Goal: Task Accomplishment & Management: Complete application form

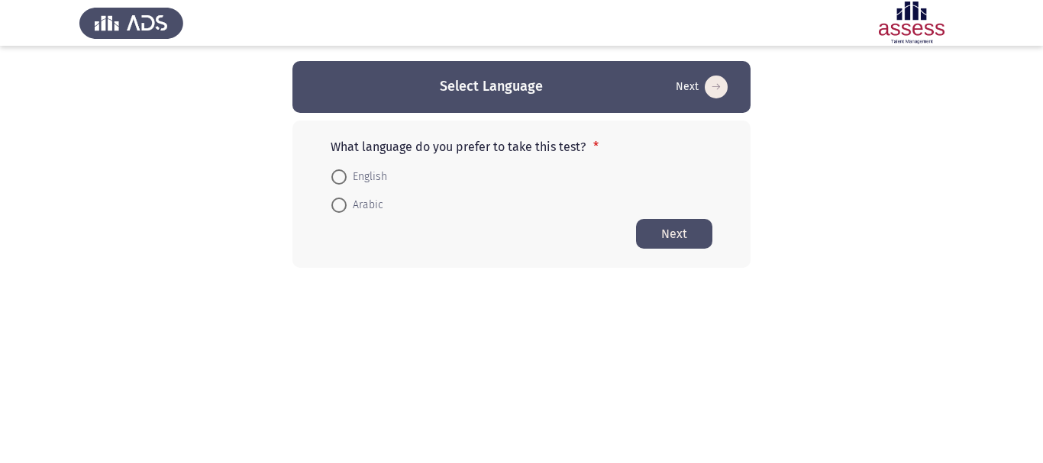
click at [358, 208] on span "Arabic" at bounding box center [365, 205] width 37 height 18
click at [347, 208] on input "Arabic" at bounding box center [338, 205] width 15 height 15
radio input "true"
click at [646, 228] on button "Next" at bounding box center [674, 233] width 76 height 30
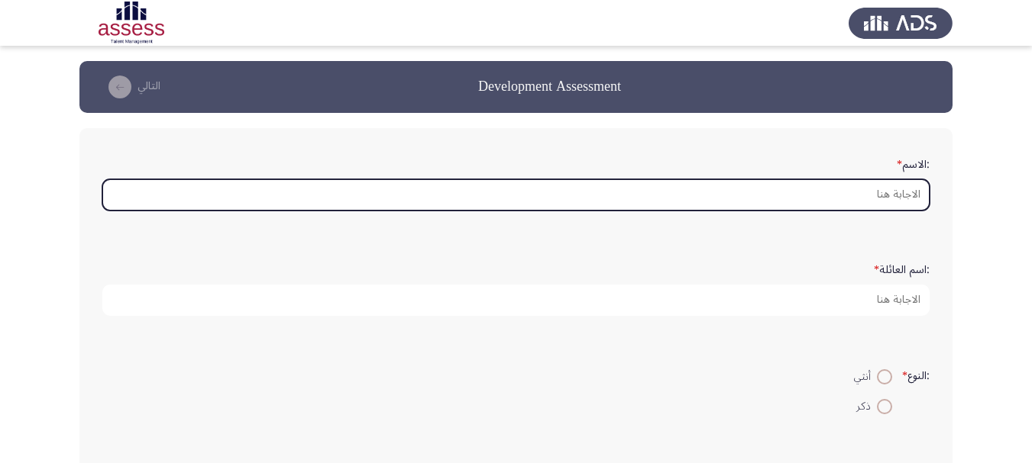
click at [843, 196] on input ":الاسم *" at bounding box center [515, 194] width 827 height 31
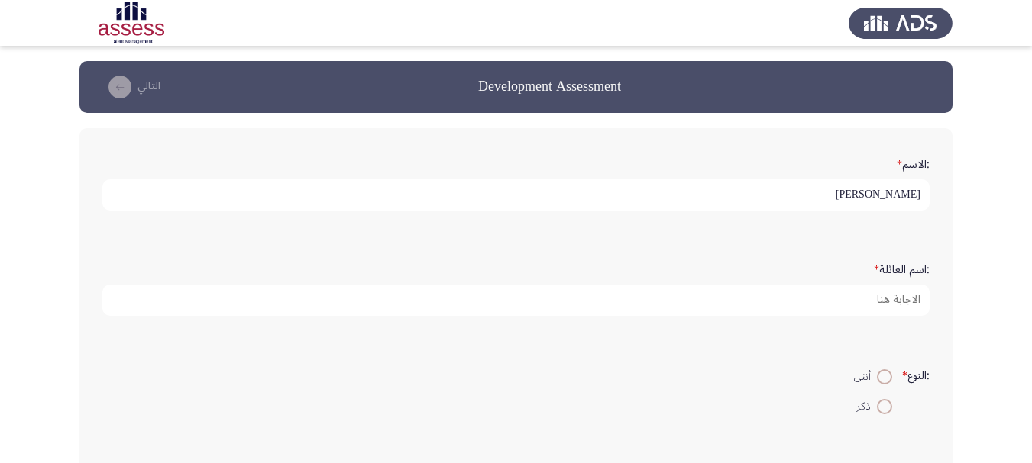
type input "[PERSON_NAME]"
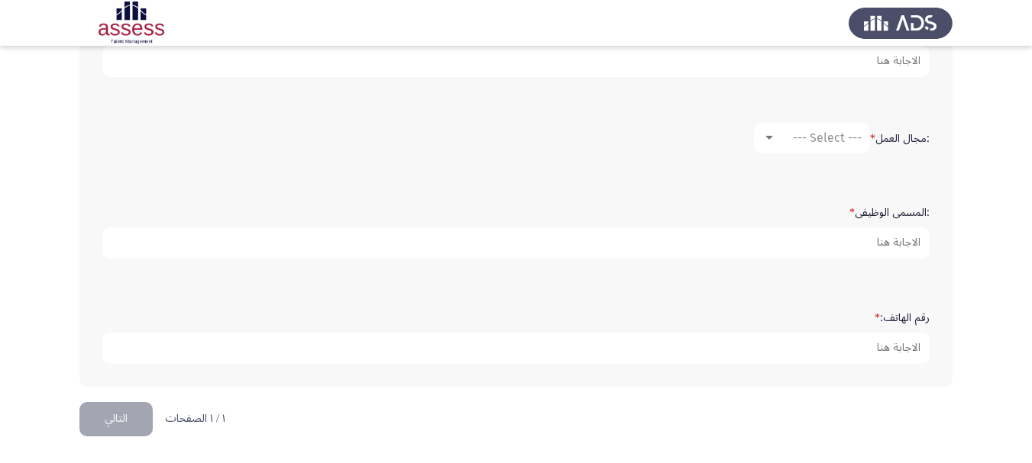
scroll to position [249, 0]
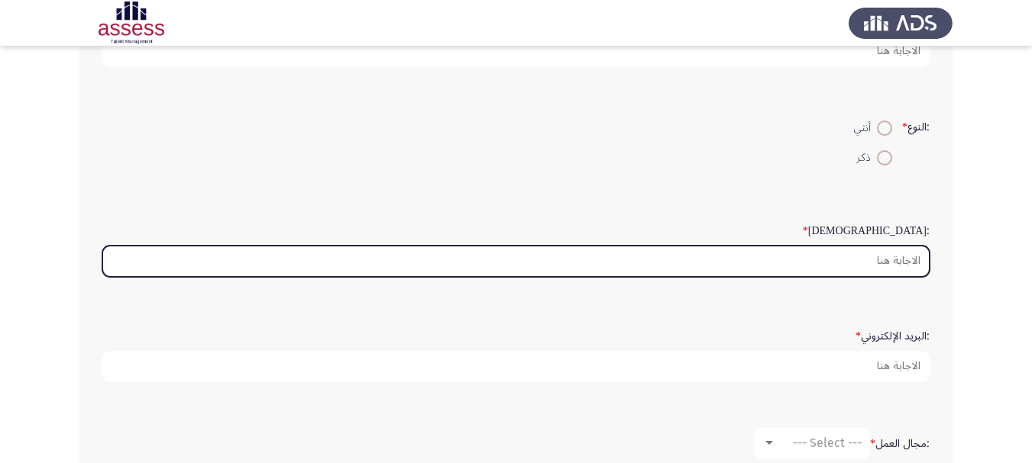
click at [870, 263] on input ":السن *" at bounding box center [515, 261] width 827 height 31
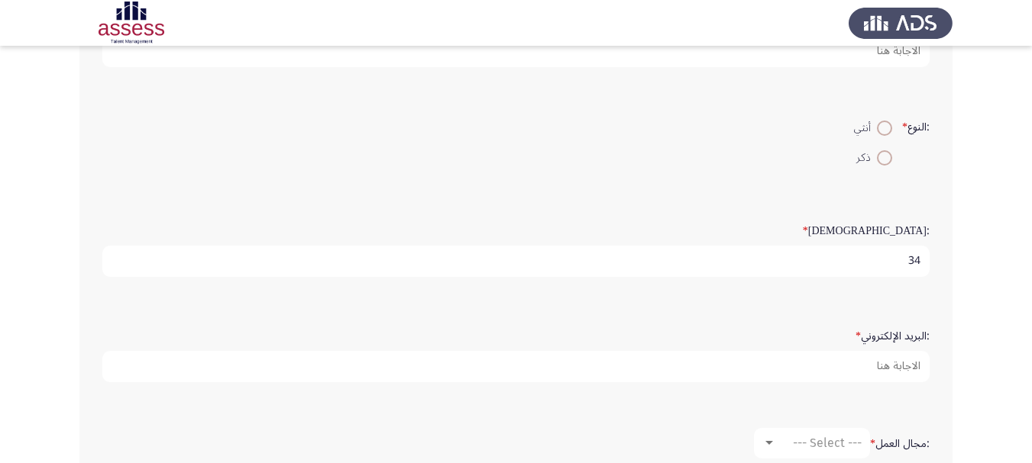
type input "34"
click at [880, 131] on span at bounding box center [884, 128] width 15 height 15
click at [880, 131] on input "أنثي" at bounding box center [884, 128] width 15 height 15
radio input "true"
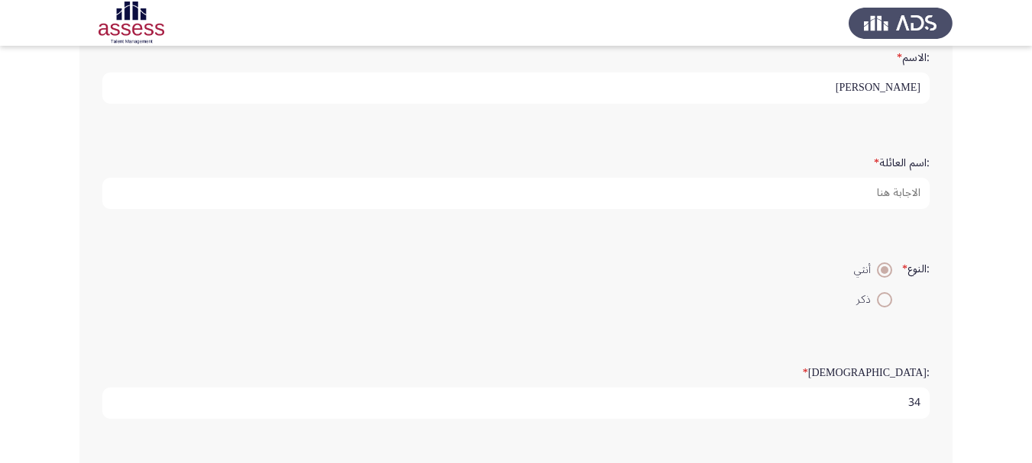
scroll to position [96, 0]
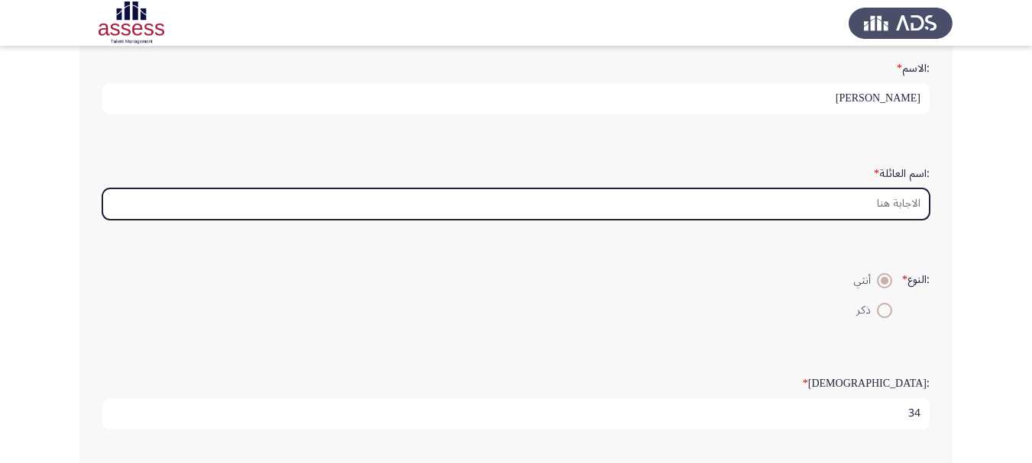
click at [872, 195] on input ":اسم العائلة *" at bounding box center [515, 204] width 827 height 31
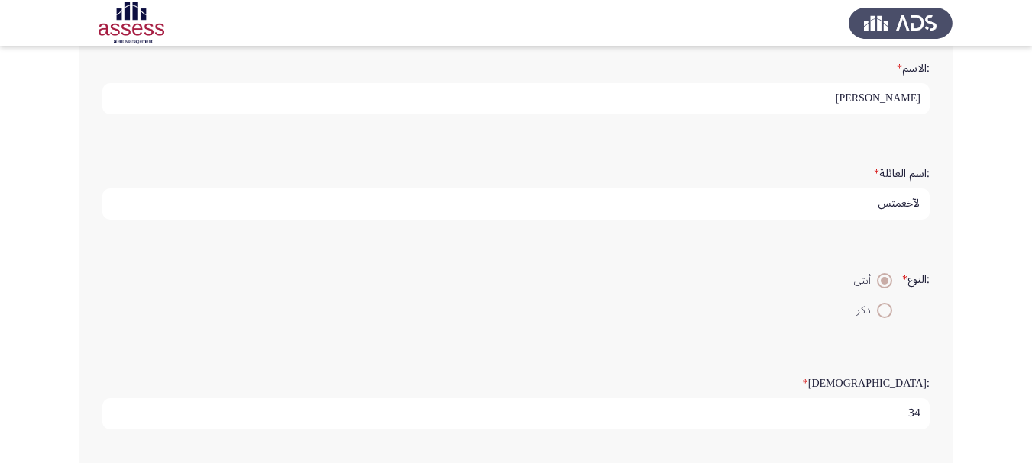
click at [889, 194] on input "لآخعمثس" at bounding box center [515, 204] width 827 height 31
click at [890, 195] on input "لآخعمثس" at bounding box center [515, 204] width 827 height 31
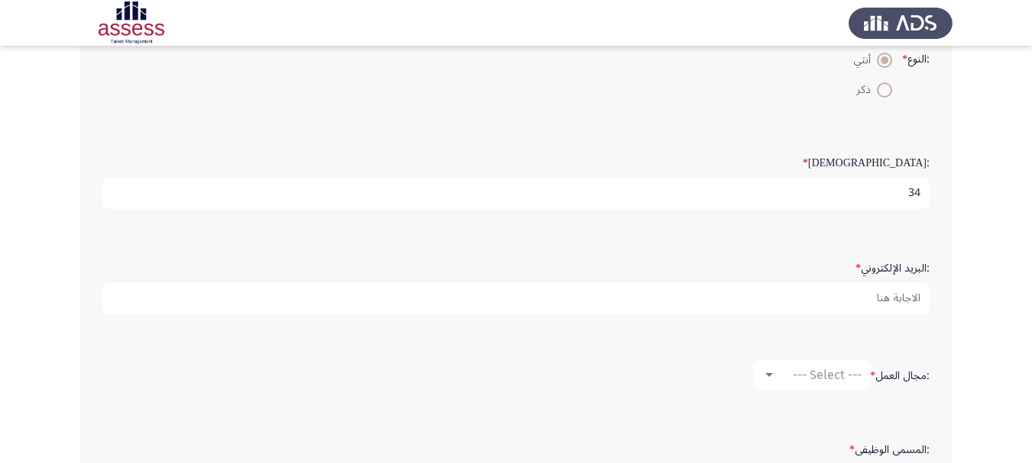
scroll to position [325, 0]
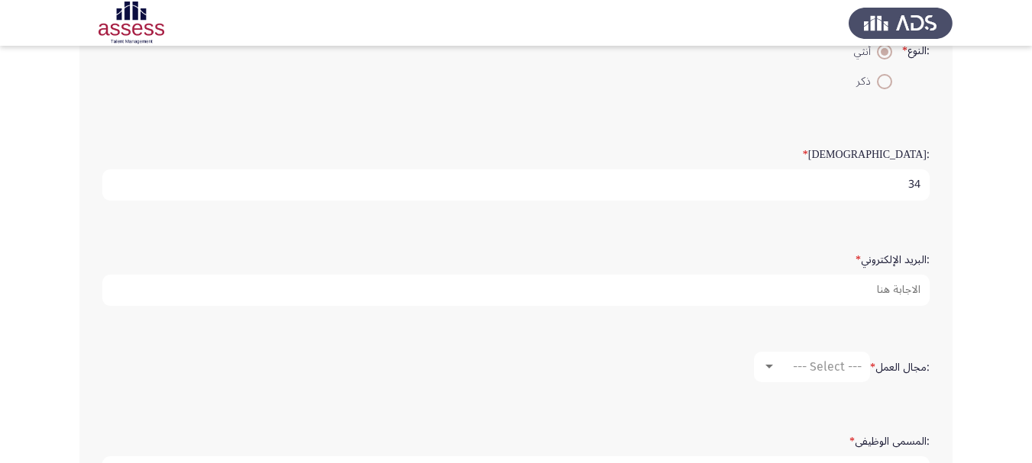
type input "Boules"
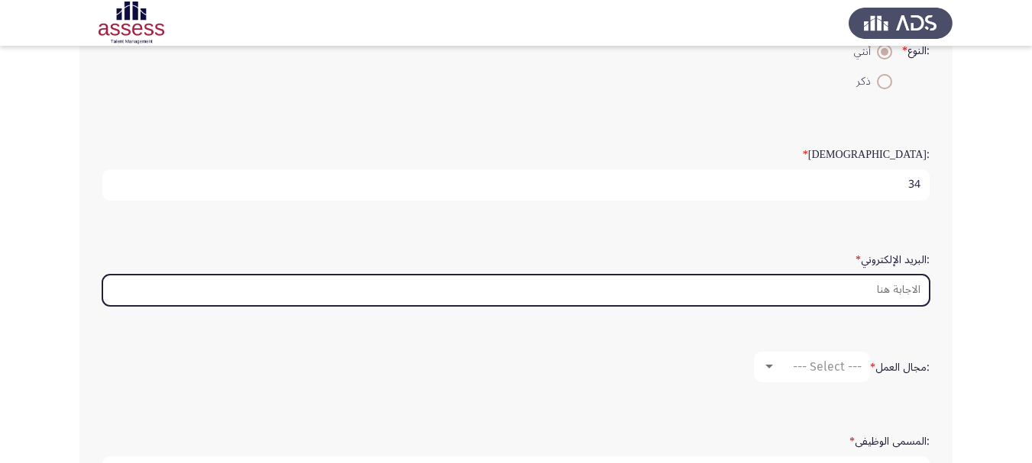
click at [806, 289] on input ":البريد الإلكتروني *" at bounding box center [515, 290] width 827 height 31
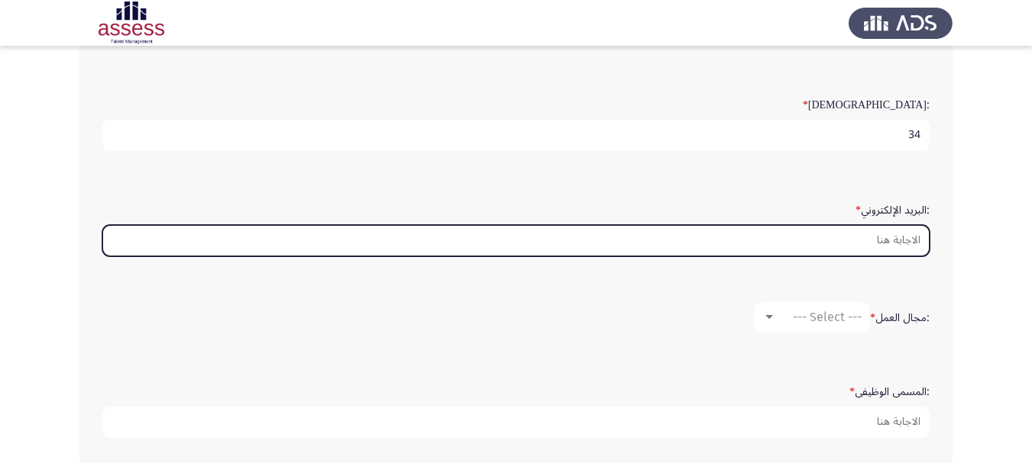
scroll to position [402, 0]
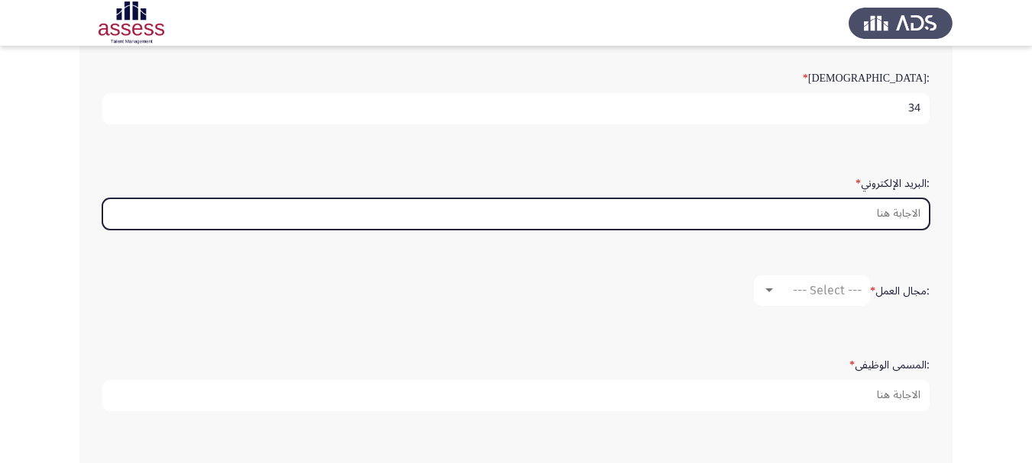
click at [869, 209] on input ":البريد الإلكتروني *" at bounding box center [515, 214] width 827 height 31
click at [861, 209] on input ":البريد الإلكتروني *" at bounding box center [515, 214] width 827 height 31
type input "m"
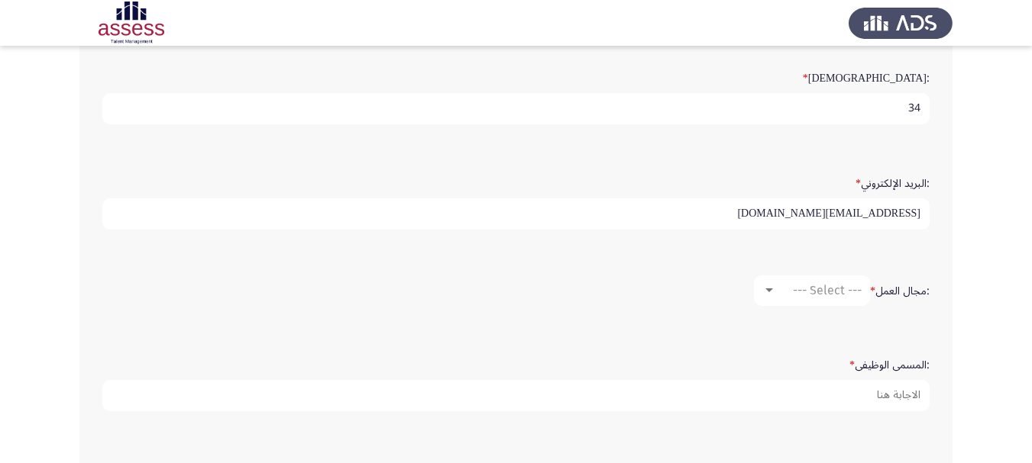
type input "[EMAIL_ADDRESS][DOMAIN_NAME]"
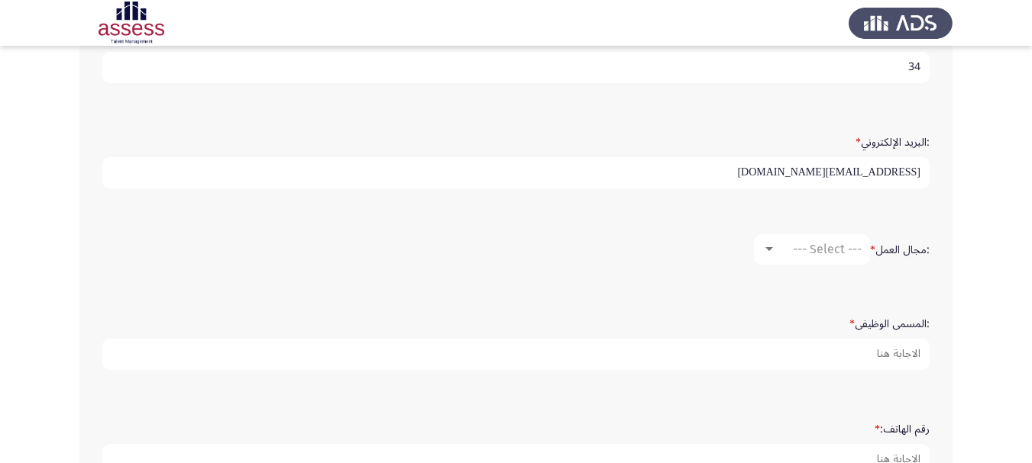
scroll to position [478, 0]
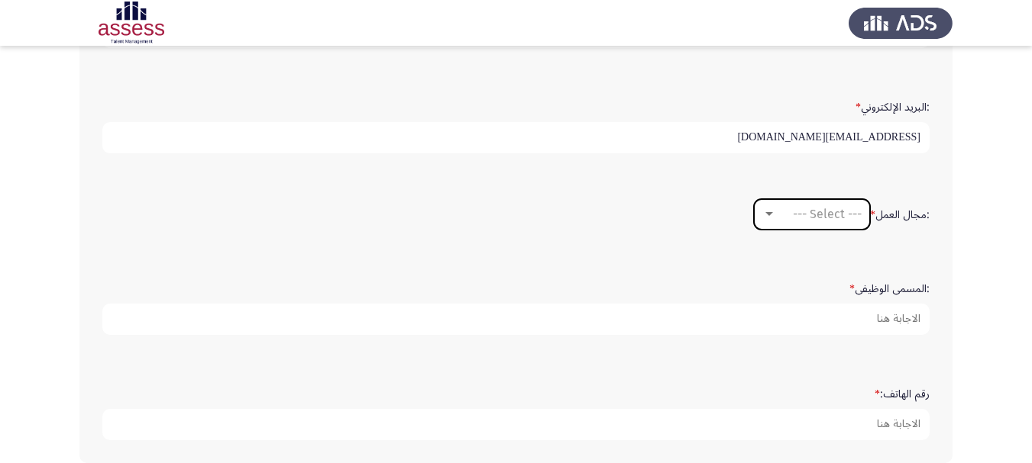
click at [803, 201] on mat-select "--- Select ---" at bounding box center [812, 214] width 116 height 31
click at [797, 206] on mat-select "--- Select ---" at bounding box center [812, 214] width 116 height 31
click at [800, 219] on span "--- Select ---" at bounding box center [827, 214] width 69 height 15
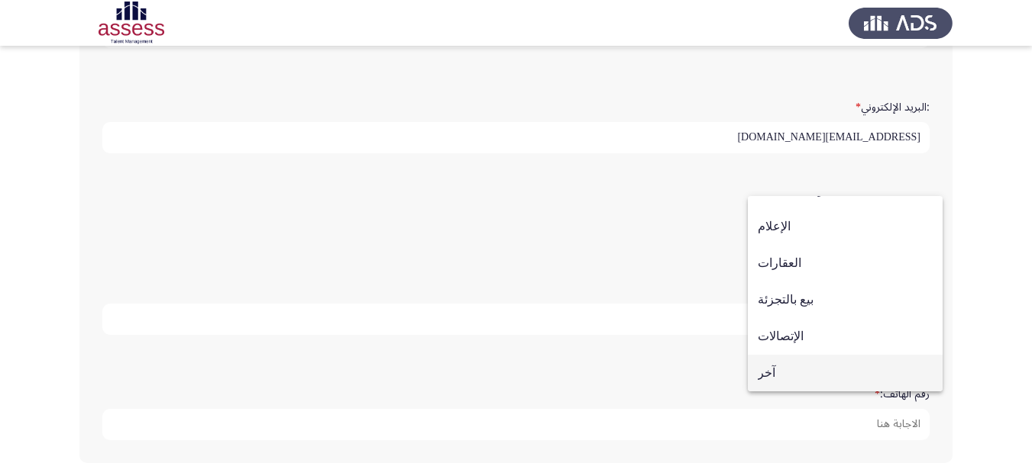
click at [867, 381] on span "آخر" at bounding box center [844, 373] width 175 height 37
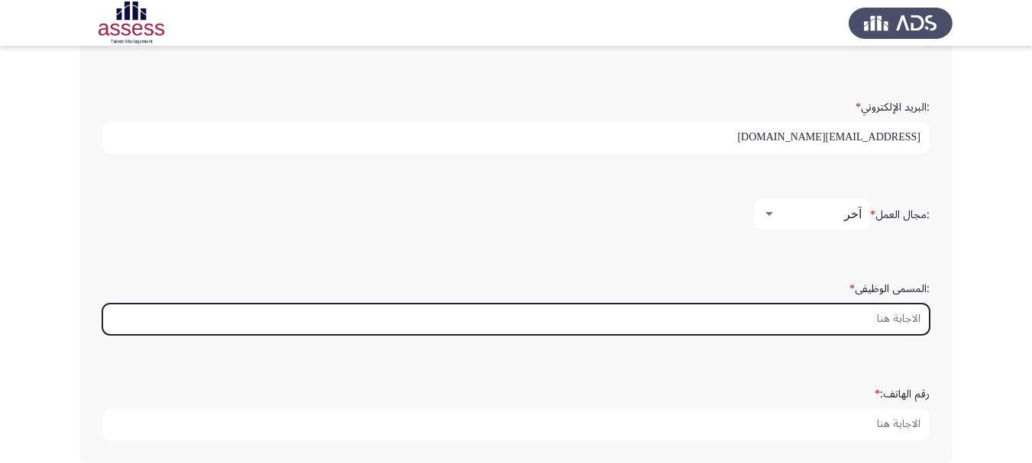
click at [866, 319] on input ":المسمى الوظيفى *" at bounding box center [515, 319] width 827 height 31
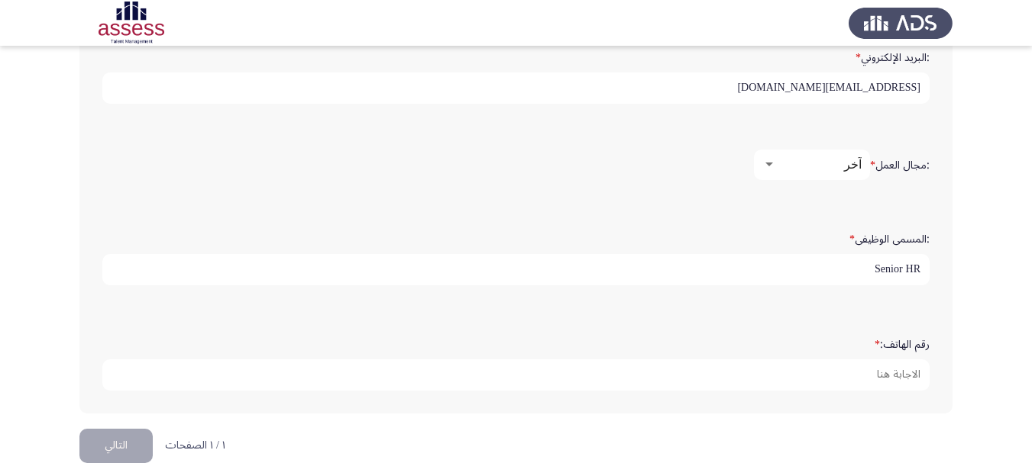
scroll to position [554, 0]
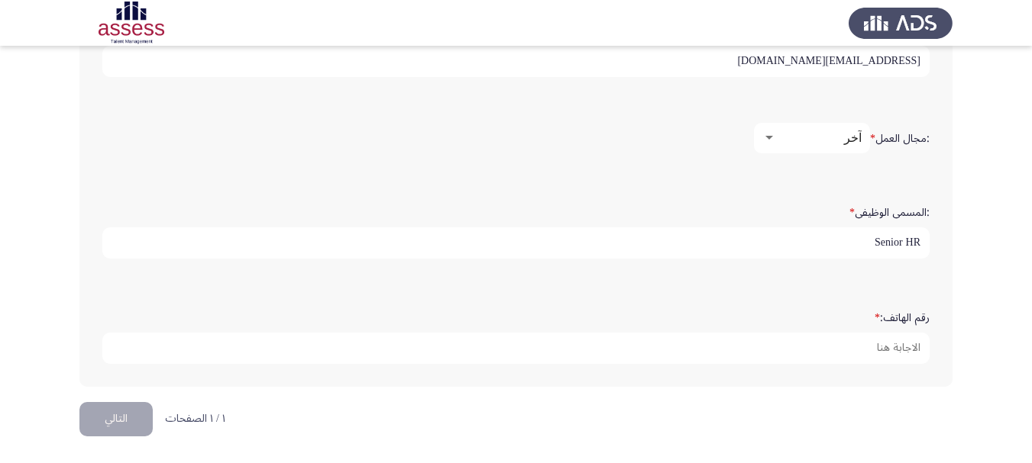
type input "Senior HR"
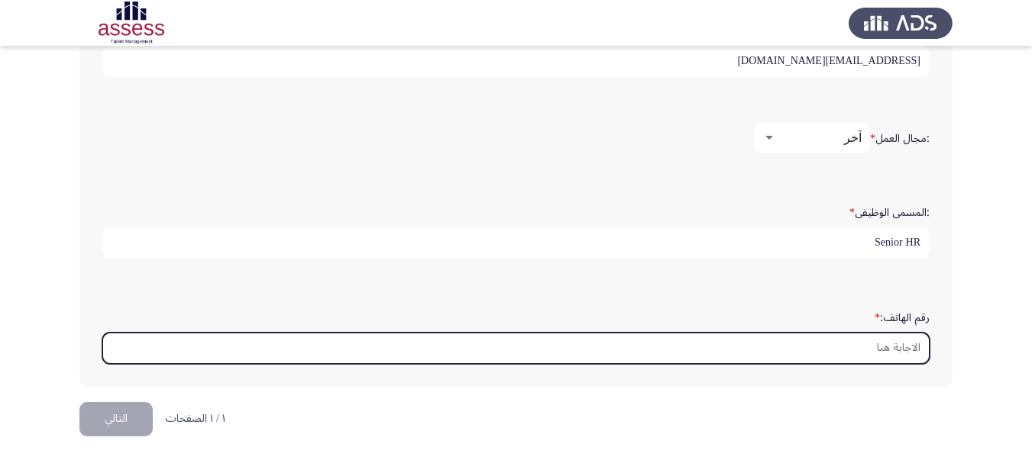
click at [860, 344] on input "رقم الهاتف: *" at bounding box center [515, 348] width 827 height 31
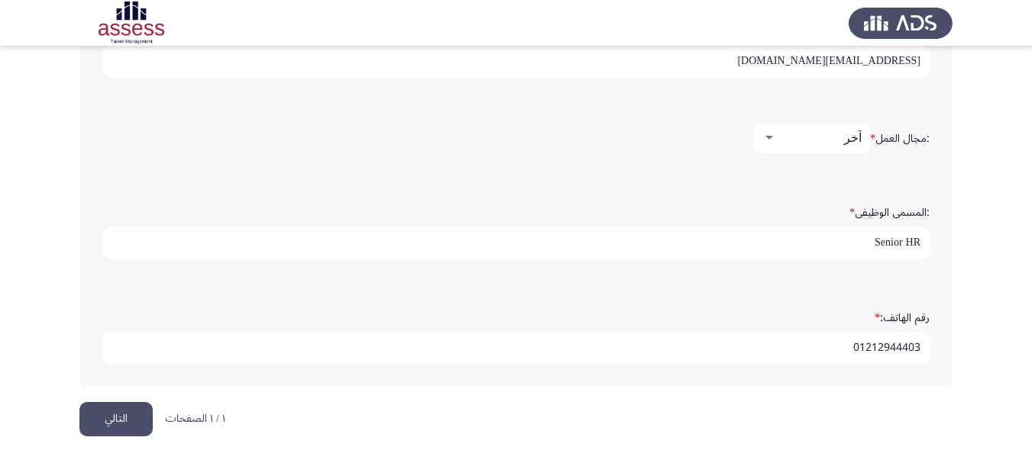
type input "01212944403"
click at [131, 426] on button "التالي" at bounding box center [115, 419] width 73 height 34
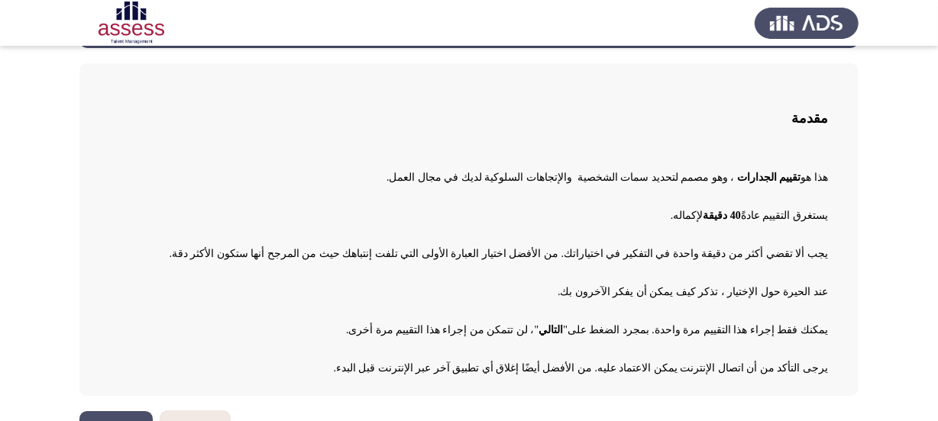
scroll to position [102, 0]
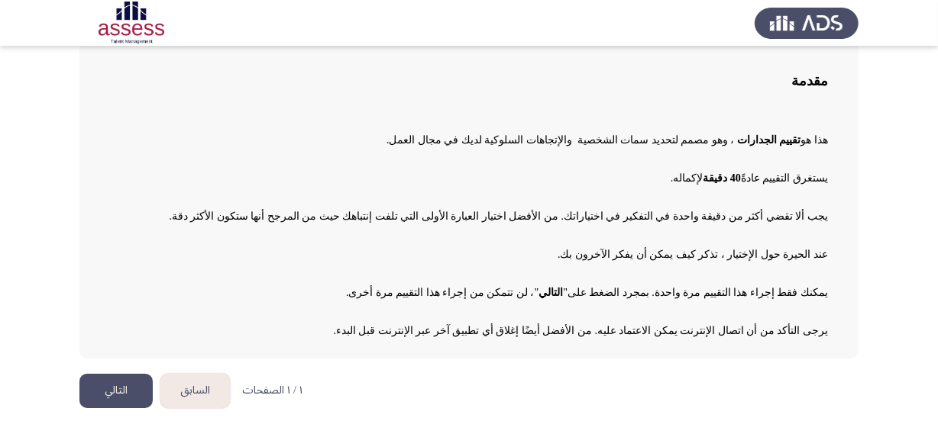
click at [117, 387] on button "التالي" at bounding box center [115, 391] width 73 height 34
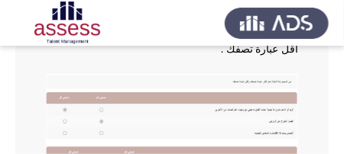
scroll to position [392, 0]
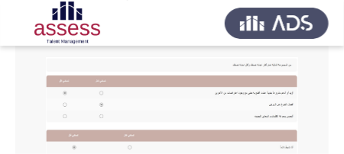
click at [102, 66] on img at bounding box center [172, 117] width 252 height 121
click at [63, 65] on img at bounding box center [172, 117] width 252 height 121
click at [66, 79] on img at bounding box center [172, 117] width 252 height 121
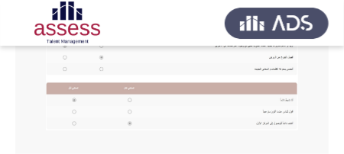
scroll to position [442, 0]
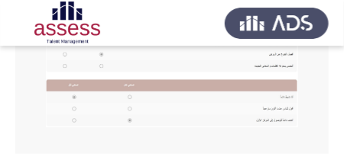
drag, startPoint x: 131, startPoint y: 92, endPoint x: 166, endPoint y: 89, distance: 36.0
click at [131, 92] on img at bounding box center [172, 67] width 252 height 121
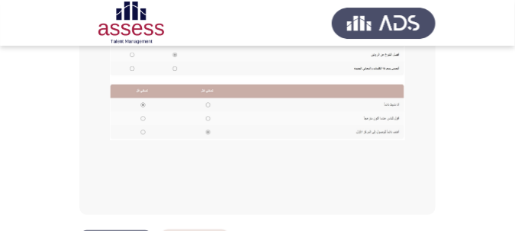
scroll to position [432, 0]
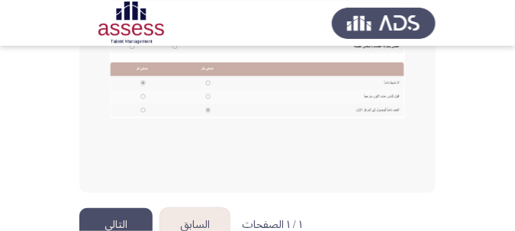
drag, startPoint x: 137, startPoint y: 189, endPoint x: 360, endPoint y: 141, distance: 228.7
click at [137, 208] on button "التالي" at bounding box center [115, 225] width 73 height 34
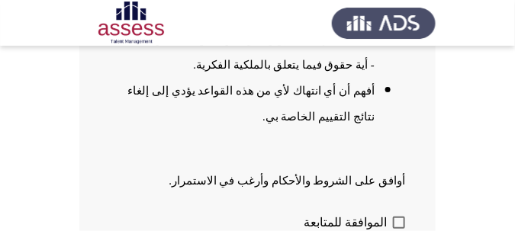
scroll to position [489, 0]
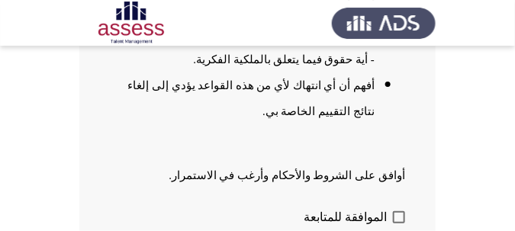
click at [401, 211] on span at bounding box center [399, 217] width 12 height 12
click at [399, 224] on input "الموافقة للمتابعة" at bounding box center [399, 224] width 1 height 1
checkbox input "true"
drag, startPoint x: 134, startPoint y: 194, endPoint x: 189, endPoint y: 192, distance: 55.8
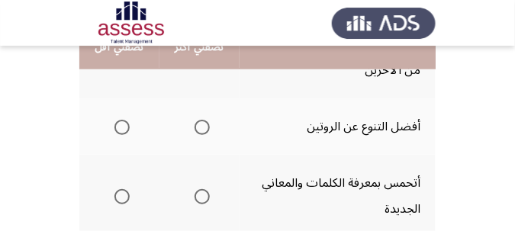
scroll to position [305, 0]
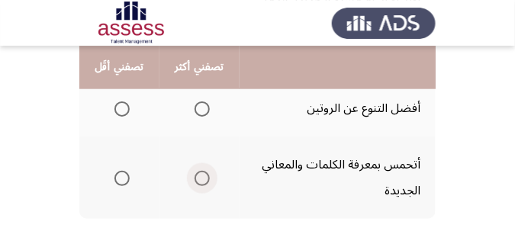
click at [201, 178] on span "Select an option" at bounding box center [202, 178] width 15 height 15
click at [201, 178] on input "Select an option" at bounding box center [202, 178] width 15 height 15
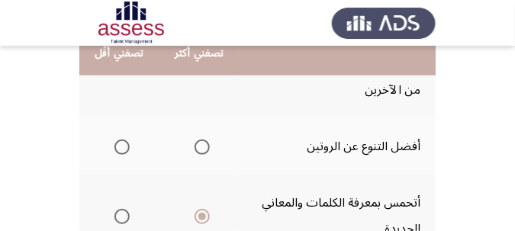
scroll to position [229, 0]
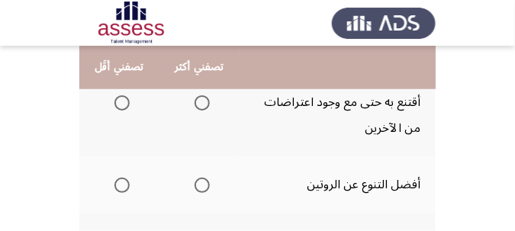
click at [199, 188] on span "Select an option" at bounding box center [202, 185] width 15 height 15
click at [199, 188] on input "Select an option" at bounding box center [202, 185] width 15 height 15
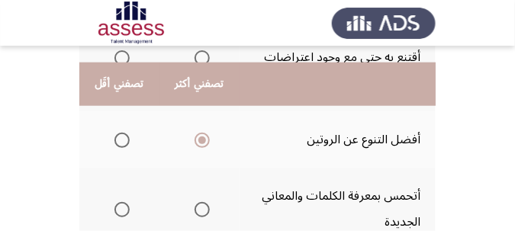
scroll to position [344, 0]
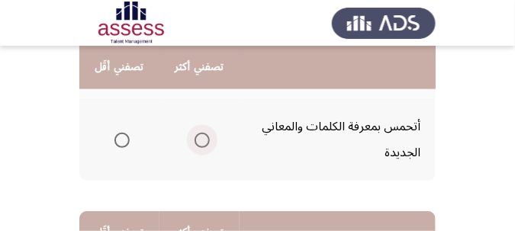
click at [202, 137] on span "Select an option" at bounding box center [202, 140] width 15 height 15
click at [202, 137] on input "Select an option" at bounding box center [202, 140] width 15 height 15
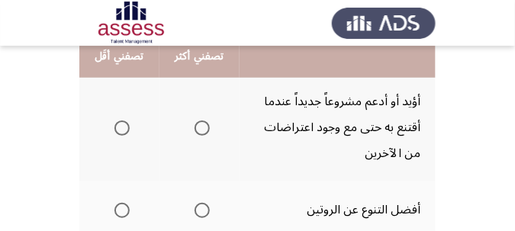
scroll to position [191, 0]
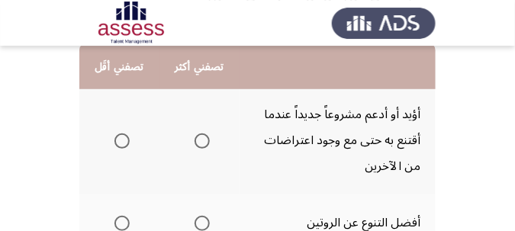
click at [195, 140] on span "Select an option" at bounding box center [202, 141] width 15 height 15
click at [195, 140] on input "Select an option" at bounding box center [202, 141] width 15 height 15
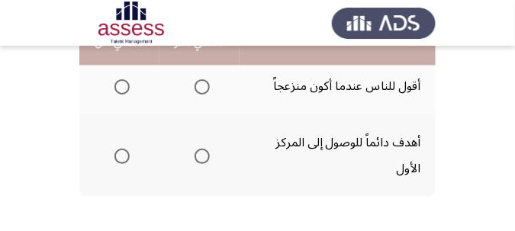
scroll to position [611, 0]
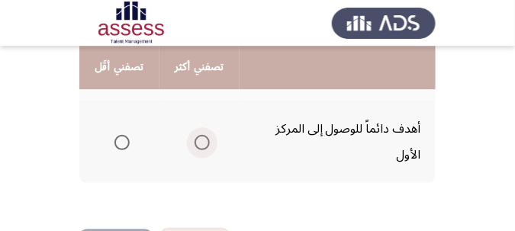
click at [202, 141] on span "Select an option" at bounding box center [202, 142] width 15 height 15
click at [202, 141] on input "Select an option" at bounding box center [202, 142] width 15 height 15
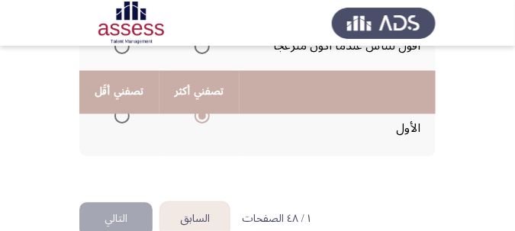
scroll to position [669, 0]
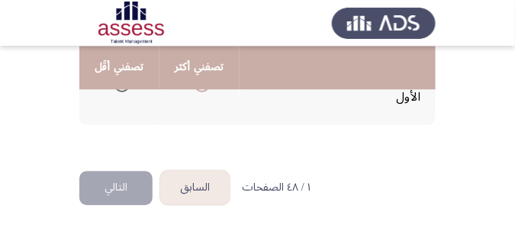
click at [128, 186] on button "التالي" at bounding box center [115, 188] width 73 height 34
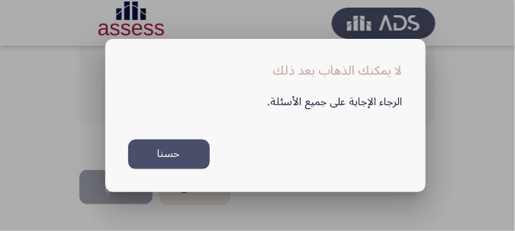
scroll to position [0, 0]
click at [189, 151] on button "حسنا" at bounding box center [169, 155] width 82 height 30
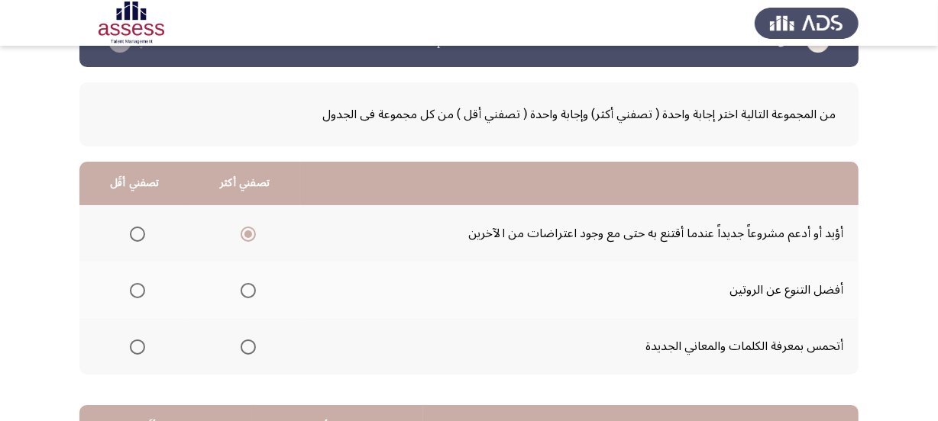
scroll to position [69, 0]
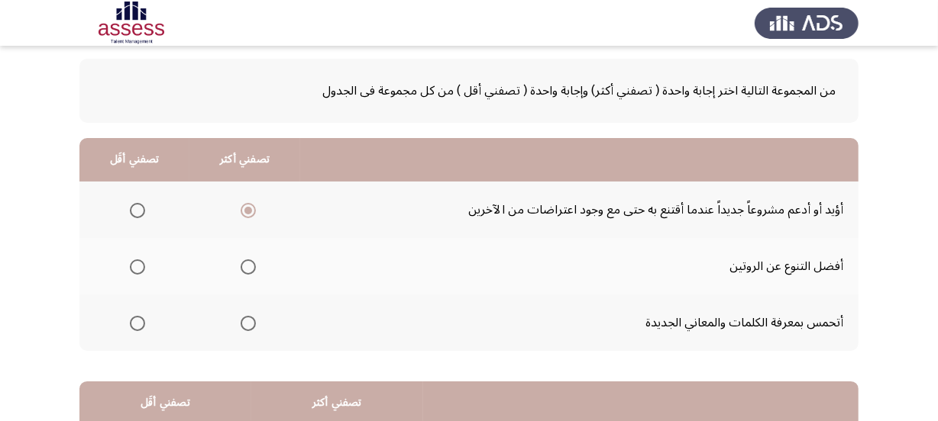
click at [245, 264] on span "Select an option" at bounding box center [248, 267] width 15 height 15
click at [245, 264] on input "Select an option" at bounding box center [248, 267] width 15 height 15
click at [246, 212] on span "Select an option" at bounding box center [248, 210] width 15 height 15
click at [246, 212] on input "Select an option" at bounding box center [248, 210] width 15 height 15
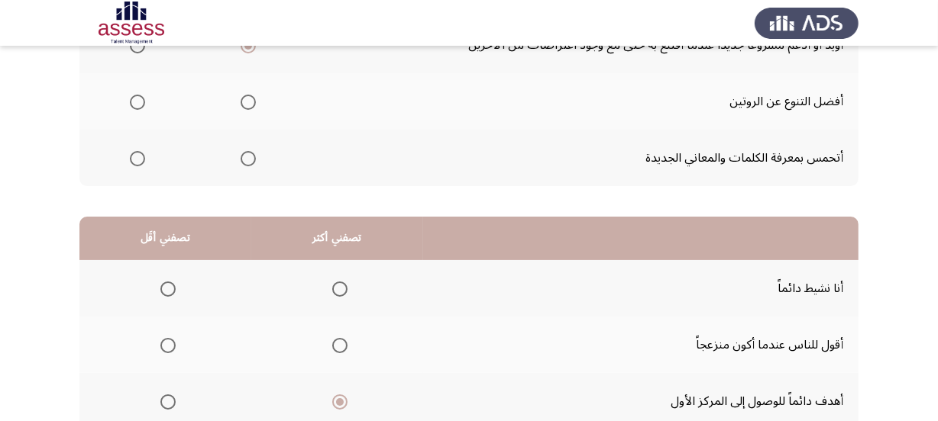
scroll to position [278, 0]
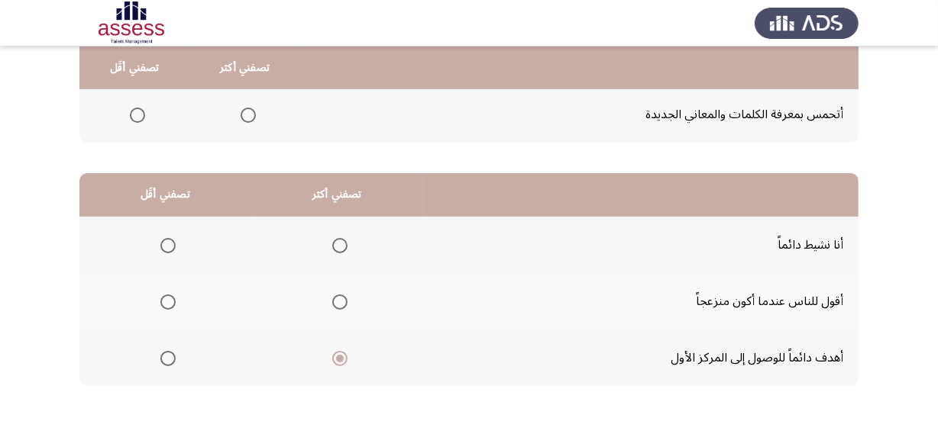
click at [341, 355] on span "Select an option" at bounding box center [340, 359] width 8 height 8
click at [341, 354] on input "Select an option" at bounding box center [339, 358] width 15 height 15
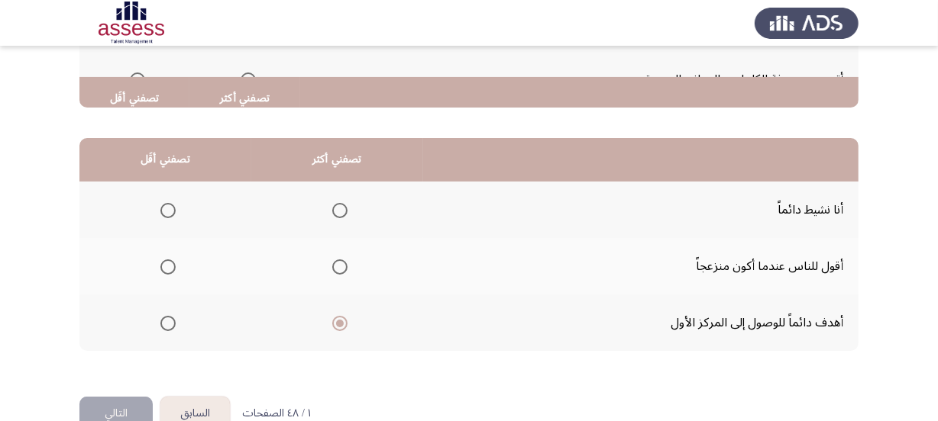
scroll to position [347, 0]
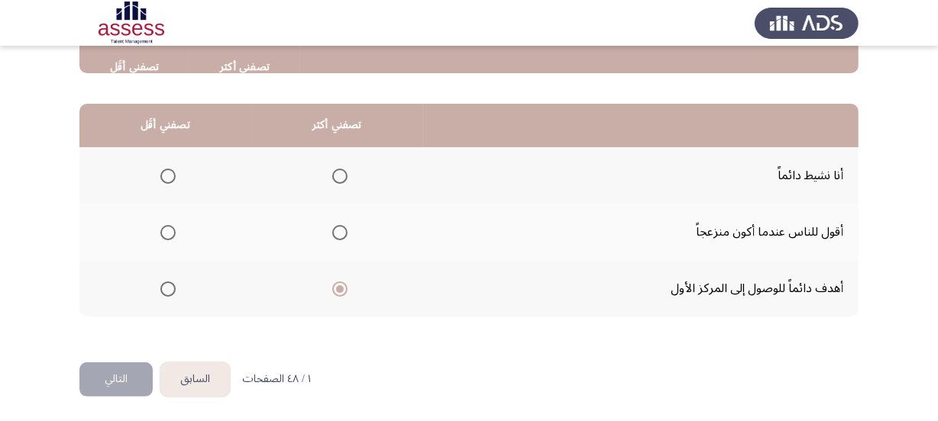
click at [144, 376] on button "التالي" at bounding box center [115, 380] width 73 height 34
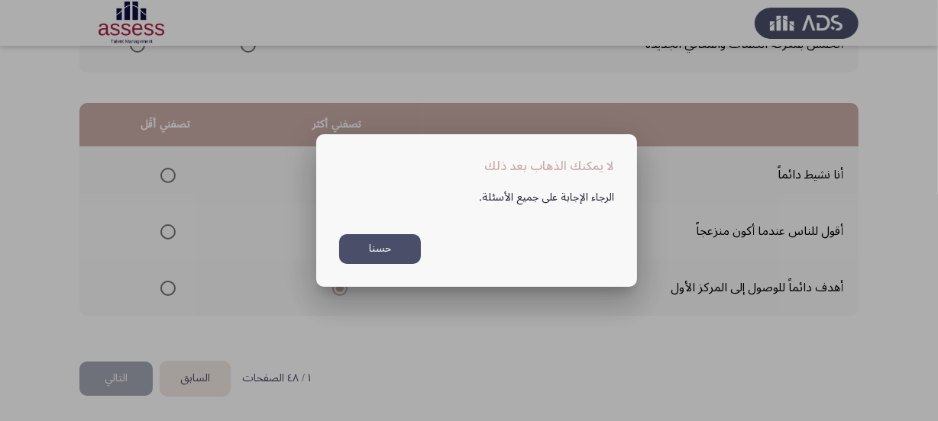
click at [401, 252] on button "حسنا" at bounding box center [380, 249] width 82 height 30
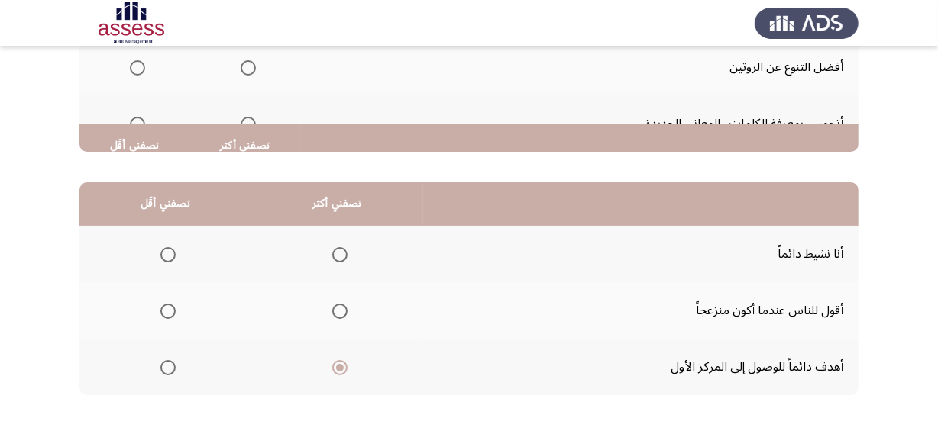
scroll to position [347, 0]
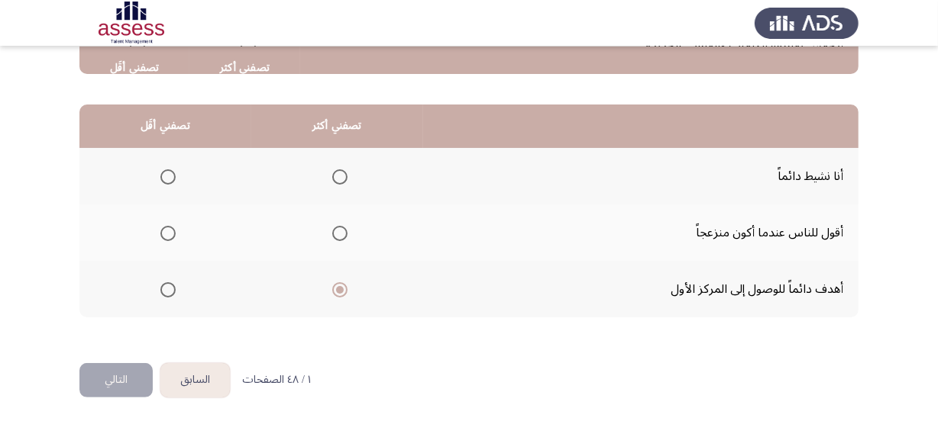
click at [167, 231] on span "Select an option" at bounding box center [167, 233] width 15 height 15
click at [167, 231] on input "Select an option" at bounding box center [167, 233] width 15 height 15
click at [333, 292] on span "Select an option" at bounding box center [339, 290] width 15 height 15
click at [333, 292] on input "Select an option" at bounding box center [339, 290] width 15 height 15
click at [334, 177] on span "Select an option" at bounding box center [339, 177] width 15 height 15
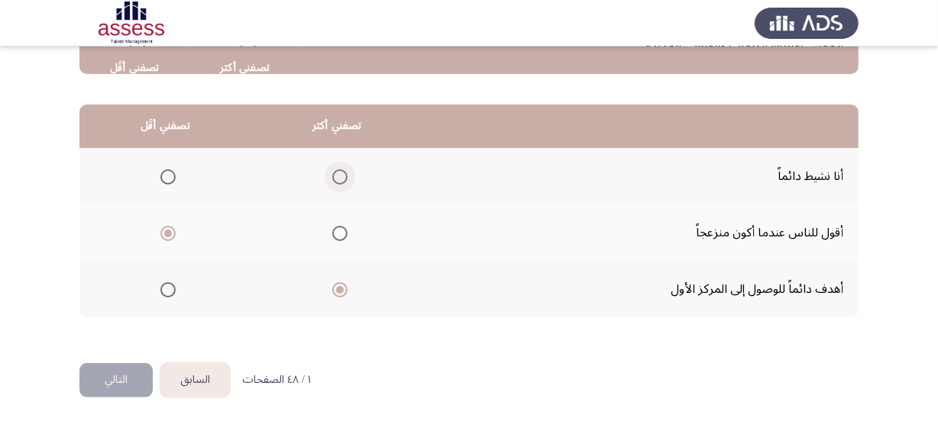
click at [334, 177] on input "Select an option" at bounding box center [339, 177] width 15 height 15
click at [344, 294] on span "Select an option" at bounding box center [339, 290] width 15 height 15
click at [344, 294] on input "Select an option" at bounding box center [339, 290] width 15 height 15
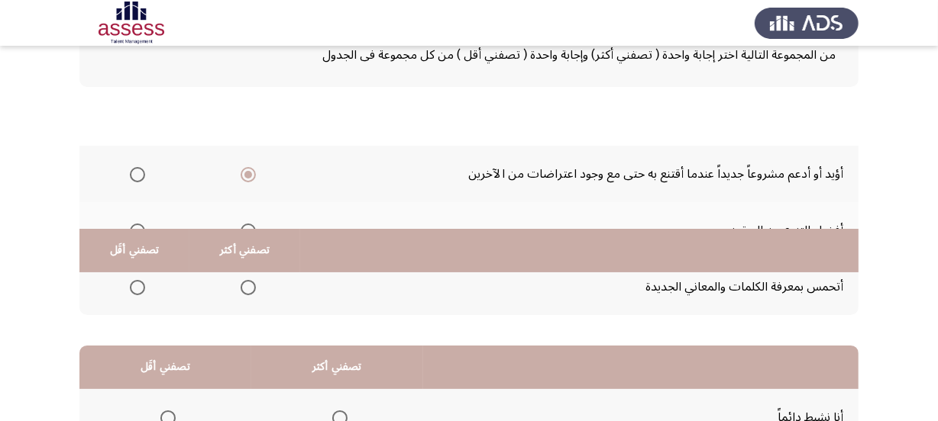
scroll to position [69, 0]
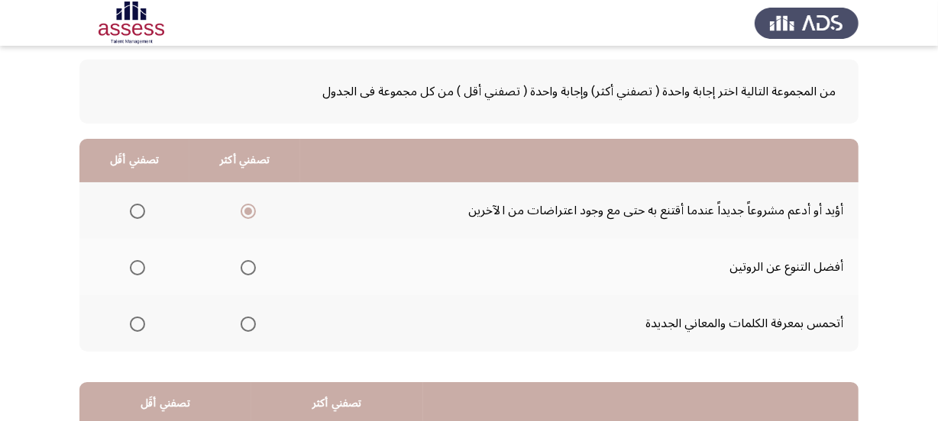
drag, startPoint x: 138, startPoint y: 326, endPoint x: 160, endPoint y: 318, distance: 23.7
click at [195, 313] on tr "أتحمس بمعرفة الكلمات والمعاني الجديدة" at bounding box center [468, 323] width 779 height 57
click at [249, 324] on span "Select an option" at bounding box center [248, 324] width 15 height 15
click at [249, 324] on input "Select an option" at bounding box center [248, 324] width 15 height 15
click at [137, 270] on span "Select an option" at bounding box center [137, 267] width 15 height 15
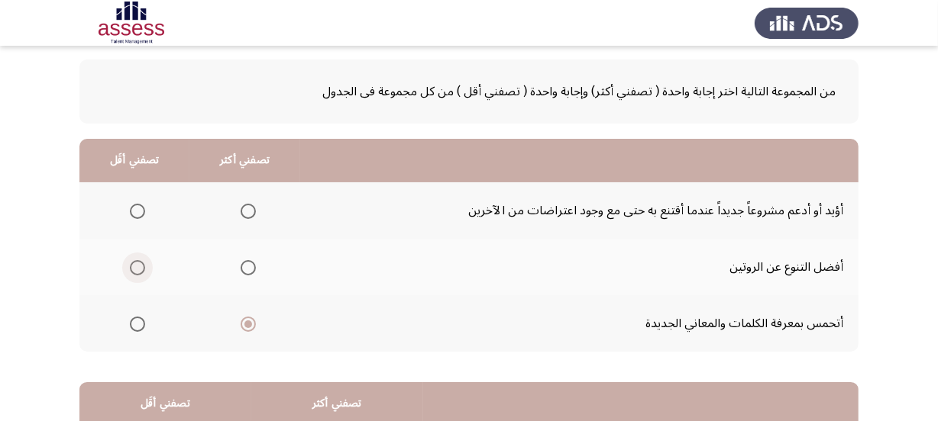
click at [137, 270] on input "Select an option" at bounding box center [137, 267] width 15 height 15
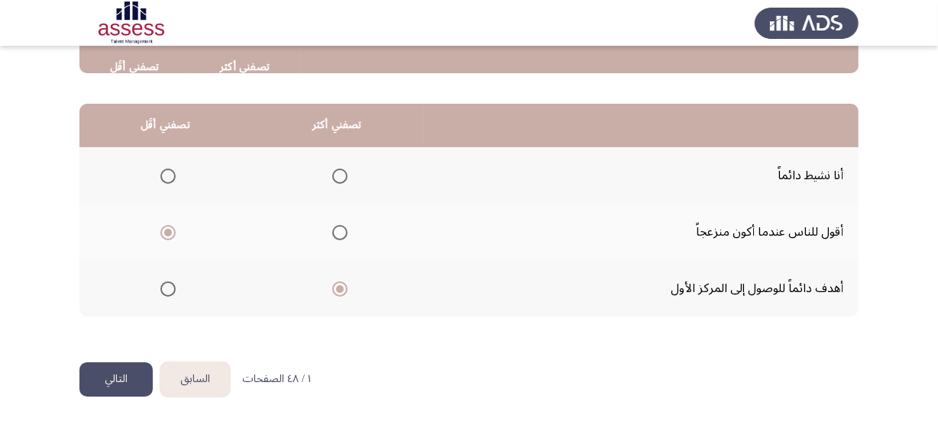
click at [112, 366] on button "التالي" at bounding box center [115, 380] width 73 height 34
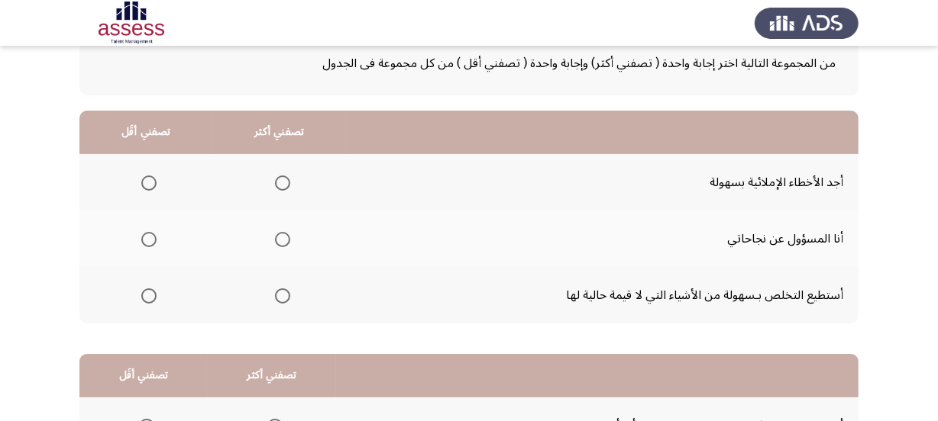
scroll to position [138, 0]
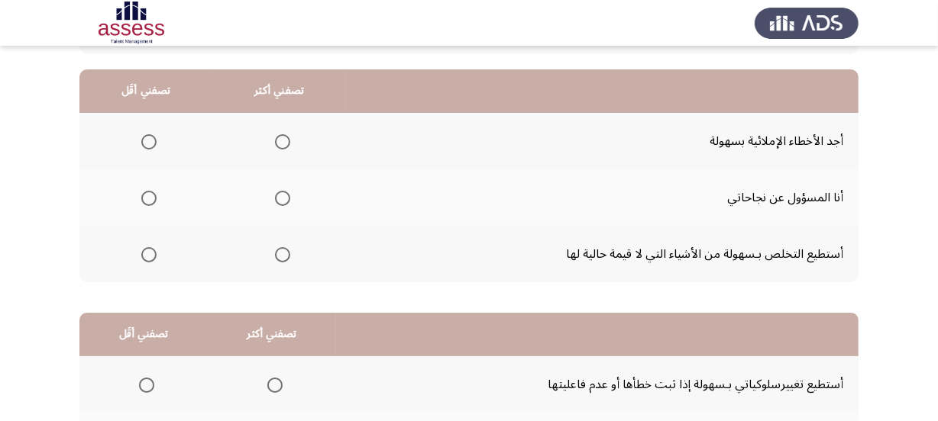
click at [146, 135] on span "Select an option" at bounding box center [148, 141] width 15 height 15
click at [146, 135] on input "Select an option" at bounding box center [148, 141] width 15 height 15
click at [282, 199] on span "Select an option" at bounding box center [282, 198] width 15 height 15
click at [282, 199] on input "Select an option" at bounding box center [282, 198] width 15 height 15
click at [282, 252] on span "Select an option" at bounding box center [282, 254] width 15 height 15
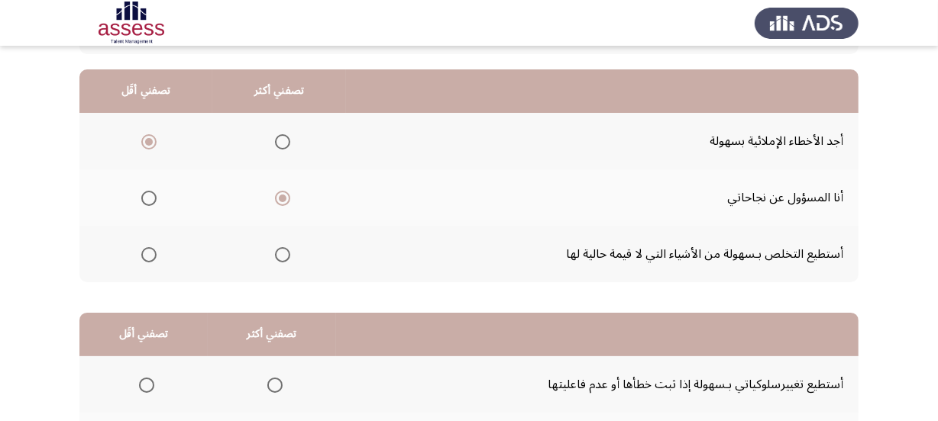
click at [282, 252] on input "Select an option" at bounding box center [282, 254] width 15 height 15
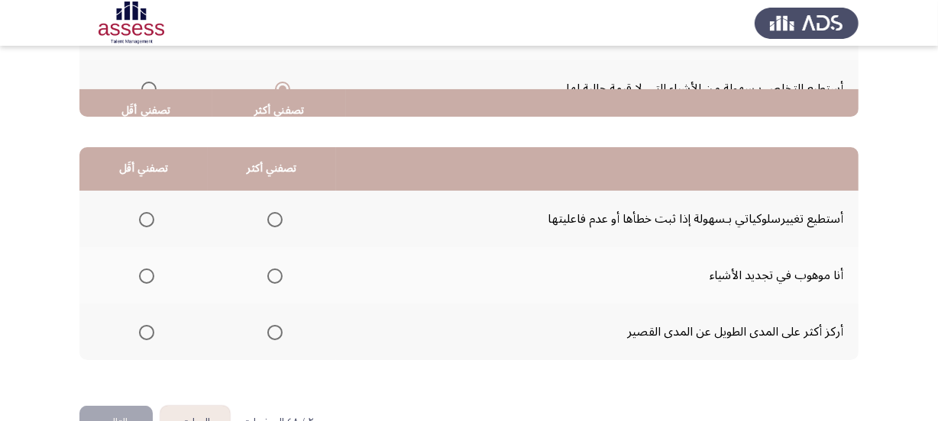
scroll to position [347, 0]
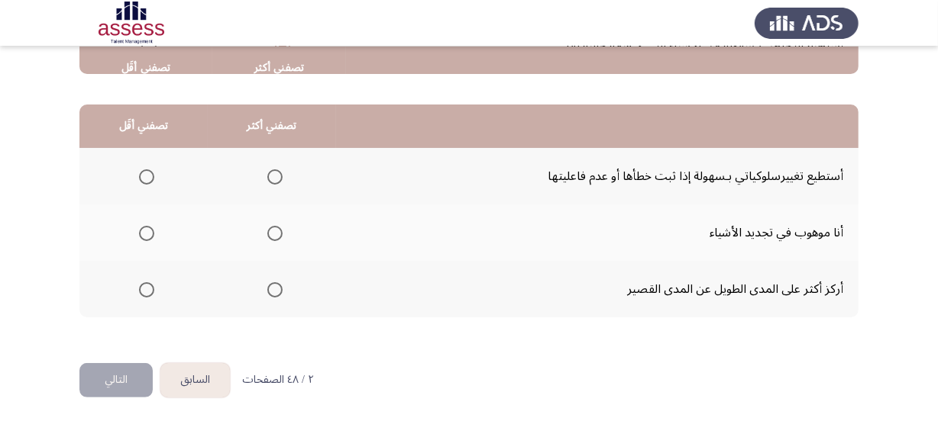
click at [271, 179] on span "Select an option" at bounding box center [274, 177] width 15 height 15
click at [271, 179] on input "Select an option" at bounding box center [274, 177] width 15 height 15
click at [142, 284] on span "Select an option" at bounding box center [146, 290] width 15 height 15
click at [142, 284] on input "Select an option" at bounding box center [146, 290] width 15 height 15
click at [107, 378] on button "التالي" at bounding box center [115, 380] width 73 height 34
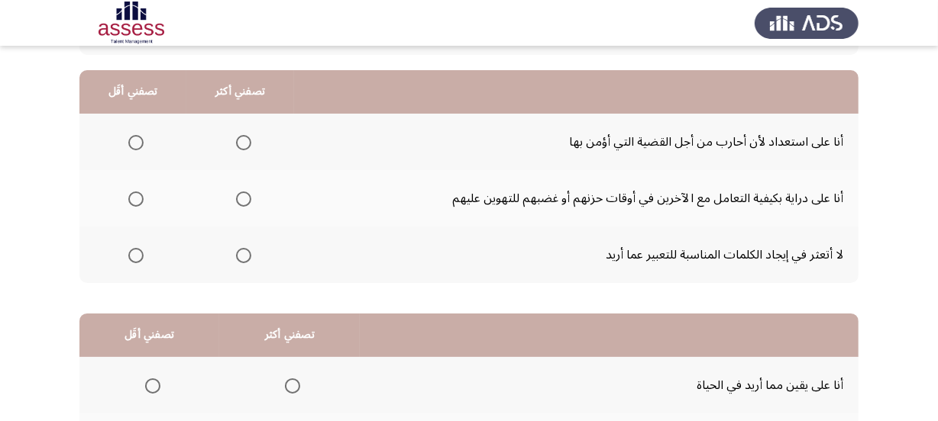
scroll to position [138, 0]
click at [239, 143] on span "Select an option" at bounding box center [243, 141] width 15 height 15
click at [239, 143] on input "Select an option" at bounding box center [243, 141] width 15 height 15
click at [137, 253] on span "Select an option" at bounding box center [135, 254] width 15 height 15
click at [137, 253] on input "Select an option" at bounding box center [135, 254] width 15 height 15
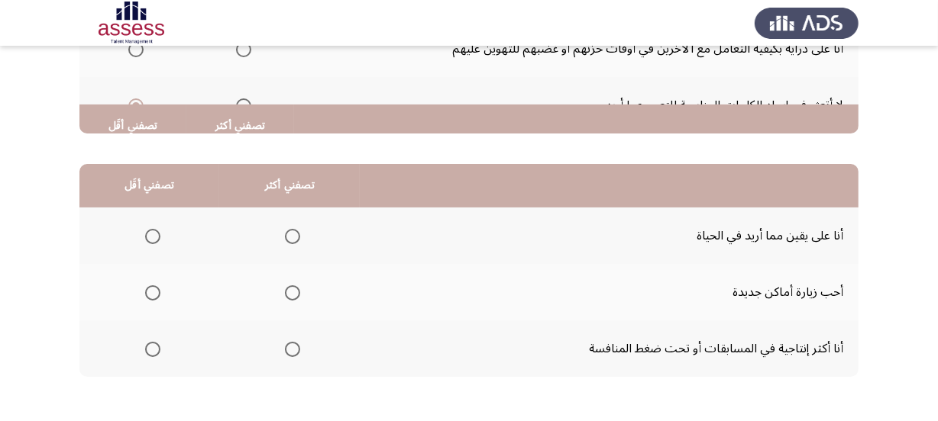
scroll to position [347, 0]
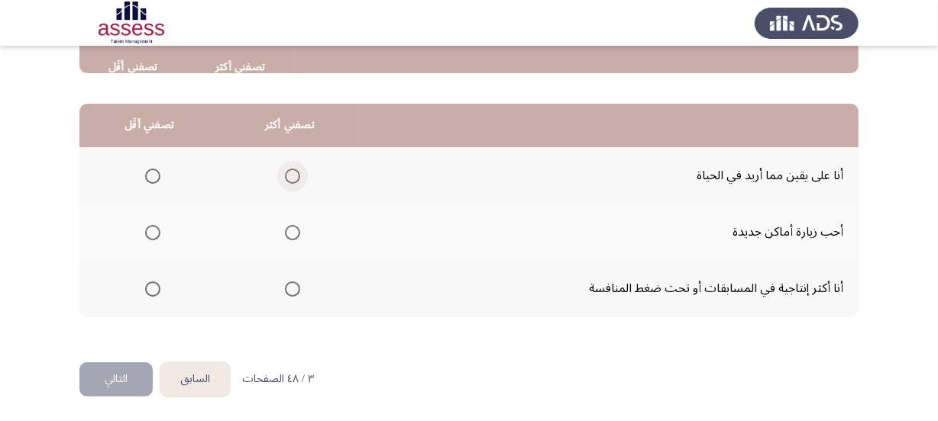
click at [280, 173] on label "Select an option" at bounding box center [289, 176] width 21 height 15
click at [285, 173] on input "Select an option" at bounding box center [292, 176] width 15 height 15
click at [158, 235] on span "Select an option" at bounding box center [152, 232] width 15 height 15
click at [158, 235] on input "Select an option" at bounding box center [152, 232] width 15 height 15
click at [122, 381] on button "التالي" at bounding box center [115, 380] width 73 height 34
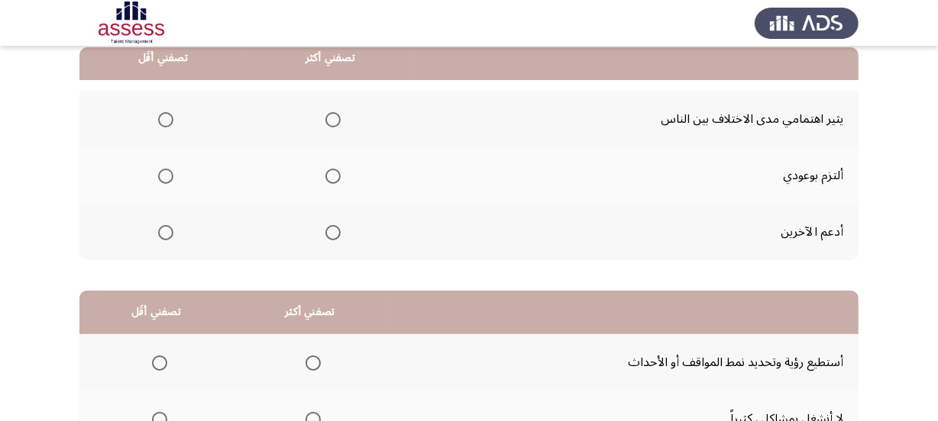
scroll to position [138, 0]
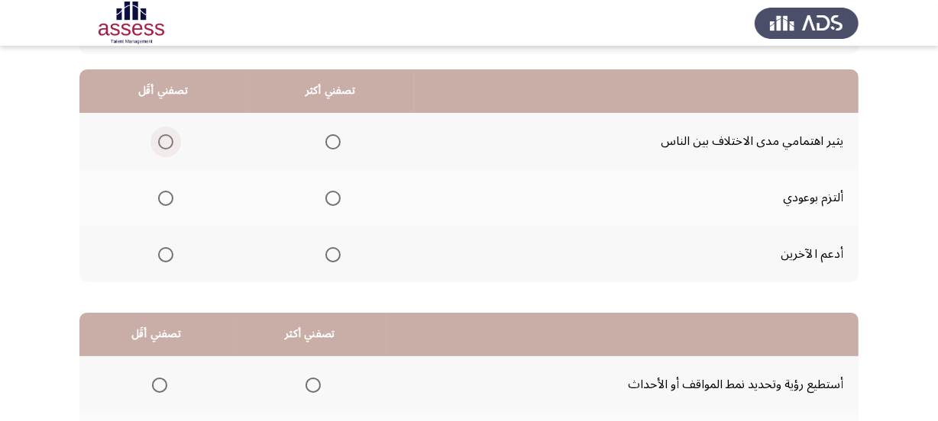
click at [163, 144] on span "Select an option" at bounding box center [165, 141] width 15 height 15
click at [163, 144] on input "Select an option" at bounding box center [165, 141] width 15 height 15
click at [328, 257] on span "Select an option" at bounding box center [332, 254] width 15 height 15
click at [328, 257] on input "Select an option" at bounding box center [332, 254] width 15 height 15
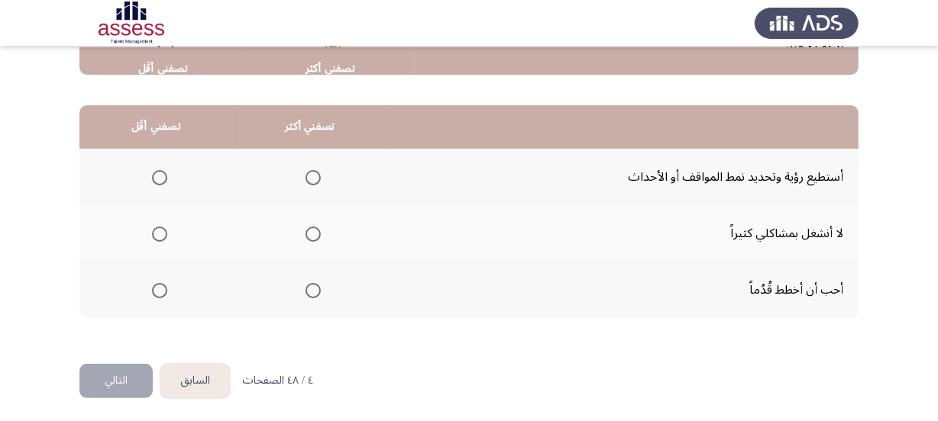
scroll to position [347, 0]
click at [157, 231] on span "Select an option" at bounding box center [159, 233] width 15 height 15
click at [157, 231] on input "Select an option" at bounding box center [159, 233] width 15 height 15
click at [313, 293] on span "Select an option" at bounding box center [312, 290] width 15 height 15
click at [313, 293] on input "Select an option" at bounding box center [312, 290] width 15 height 15
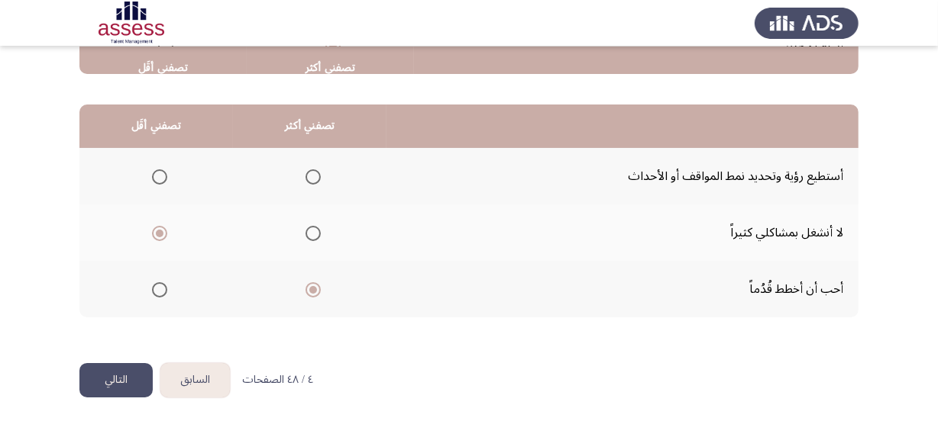
click at [121, 380] on button "التالي" at bounding box center [115, 380] width 73 height 34
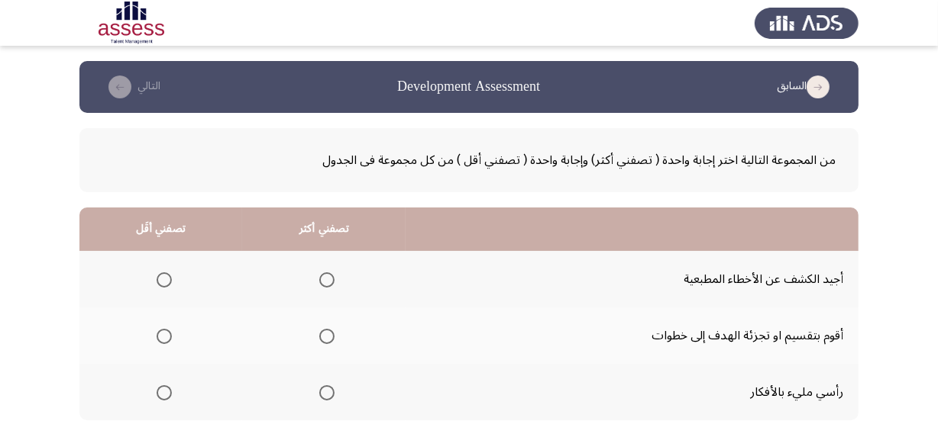
scroll to position [69, 0]
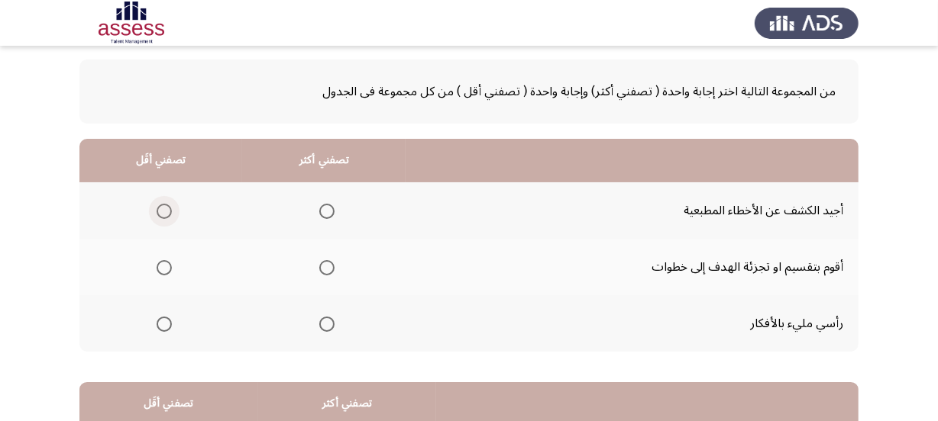
click at [168, 213] on span "Select an option" at bounding box center [164, 211] width 15 height 15
click at [168, 213] on input "Select an option" at bounding box center [164, 211] width 15 height 15
click at [325, 266] on span "Select an option" at bounding box center [326, 267] width 15 height 15
click at [325, 266] on input "Select an option" at bounding box center [326, 267] width 15 height 15
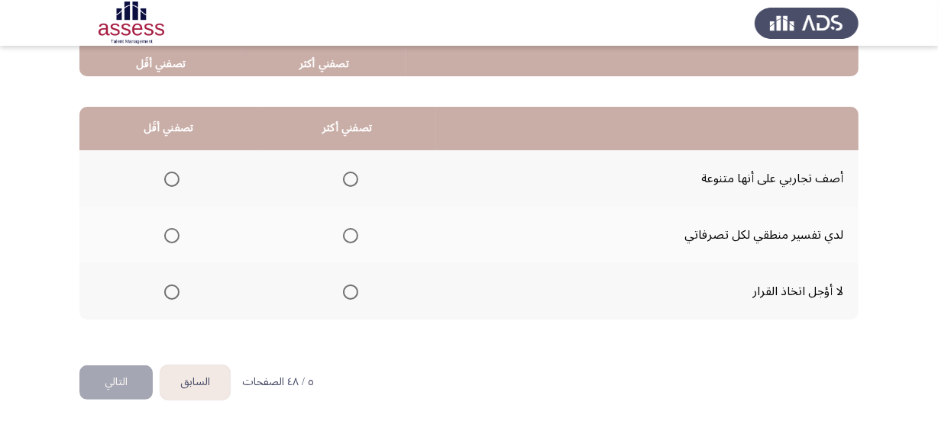
scroll to position [347, 0]
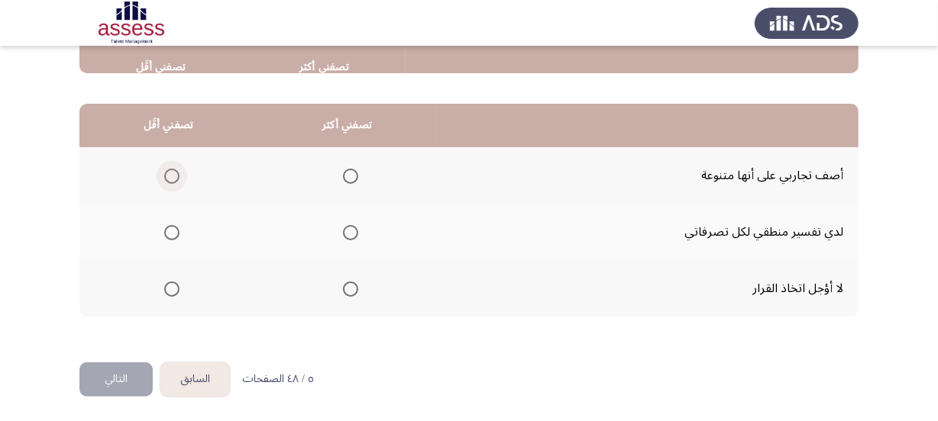
click at [176, 174] on span "Select an option" at bounding box center [171, 176] width 15 height 15
click at [176, 174] on input "Select an option" at bounding box center [171, 176] width 15 height 15
click at [350, 234] on span "Select an option" at bounding box center [350, 232] width 15 height 15
click at [350, 234] on input "Select an option" at bounding box center [350, 232] width 15 height 15
click at [132, 383] on button "التالي" at bounding box center [115, 380] width 73 height 34
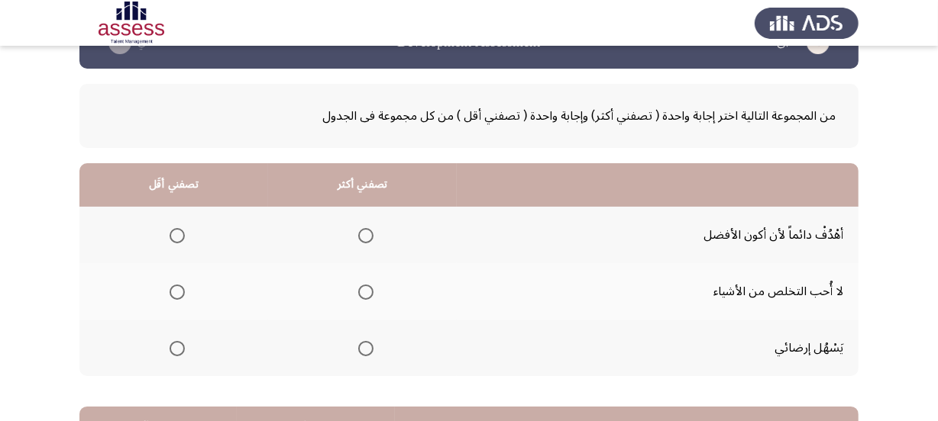
scroll to position [69, 0]
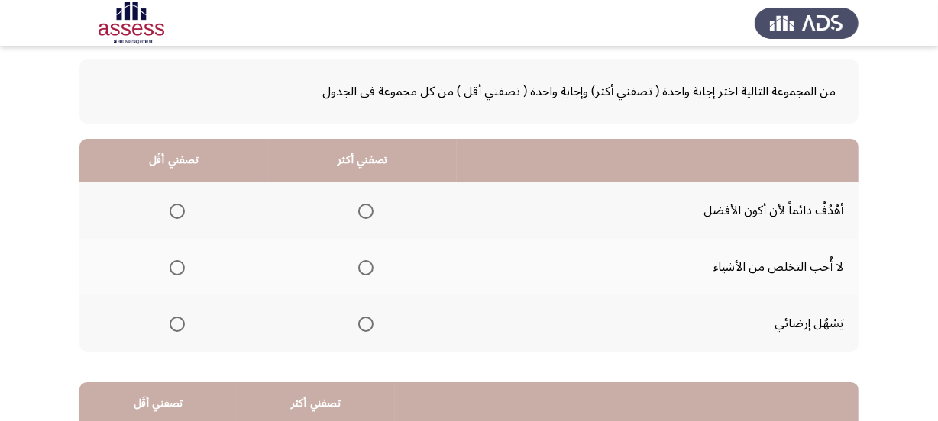
click at [366, 214] on span "Select an option" at bounding box center [365, 211] width 15 height 15
click at [366, 214] on input "Select an option" at bounding box center [365, 211] width 15 height 15
click at [170, 325] on span "Select an option" at bounding box center [177, 324] width 15 height 15
click at [170, 325] on input "Select an option" at bounding box center [177, 324] width 15 height 15
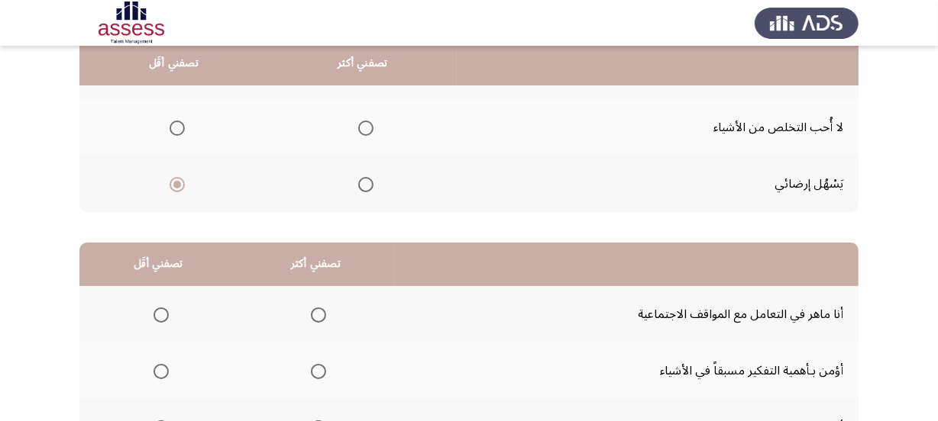
scroll to position [139, 0]
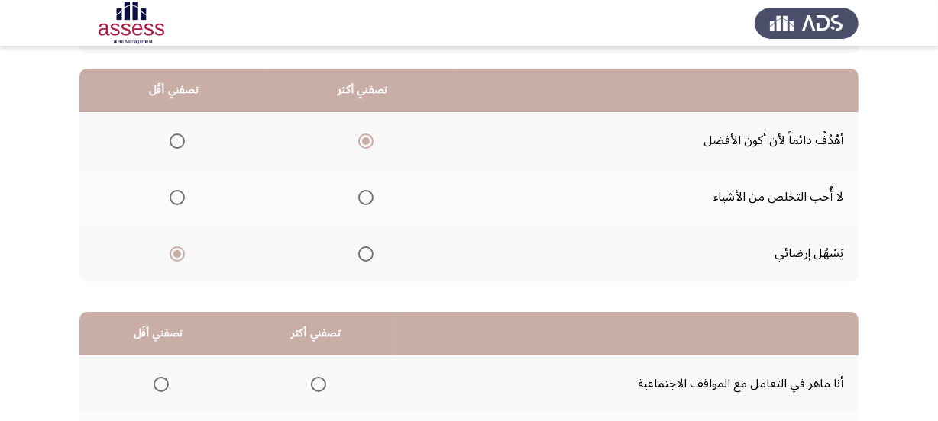
click at [176, 195] on span "Select an option" at bounding box center [177, 197] width 15 height 15
click at [176, 195] on input "Select an option" at bounding box center [177, 197] width 15 height 15
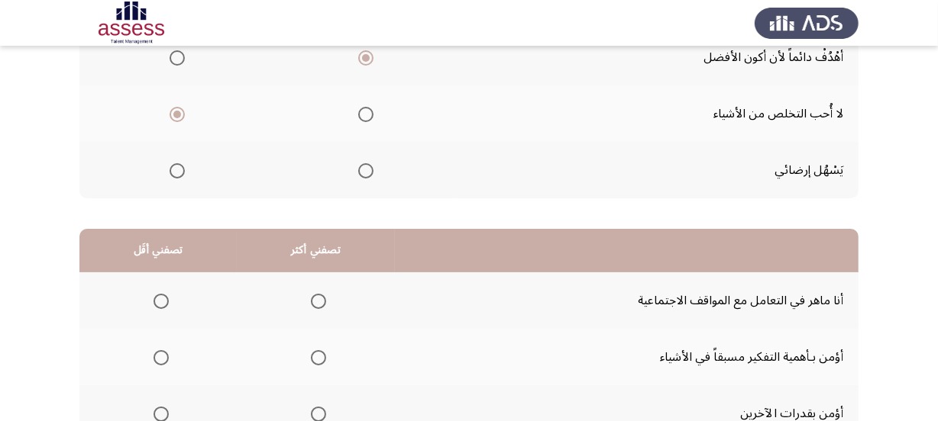
scroll to position [347, 0]
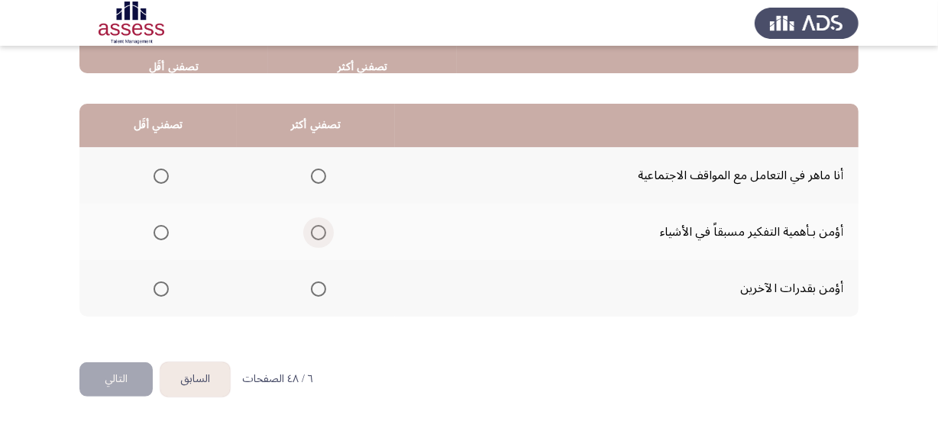
click at [320, 232] on span "Select an option" at bounding box center [318, 232] width 15 height 15
click at [320, 232] on input "Select an option" at bounding box center [318, 232] width 15 height 15
click at [167, 175] on span "Select an option" at bounding box center [160, 176] width 15 height 15
click at [167, 175] on input "Select an option" at bounding box center [160, 176] width 15 height 15
click at [109, 379] on button "التالي" at bounding box center [115, 380] width 73 height 34
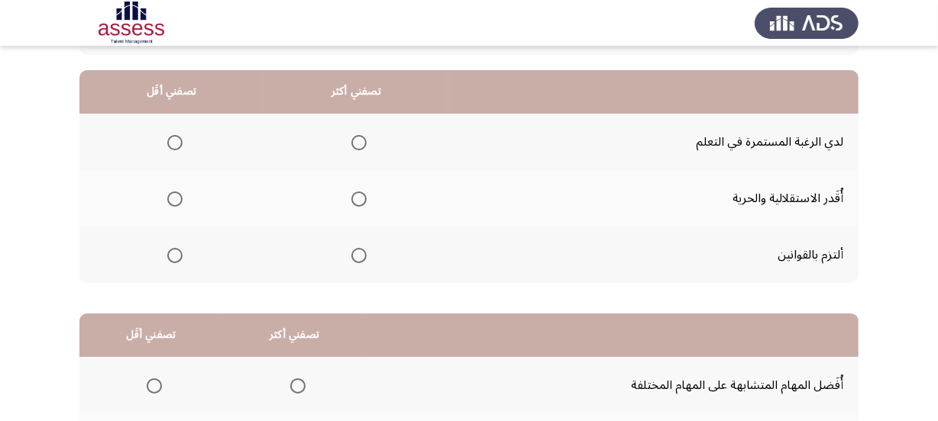
scroll to position [138, 0]
click at [361, 143] on span "Select an option" at bounding box center [358, 141] width 15 height 15
click at [361, 143] on input "Select an option" at bounding box center [358, 141] width 15 height 15
click at [173, 192] on span "Select an option" at bounding box center [174, 198] width 15 height 15
click at [173, 192] on input "Select an option" at bounding box center [174, 198] width 15 height 15
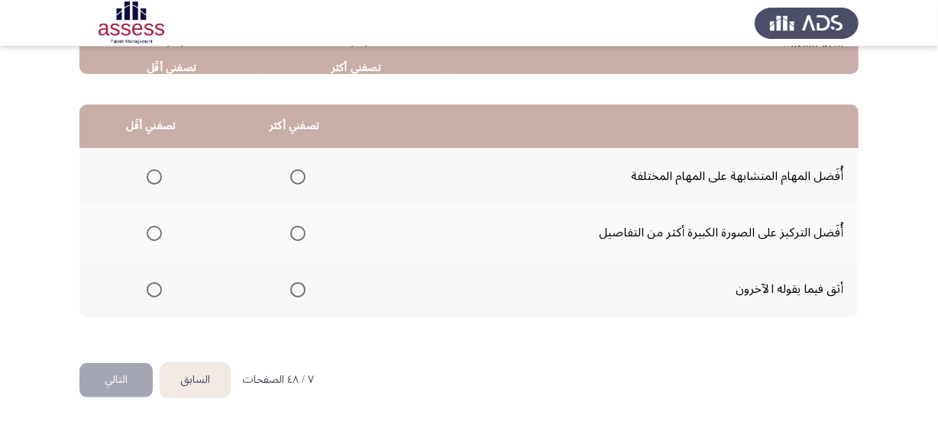
scroll to position [347, 0]
click at [150, 287] on span "Select an option" at bounding box center [154, 289] width 15 height 15
click at [150, 287] on input "Select an option" at bounding box center [154, 289] width 15 height 15
click at [295, 227] on span "Select an option" at bounding box center [297, 232] width 15 height 15
click at [295, 227] on input "Select an option" at bounding box center [297, 232] width 15 height 15
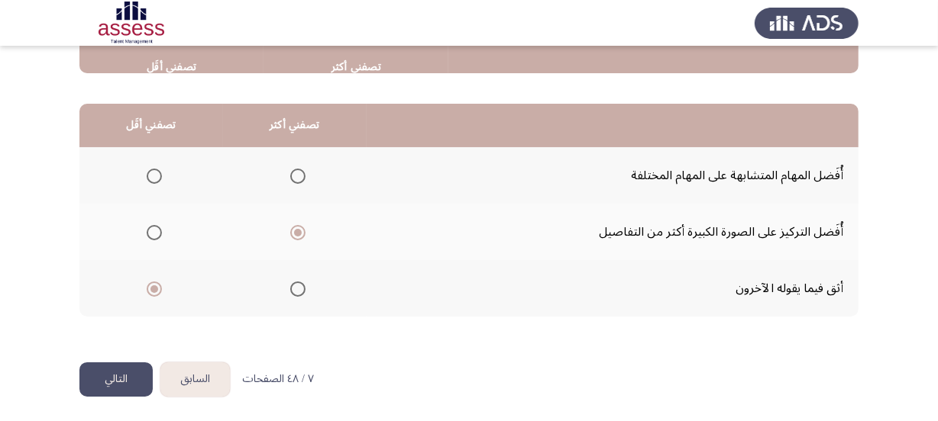
click at [150, 170] on span "Select an option" at bounding box center [154, 176] width 15 height 15
click at [150, 170] on input "Select an option" at bounding box center [154, 176] width 15 height 15
click at [304, 290] on span "Select an option" at bounding box center [297, 289] width 15 height 15
click at [304, 290] on input "Select an option" at bounding box center [297, 289] width 15 height 15
click at [163, 289] on th at bounding box center [151, 288] width 144 height 57
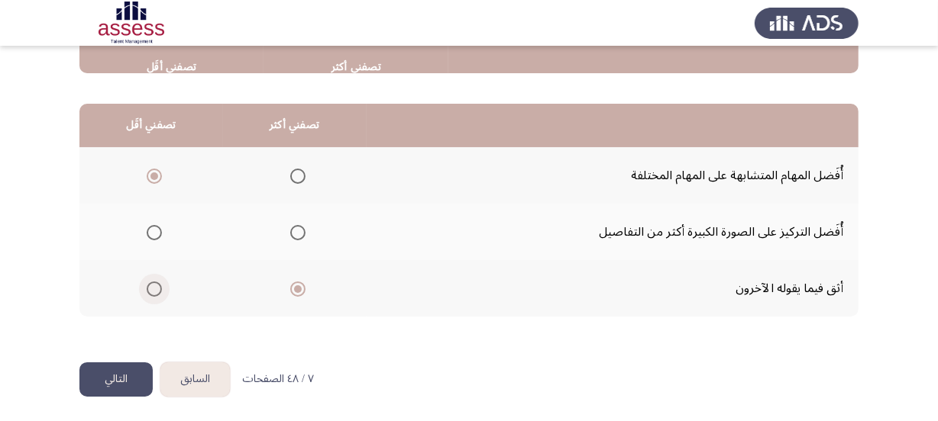
click at [154, 289] on span "Select an option" at bounding box center [154, 289] width 0 height 0
click at [153, 286] on input "Select an option" at bounding box center [154, 289] width 15 height 15
click at [153, 176] on span "Select an option" at bounding box center [154, 176] width 15 height 15
click at [153, 176] on input "Select an option" at bounding box center [154, 176] width 15 height 15
click at [297, 232] on span "Select an option" at bounding box center [297, 232] width 15 height 15
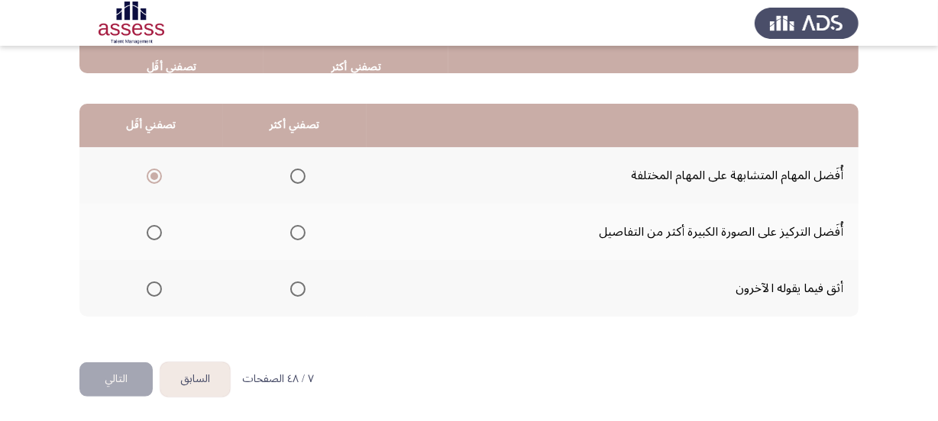
click at [297, 232] on input "Select an option" at bounding box center [297, 232] width 15 height 15
click at [302, 175] on span "Select an option" at bounding box center [297, 176] width 15 height 15
click at [302, 175] on input "Select an option" at bounding box center [297, 176] width 15 height 15
click at [157, 231] on span "Select an option" at bounding box center [154, 232] width 15 height 15
click at [157, 231] on input "Select an option" at bounding box center [154, 232] width 15 height 15
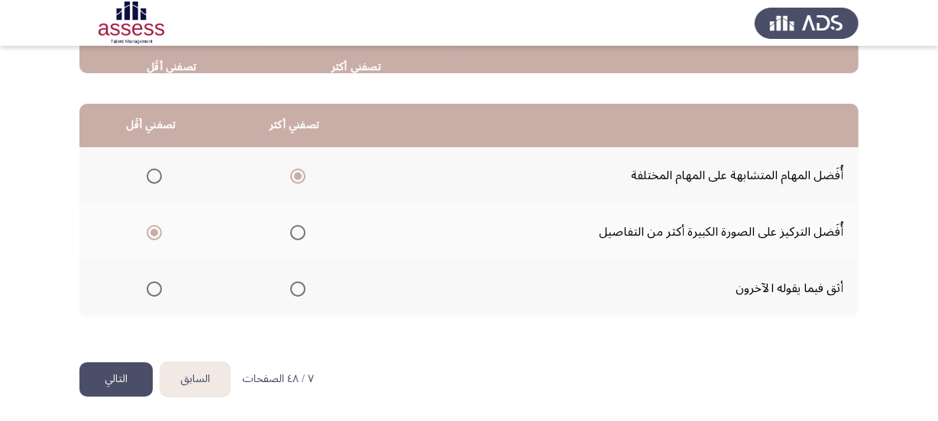
click at [131, 366] on button "التالي" at bounding box center [115, 380] width 73 height 34
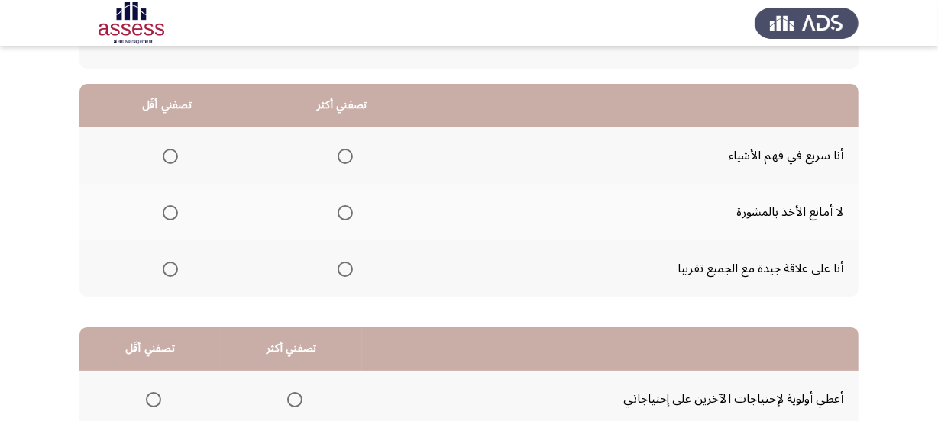
scroll to position [138, 0]
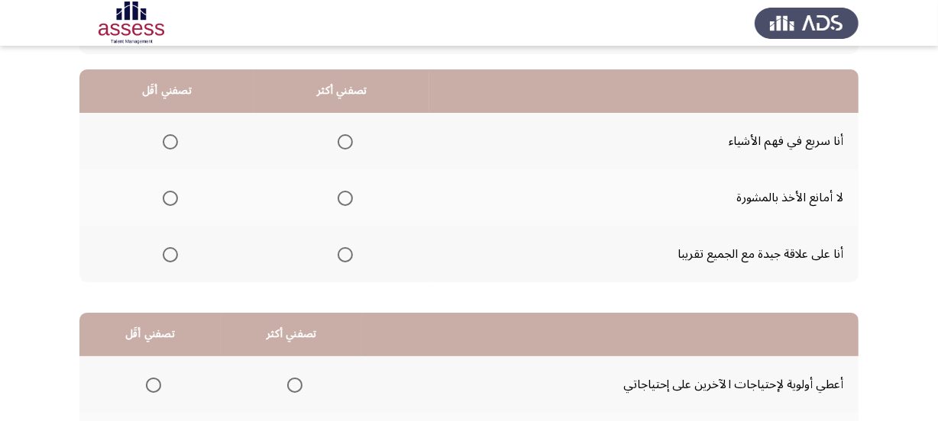
click at [337, 137] on span "Select an option" at bounding box center [344, 141] width 15 height 15
click at [337, 137] on input "Select an option" at bounding box center [344, 141] width 15 height 15
drag, startPoint x: 168, startPoint y: 252, endPoint x: 186, endPoint y: 182, distance: 72.4
click at [186, 182] on tbody "أنا سريع في فهم الأشياء لا أمانع الأخذ بالمشورة أنا على علاقة جيدة مع الجميع تق…" at bounding box center [468, 198] width 779 height 170
drag, startPoint x: 162, startPoint y: 192, endPoint x: 190, endPoint y: 202, distance: 30.2
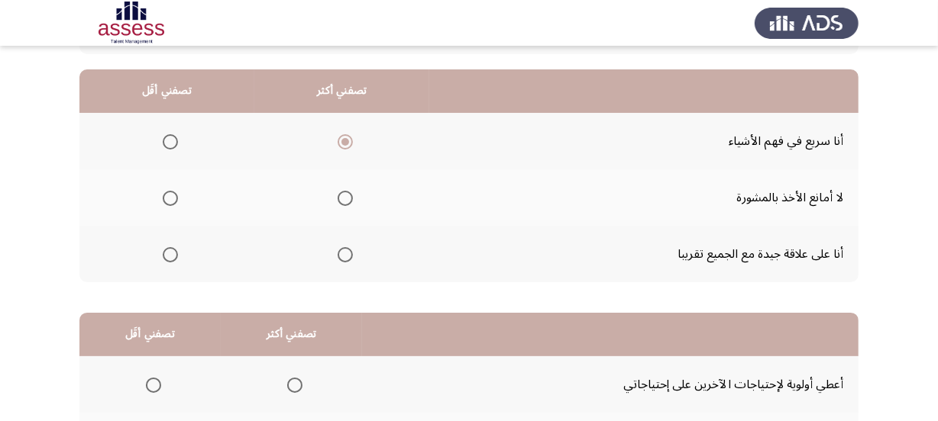
click at [190, 202] on th at bounding box center [166, 198] width 175 height 57
click at [169, 257] on span "Select an option" at bounding box center [170, 254] width 15 height 15
click at [169, 257] on input "Select an option" at bounding box center [170, 254] width 15 height 15
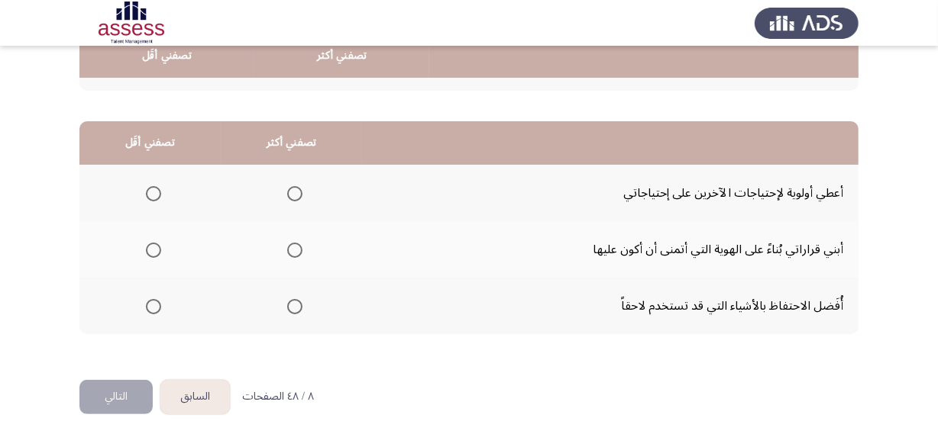
scroll to position [347, 0]
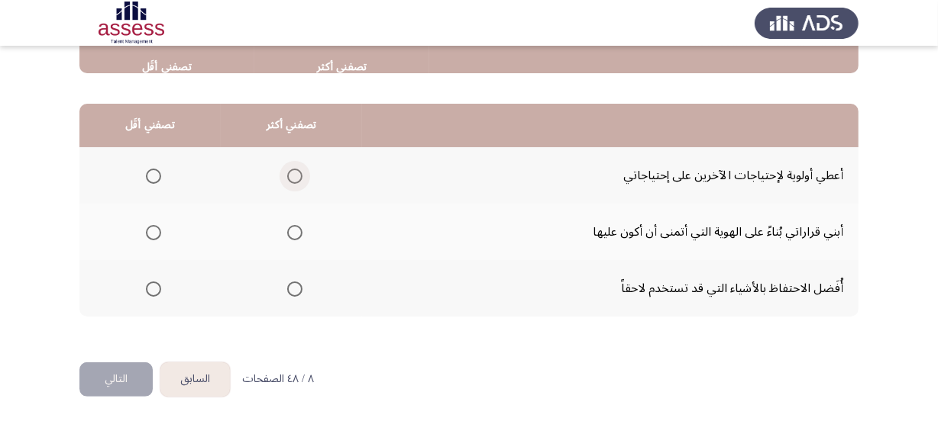
click at [291, 180] on span "Select an option" at bounding box center [294, 176] width 15 height 15
click at [291, 180] on input "Select an option" at bounding box center [294, 176] width 15 height 15
click at [293, 228] on span "Select an option" at bounding box center [294, 232] width 15 height 15
click at [293, 228] on input "Select an option" at bounding box center [294, 232] width 15 height 15
click at [153, 283] on span "Select an option" at bounding box center [153, 289] width 15 height 15
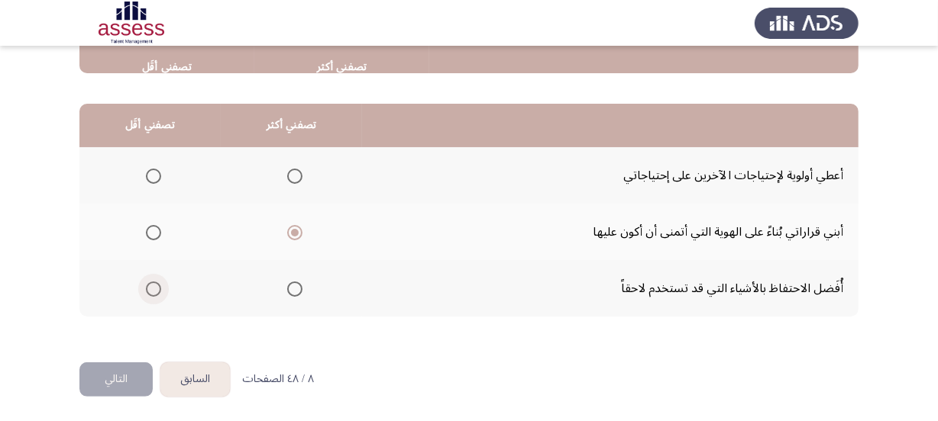
click at [153, 283] on input "Select an option" at bounding box center [153, 289] width 15 height 15
click at [111, 385] on button "التالي" at bounding box center [115, 380] width 73 height 34
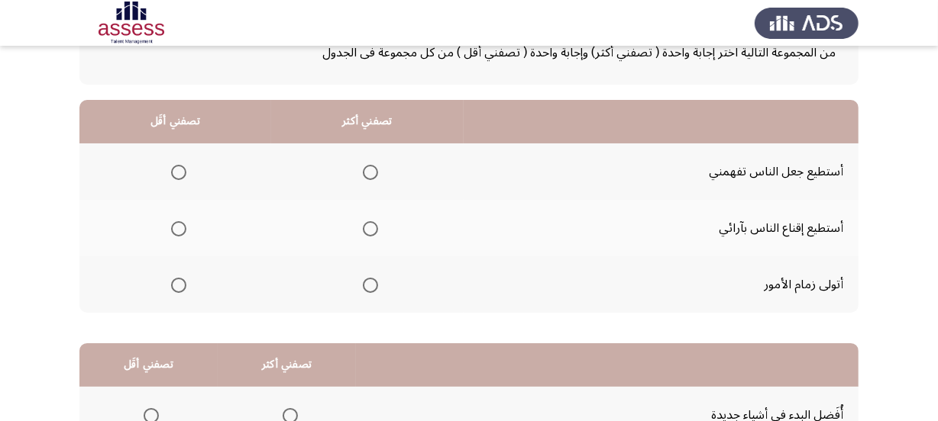
scroll to position [138, 0]
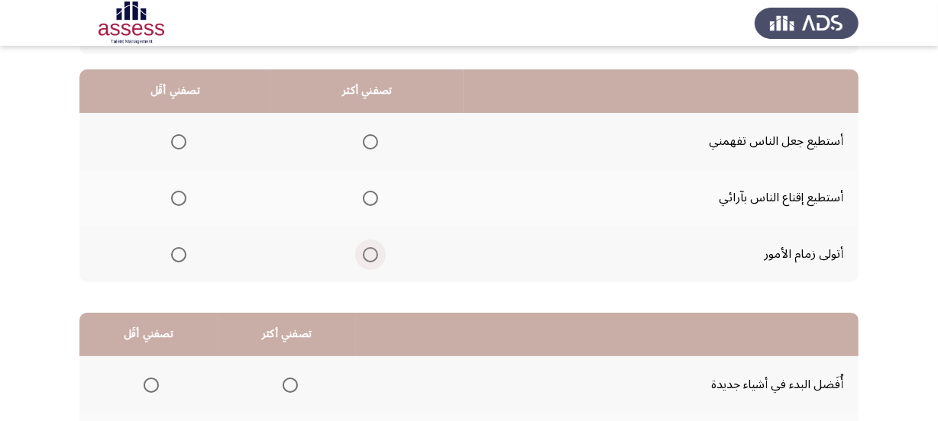
click at [373, 251] on span "Select an option" at bounding box center [370, 254] width 15 height 15
click at [373, 251] on input "Select an option" at bounding box center [370, 254] width 15 height 15
drag, startPoint x: 179, startPoint y: 141, endPoint x: 276, endPoint y: 166, distance: 100.0
click at [276, 166] on tr "أستطيع جعل الناس تفهمني" at bounding box center [468, 141] width 779 height 57
click at [169, 192] on label "Select an option" at bounding box center [175, 198] width 21 height 15
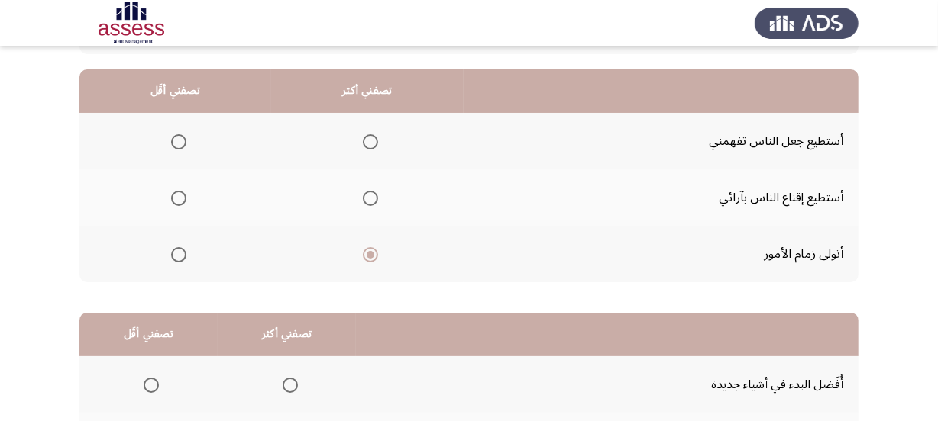
click at [171, 192] on input "Select an option" at bounding box center [178, 198] width 15 height 15
click at [367, 202] on span "Select an option" at bounding box center [370, 198] width 15 height 15
click at [367, 202] on input "Select an option" at bounding box center [370, 198] width 15 height 15
click at [174, 137] on span "Select an option" at bounding box center [178, 141] width 15 height 15
click at [174, 137] on input "Select an option" at bounding box center [178, 141] width 15 height 15
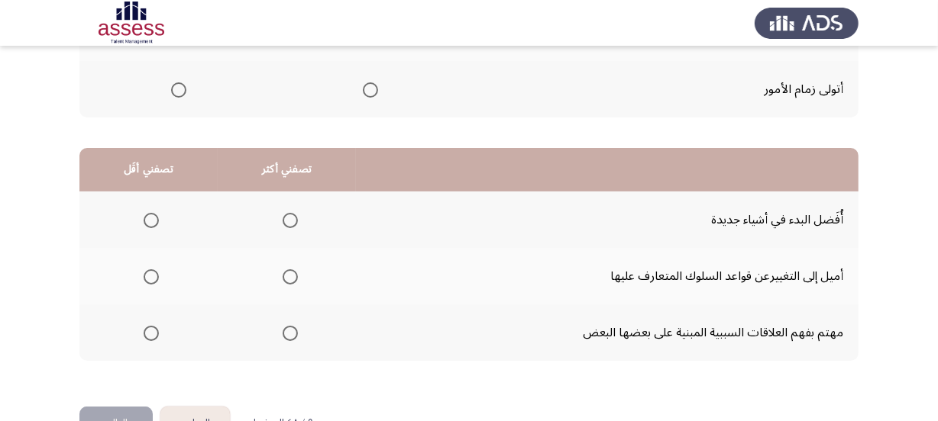
scroll to position [347, 0]
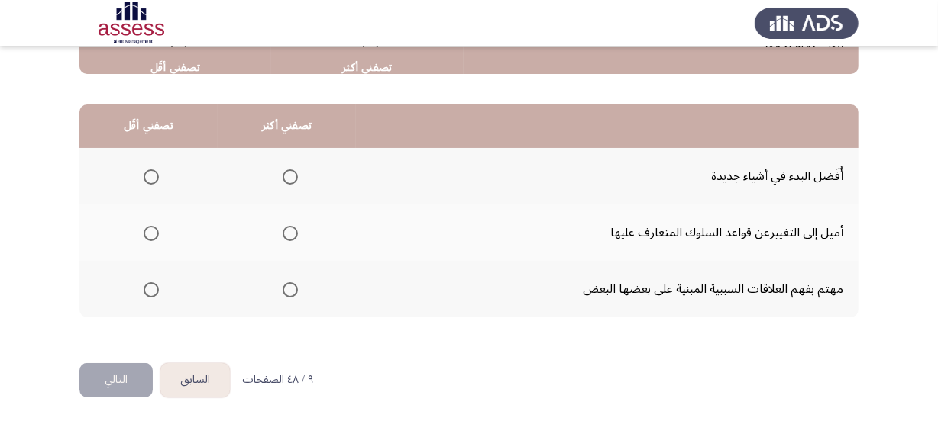
click at [154, 287] on span "Select an option" at bounding box center [151, 290] width 15 height 15
click at [154, 287] on input "Select an option" at bounding box center [151, 290] width 15 height 15
click at [285, 175] on span "Select an option" at bounding box center [290, 177] width 15 height 15
click at [285, 175] on input "Select an option" at bounding box center [290, 177] width 15 height 15
click at [107, 367] on button "التالي" at bounding box center [115, 380] width 73 height 34
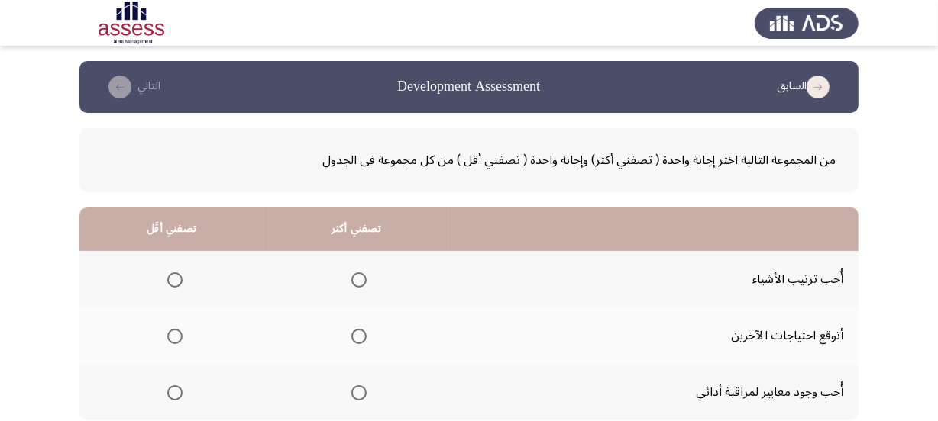
scroll to position [138, 0]
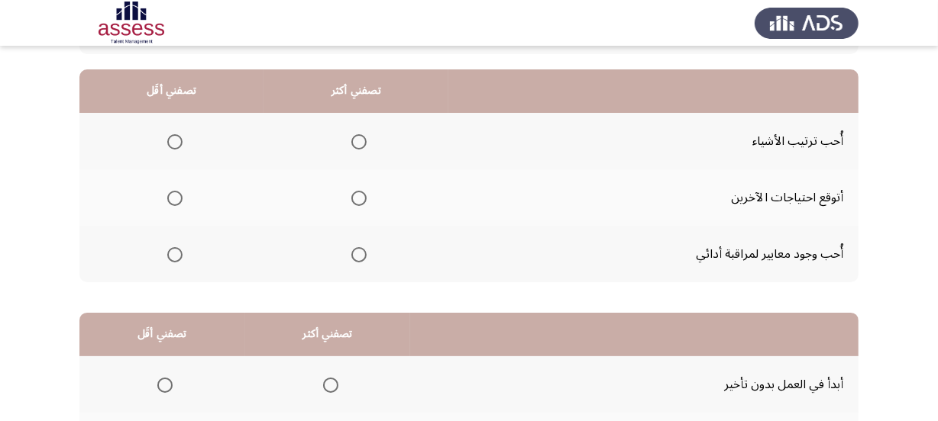
click at [358, 253] on span "Select an option" at bounding box center [358, 254] width 15 height 15
click at [358, 253] on input "Select an option" at bounding box center [358, 254] width 15 height 15
click at [177, 199] on span "Select an option" at bounding box center [174, 198] width 15 height 15
click at [177, 199] on input "Select an option" at bounding box center [174, 198] width 15 height 15
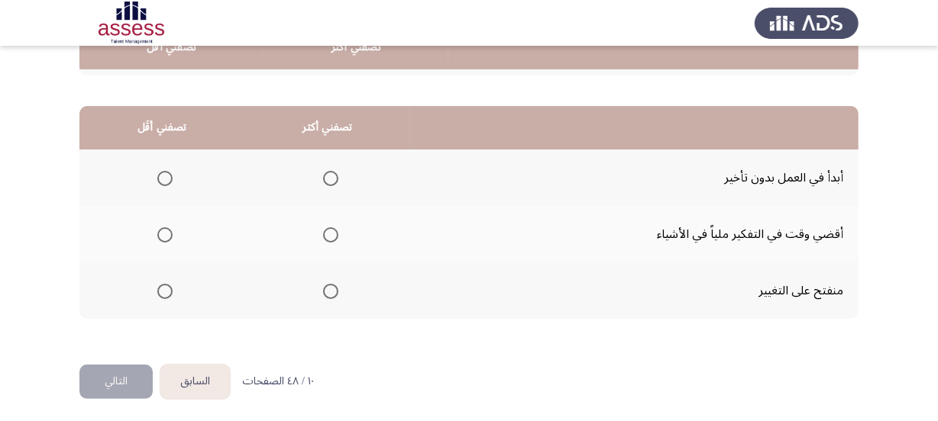
scroll to position [347, 0]
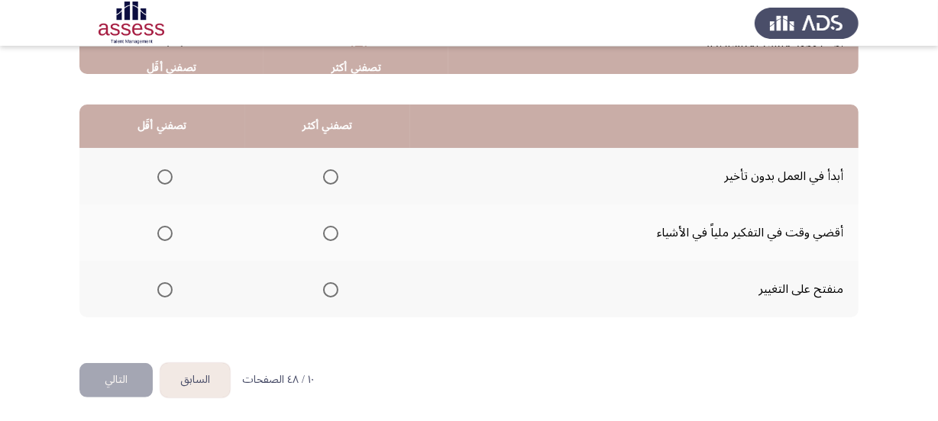
drag, startPoint x: 328, startPoint y: 287, endPoint x: 437, endPoint y: 254, distance: 114.0
click at [435, 257] on tbody "أبدأ في العمل بدون تأخير أقضي وقت في التفكير ملياً في الأشياء منفتح على التغيير" at bounding box center [468, 233] width 779 height 170
click at [160, 232] on span "Select an option" at bounding box center [164, 233] width 15 height 15
click at [160, 232] on input "Select an option" at bounding box center [164, 233] width 15 height 15
click at [328, 170] on span "Select an option" at bounding box center [330, 177] width 15 height 15
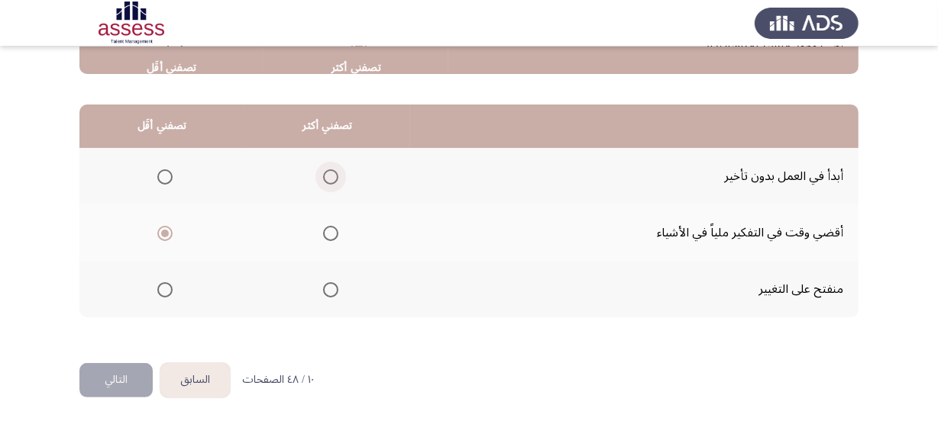
click at [328, 170] on input "Select an option" at bounding box center [330, 177] width 15 height 15
click at [96, 375] on button "التالي" at bounding box center [115, 380] width 73 height 34
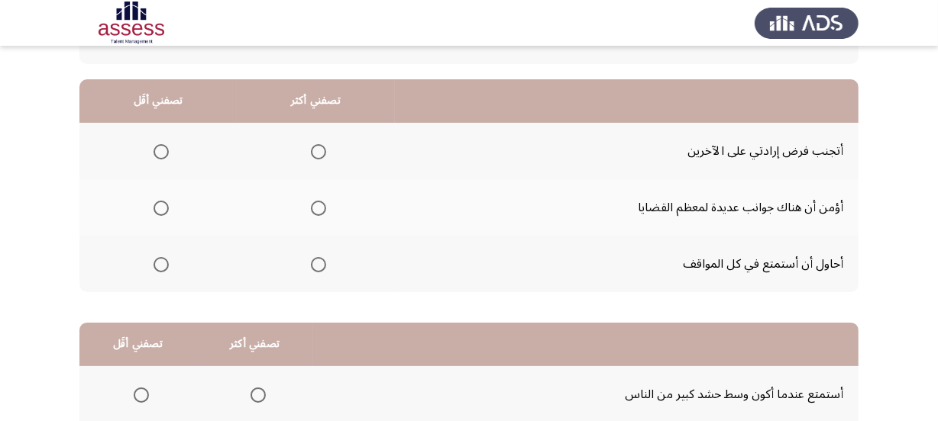
scroll to position [138, 0]
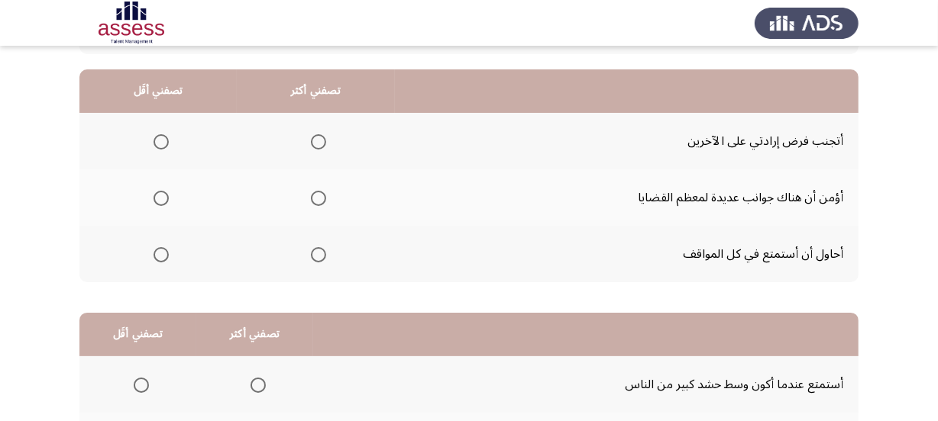
click at [318, 253] on span "Select an option" at bounding box center [318, 254] width 15 height 15
click at [318, 253] on input "Select an option" at bounding box center [318, 254] width 15 height 15
drag, startPoint x: 321, startPoint y: 140, endPoint x: 404, endPoint y: 165, distance: 86.7
click at [404, 160] on tr "أتجنب فرض إرادتي على الآخرين" at bounding box center [468, 141] width 779 height 57
click at [167, 199] on span "Select an option" at bounding box center [160, 198] width 15 height 15
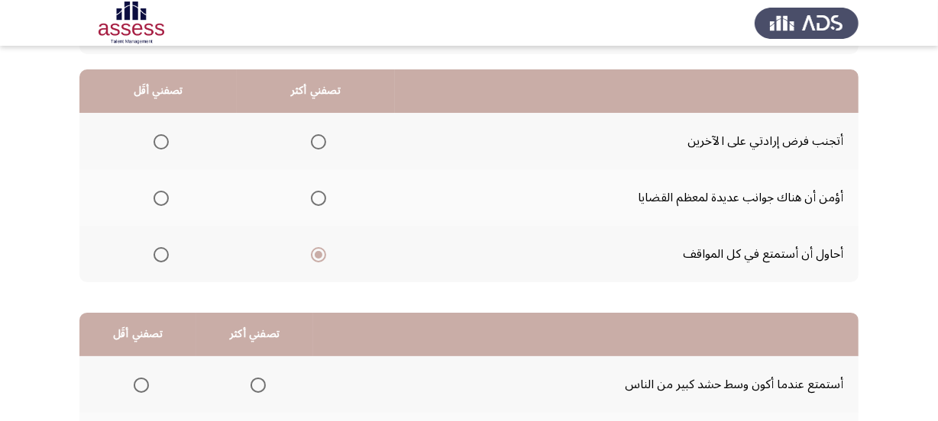
click at [167, 199] on input "Select an option" at bounding box center [160, 198] width 15 height 15
click at [166, 255] on span "Select an option" at bounding box center [160, 254] width 15 height 15
click at [166, 255] on input "Select an option" at bounding box center [160, 254] width 15 height 15
click at [313, 153] on th at bounding box center [315, 141] width 157 height 57
click at [315, 144] on span "Select an option" at bounding box center [318, 141] width 15 height 15
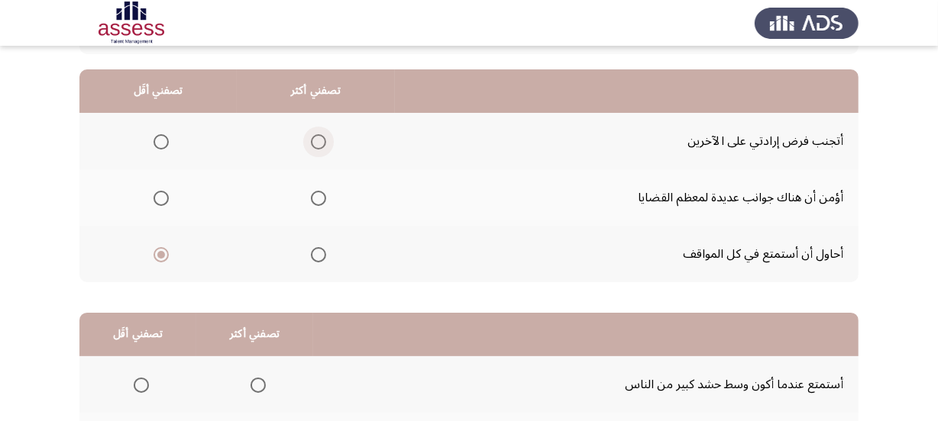
click at [315, 144] on input "Select an option" at bounding box center [318, 141] width 15 height 15
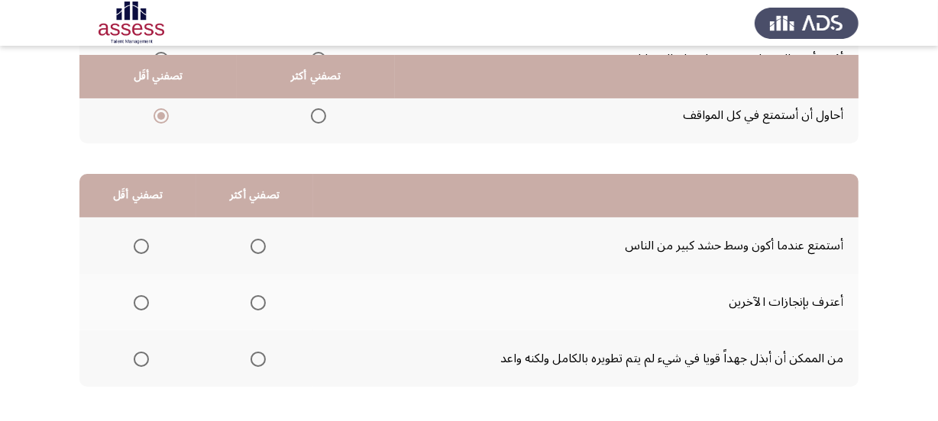
scroll to position [347, 0]
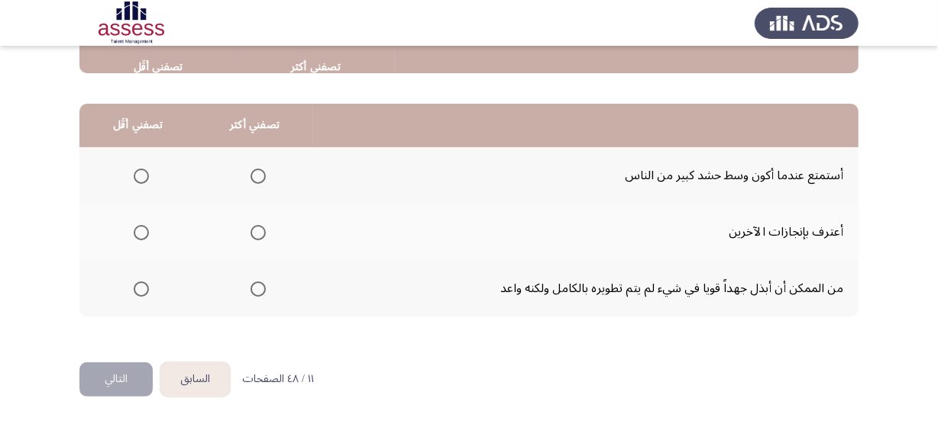
click at [140, 176] on span "Select an option" at bounding box center [140, 176] width 0 height 0
click at [140, 173] on input "Select an option" at bounding box center [141, 176] width 15 height 15
click at [247, 231] on label "Select an option" at bounding box center [254, 232] width 21 height 15
click at [250, 231] on input "Select an option" at bounding box center [257, 232] width 15 height 15
click at [260, 284] on span "Select an option" at bounding box center [257, 289] width 15 height 15
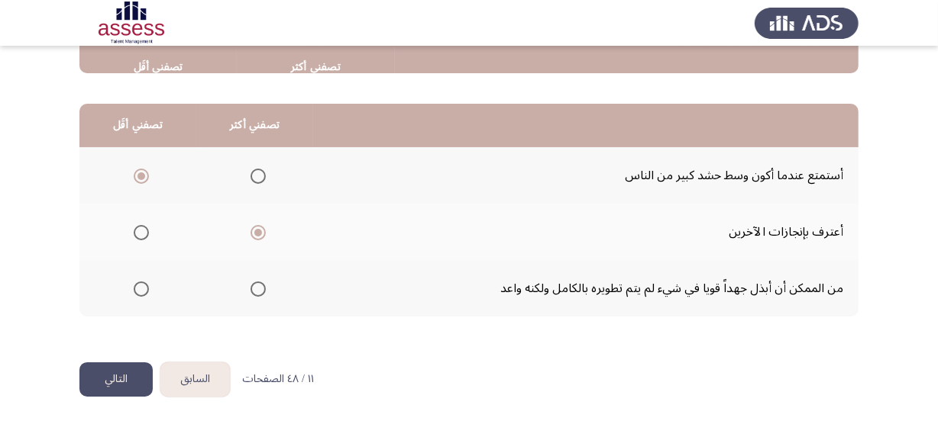
click at [260, 284] on input "Select an option" at bounding box center [257, 289] width 15 height 15
click at [118, 371] on button "التالي" at bounding box center [115, 380] width 73 height 34
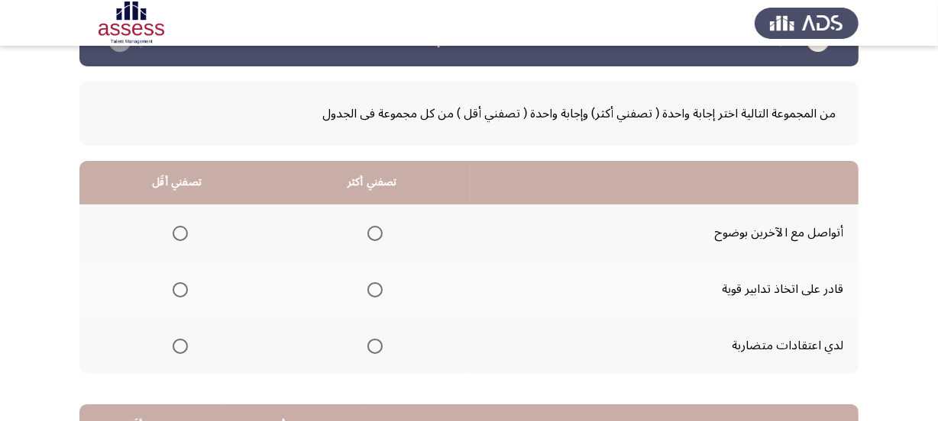
scroll to position [138, 0]
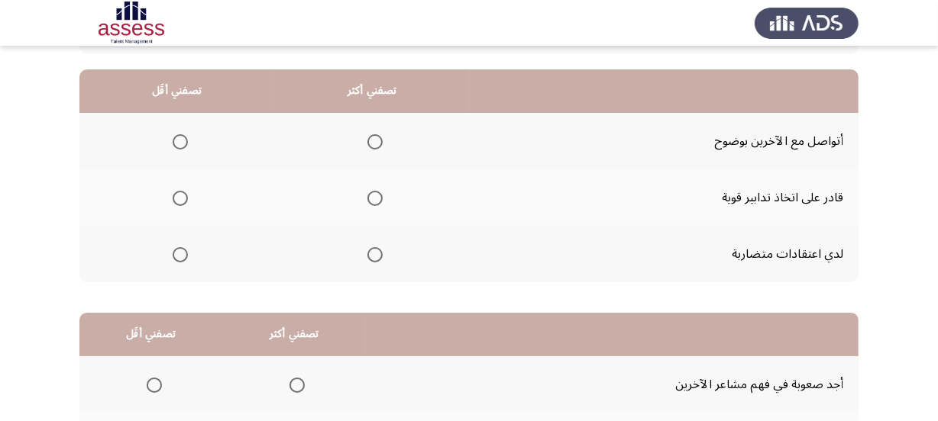
click at [371, 202] on span "Select an option" at bounding box center [374, 198] width 15 height 15
click at [371, 202] on input "Select an option" at bounding box center [374, 198] width 15 height 15
click at [182, 258] on span "Select an option" at bounding box center [180, 254] width 15 height 15
click at [182, 258] on input "Select an option" at bounding box center [180, 254] width 15 height 15
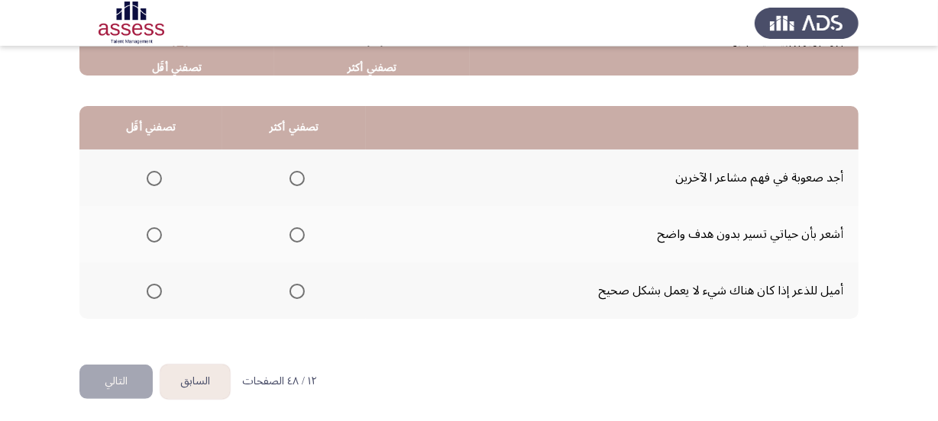
scroll to position [347, 0]
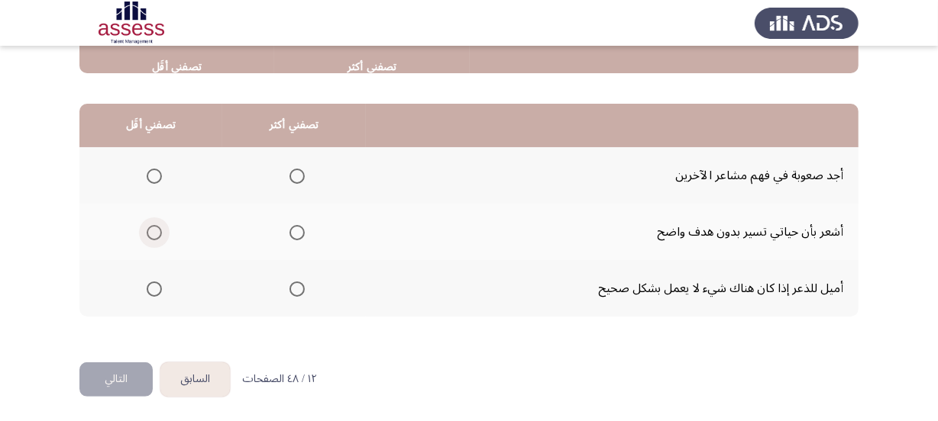
click at [150, 227] on span "Select an option" at bounding box center [154, 232] width 15 height 15
click at [150, 227] on input "Select an option" at bounding box center [154, 232] width 15 height 15
click at [290, 286] on span "Select an option" at bounding box center [296, 289] width 15 height 15
click at [290, 286] on input "Select an option" at bounding box center [296, 289] width 15 height 15
drag, startPoint x: 289, startPoint y: 176, endPoint x: 340, endPoint y: 194, distance: 53.6
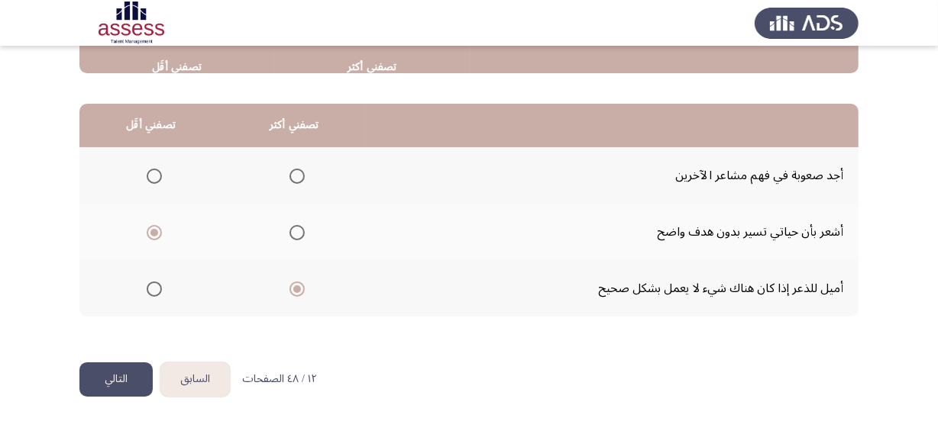
click at [340, 194] on th at bounding box center [294, 175] width 144 height 57
click at [128, 373] on button "التالي" at bounding box center [115, 380] width 73 height 34
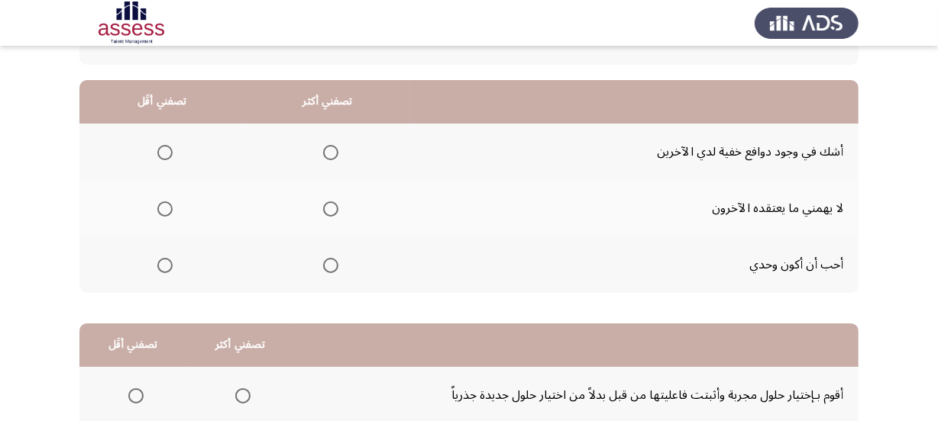
scroll to position [138, 0]
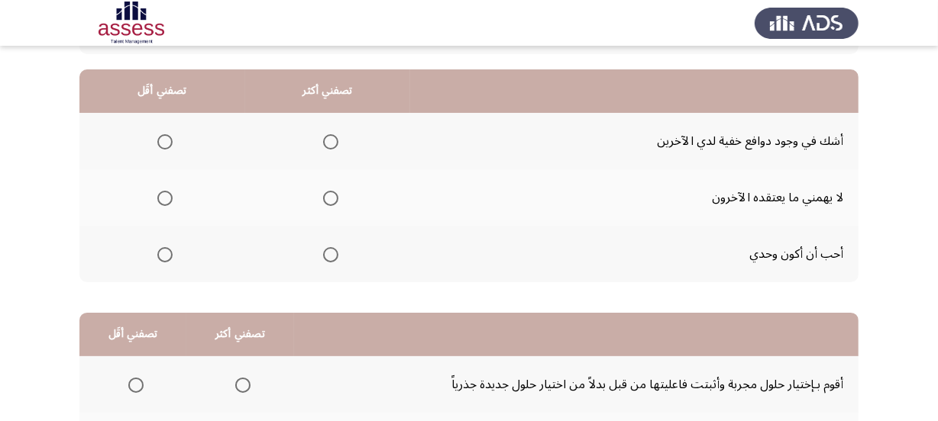
click at [172, 144] on th at bounding box center [162, 141] width 166 height 57
click at [166, 140] on span "Select an option" at bounding box center [164, 141] width 15 height 15
click at [166, 140] on input "Select an option" at bounding box center [164, 141] width 15 height 15
click at [323, 199] on span "Select an option" at bounding box center [330, 198] width 15 height 15
click at [323, 199] on input "Select an option" at bounding box center [330, 198] width 15 height 15
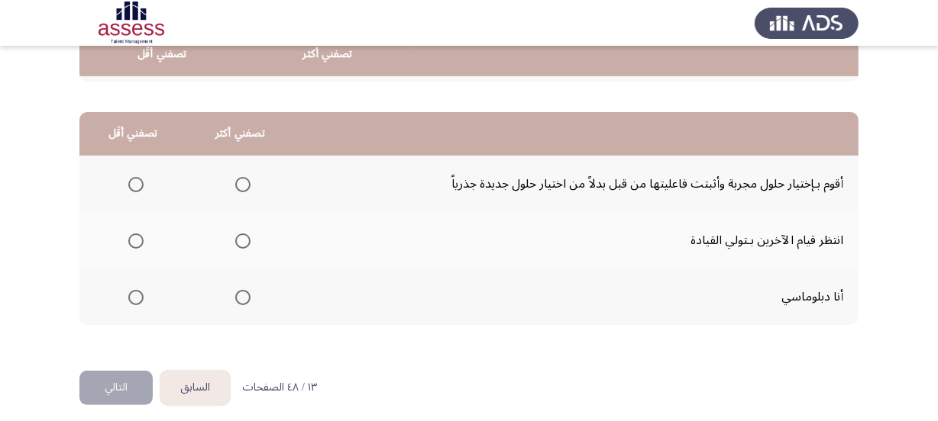
scroll to position [347, 0]
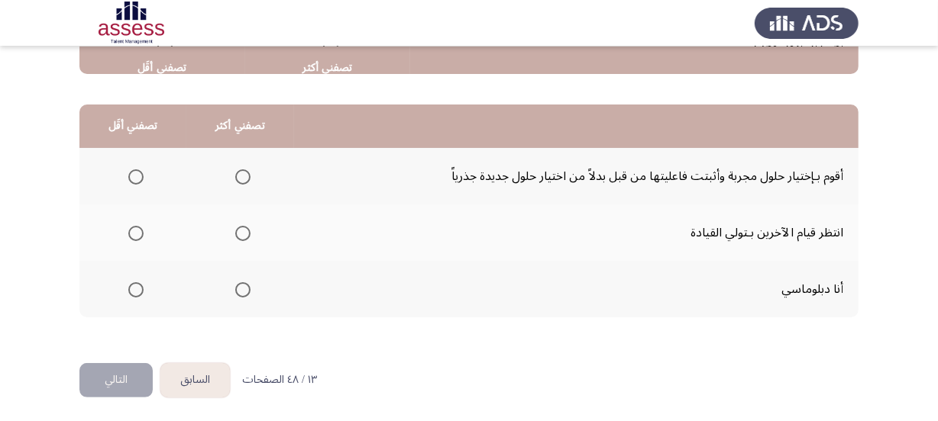
click at [241, 173] on span "Select an option" at bounding box center [242, 177] width 15 height 15
click at [241, 173] on input "Select an option" at bounding box center [242, 177] width 15 height 15
click at [137, 230] on span "Select an option" at bounding box center [135, 233] width 15 height 15
click at [137, 230] on input "Select an option" at bounding box center [135, 233] width 15 height 15
click at [237, 287] on span "Select an option" at bounding box center [242, 290] width 15 height 15
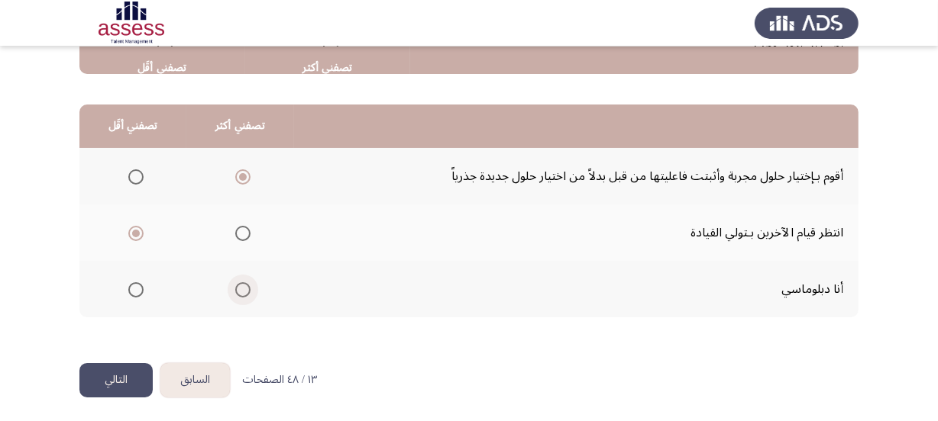
click at [237, 287] on input "Select an option" at bounding box center [242, 290] width 15 height 15
click at [142, 373] on button "التالي" at bounding box center [115, 380] width 73 height 34
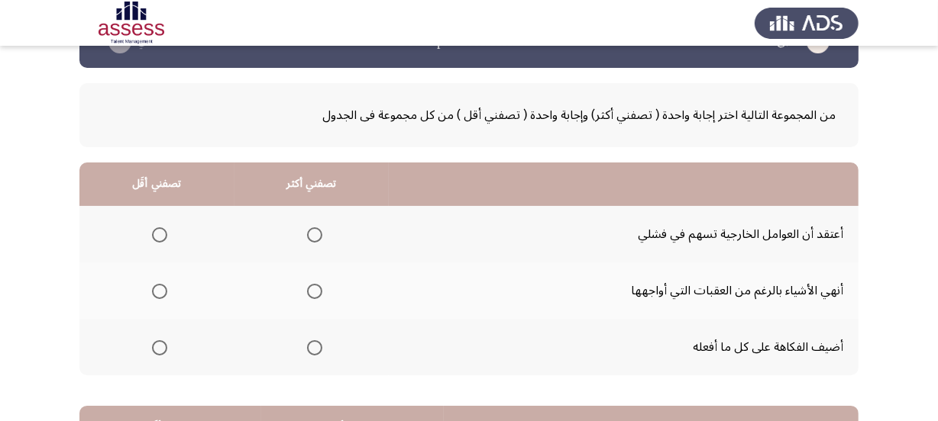
scroll to position [69, 0]
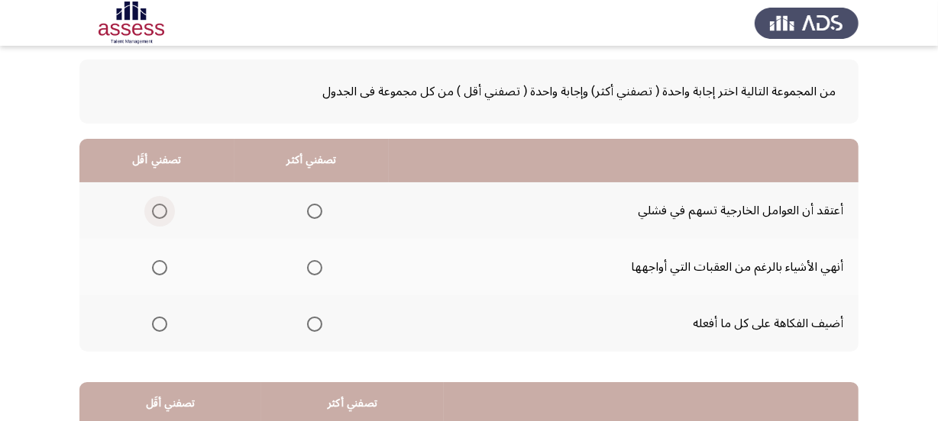
click at [156, 206] on span "Select an option" at bounding box center [159, 211] width 15 height 15
click at [156, 206] on input "Select an option" at bounding box center [159, 211] width 15 height 15
click at [316, 270] on span "Select an option" at bounding box center [314, 267] width 15 height 15
click at [316, 270] on input "Select an option" at bounding box center [314, 267] width 15 height 15
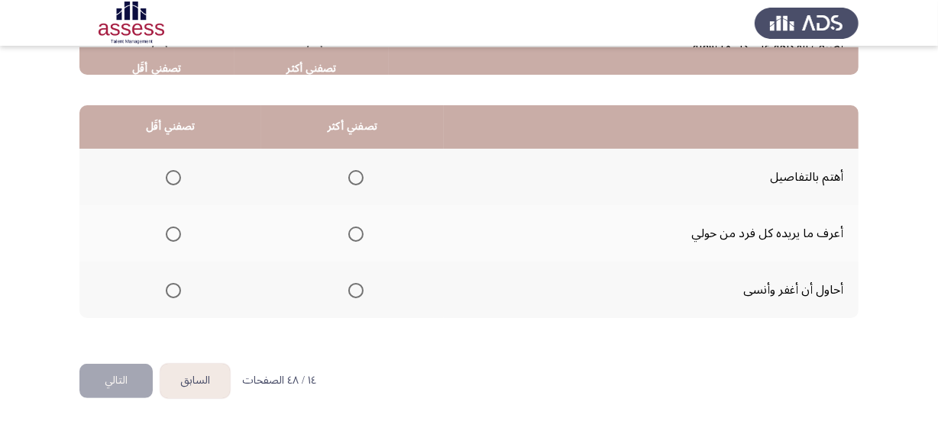
scroll to position [347, 0]
click at [178, 283] on span "Select an option" at bounding box center [173, 290] width 15 height 15
click at [178, 283] on input "Select an option" at bounding box center [173, 290] width 15 height 15
click at [352, 175] on span "Select an option" at bounding box center [355, 177] width 15 height 15
click at [352, 175] on input "Select an option" at bounding box center [355, 177] width 15 height 15
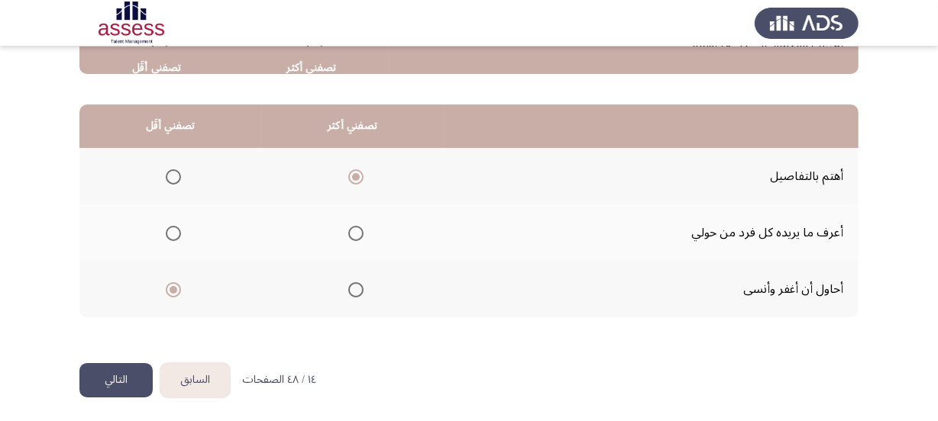
click at [121, 370] on button "التالي" at bounding box center [115, 380] width 73 height 34
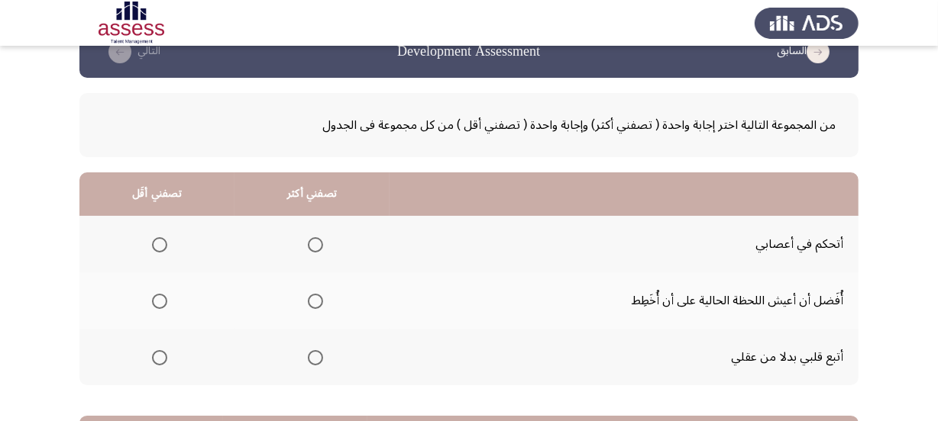
scroll to position [69, 0]
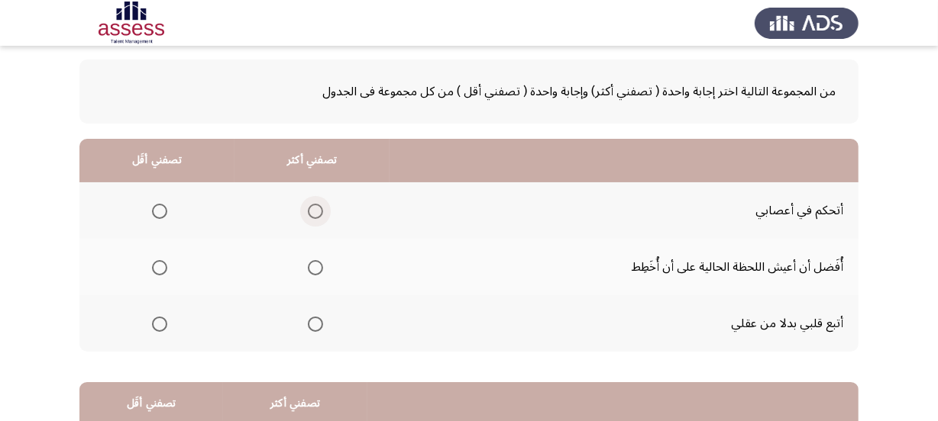
click at [318, 207] on span "Select an option" at bounding box center [315, 211] width 15 height 15
click at [318, 207] on input "Select an option" at bounding box center [315, 211] width 15 height 15
click at [154, 273] on span "Select an option" at bounding box center [159, 267] width 15 height 15
click at [154, 273] on input "Select an option" at bounding box center [159, 267] width 15 height 15
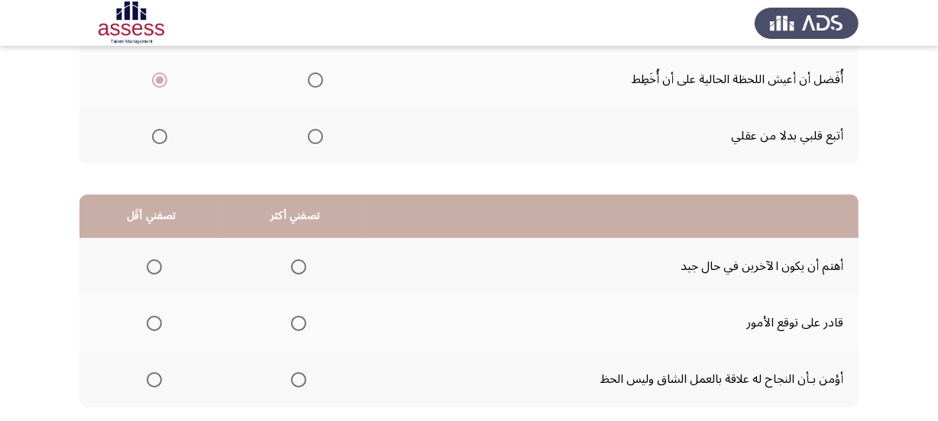
scroll to position [347, 0]
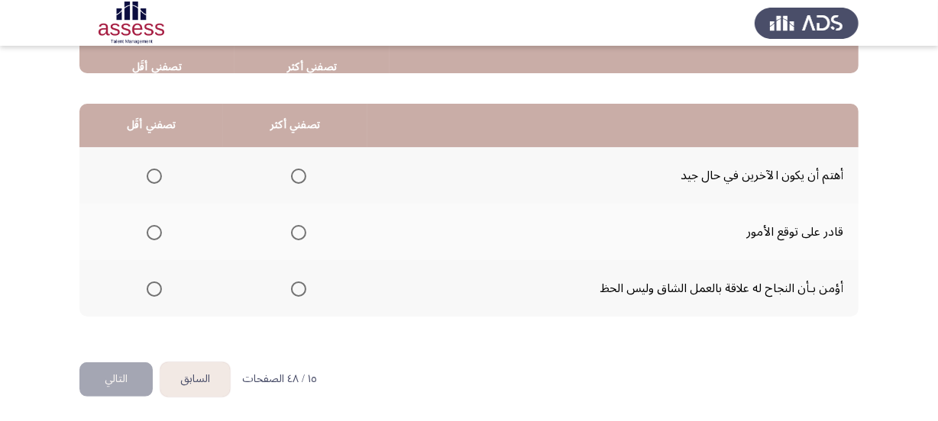
click at [291, 287] on span "Select an option" at bounding box center [298, 289] width 15 height 15
click at [291, 287] on input "Select an option" at bounding box center [298, 289] width 15 height 15
click at [157, 175] on span "Select an option" at bounding box center [154, 176] width 15 height 15
click at [157, 175] on input "Select an option" at bounding box center [154, 176] width 15 height 15
click at [156, 229] on span "Select an option" at bounding box center [154, 232] width 15 height 15
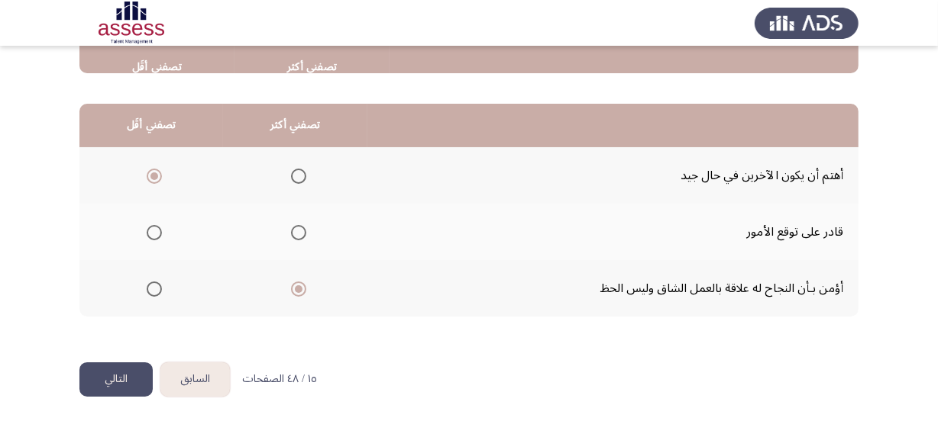
click at [156, 229] on input "Select an option" at bounding box center [154, 232] width 15 height 15
click at [132, 382] on button "التالي" at bounding box center [115, 380] width 73 height 34
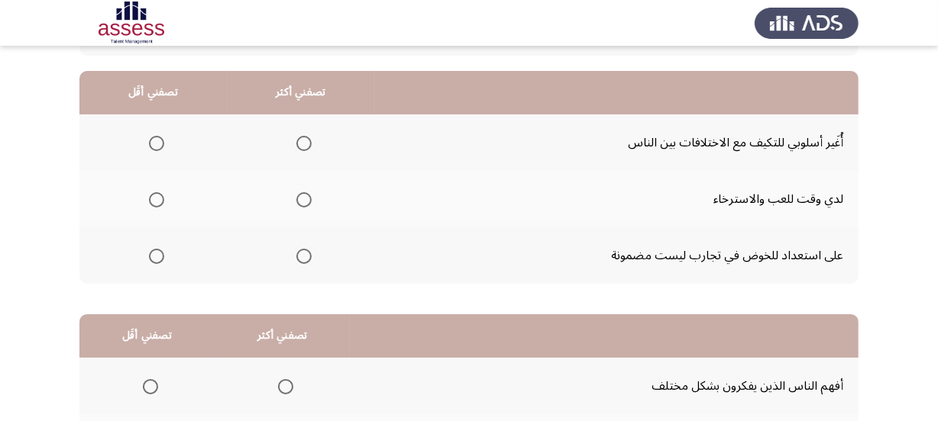
scroll to position [138, 0]
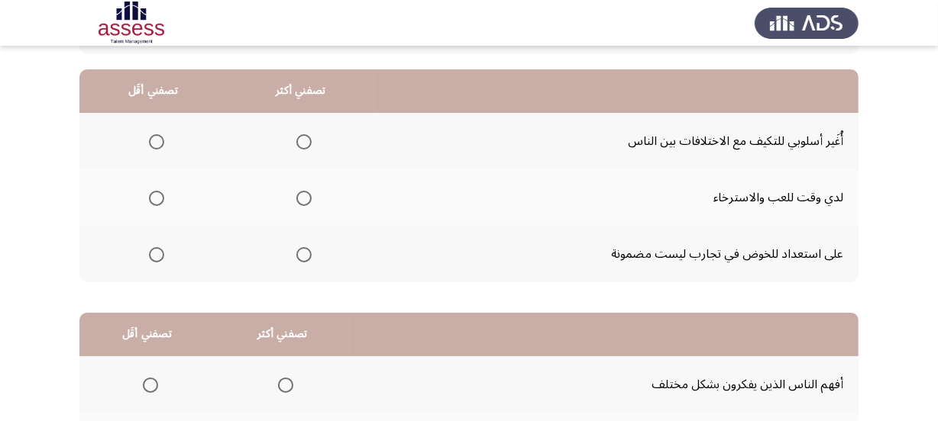
click at [296, 138] on span "Select an option" at bounding box center [303, 141] width 15 height 15
click at [296, 138] on input "Select an option" at bounding box center [303, 141] width 15 height 15
click at [159, 198] on span "Select an option" at bounding box center [156, 198] width 15 height 15
click at [159, 198] on input "Select an option" at bounding box center [156, 198] width 15 height 15
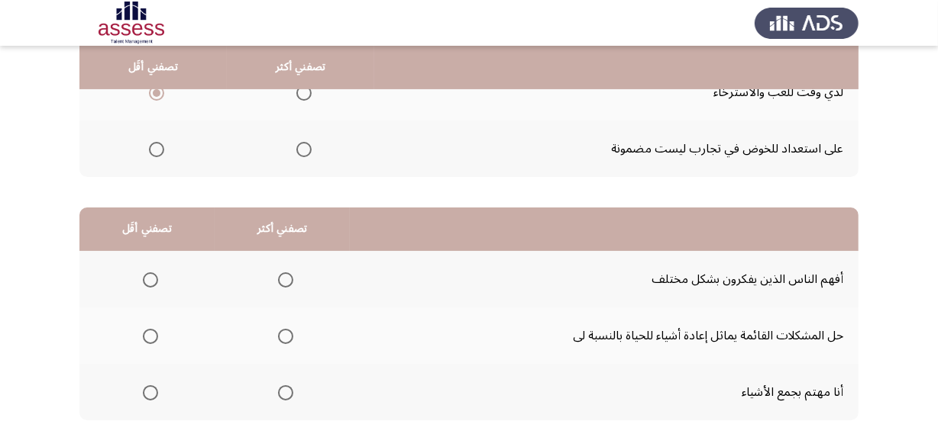
scroll to position [347, 0]
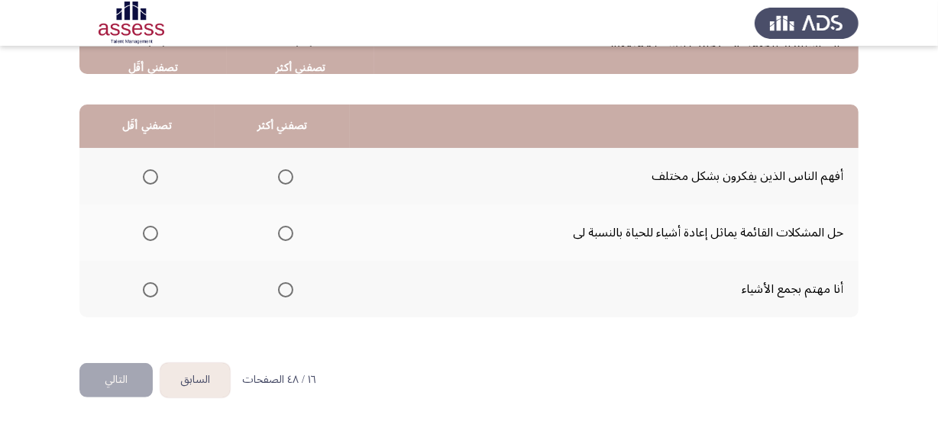
click at [283, 171] on span "Select an option" at bounding box center [285, 177] width 15 height 15
click at [283, 171] on input "Select an option" at bounding box center [285, 177] width 15 height 15
click at [272, 229] on label "Select an option" at bounding box center [282, 233] width 21 height 15
click at [278, 229] on input "Select an option" at bounding box center [285, 233] width 15 height 15
click at [158, 288] on th at bounding box center [146, 289] width 135 height 57
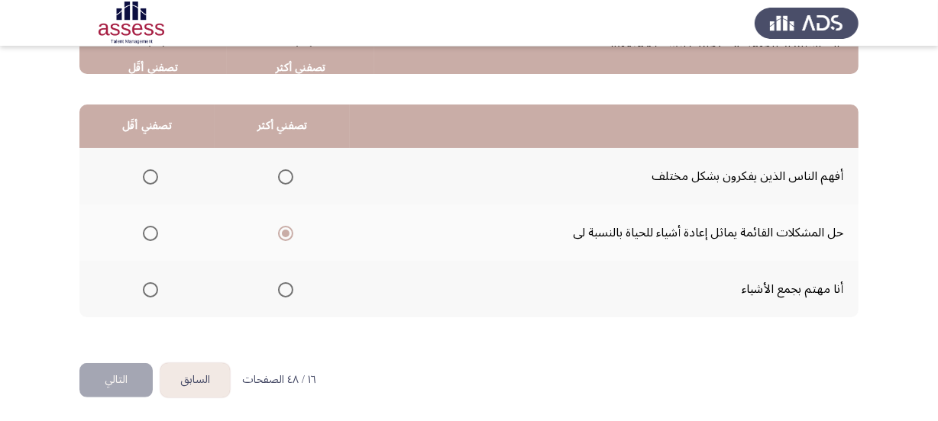
click at [144, 286] on span "Select an option" at bounding box center [150, 290] width 15 height 15
click at [144, 286] on input "Select an option" at bounding box center [150, 290] width 15 height 15
click at [112, 366] on button "التالي" at bounding box center [115, 380] width 73 height 34
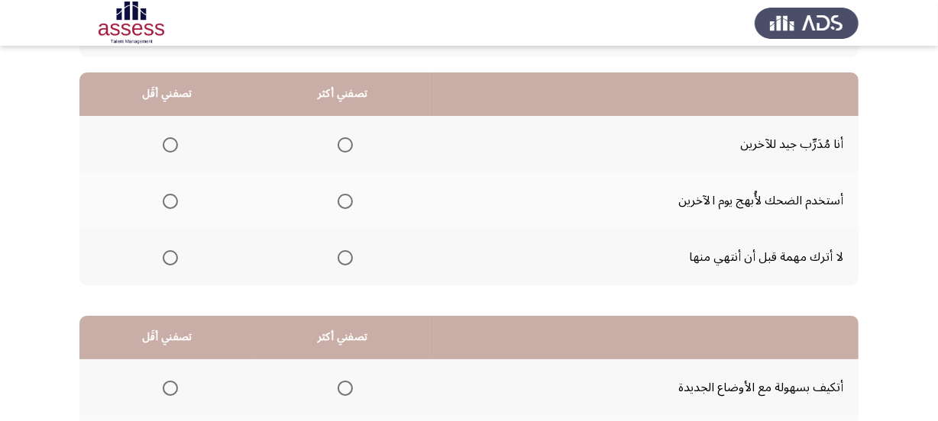
scroll to position [138, 0]
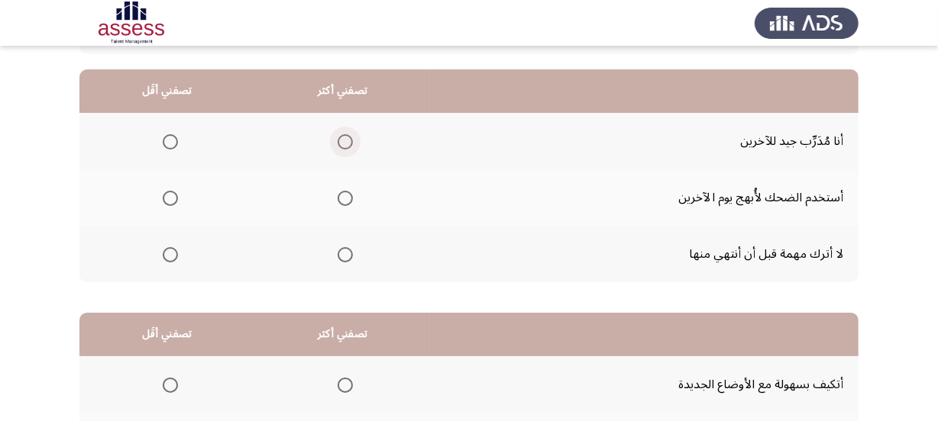
click at [335, 144] on label "Select an option" at bounding box center [341, 141] width 21 height 15
click at [337, 144] on input "Select an option" at bounding box center [344, 141] width 15 height 15
click at [167, 192] on span "Select an option" at bounding box center [170, 198] width 15 height 15
click at [167, 192] on input "Select an option" at bounding box center [170, 198] width 15 height 15
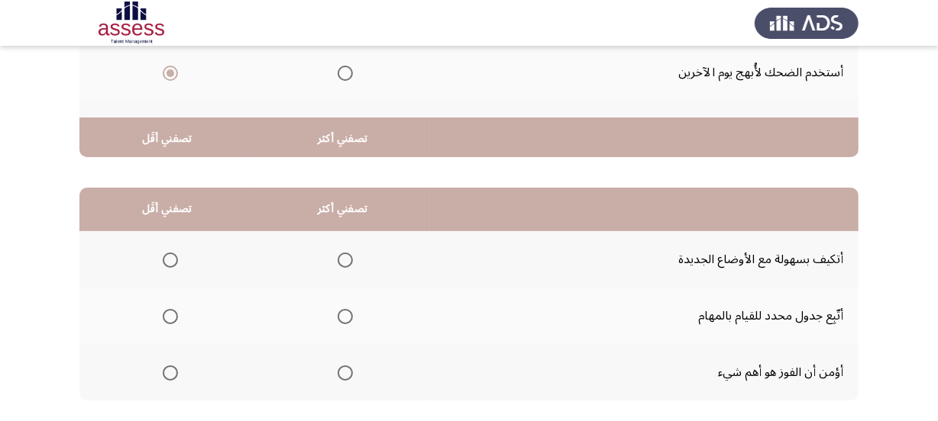
scroll to position [347, 0]
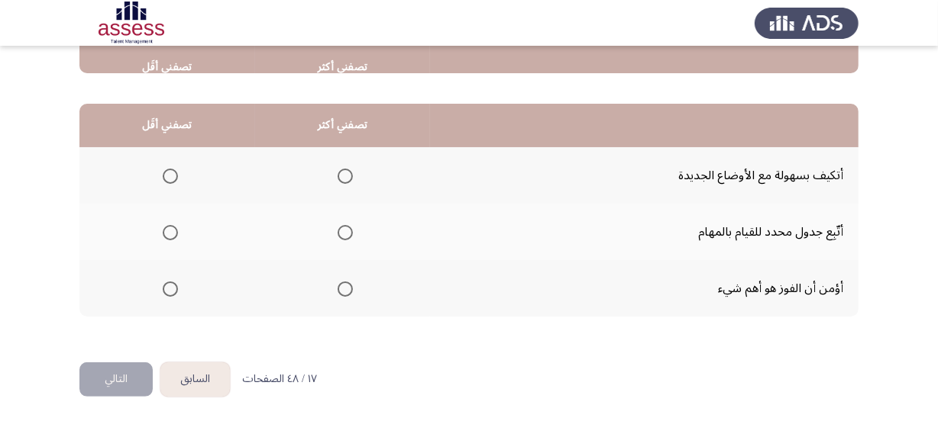
click at [344, 181] on span "Select an option" at bounding box center [344, 176] width 15 height 15
click at [344, 181] on input "Select an option" at bounding box center [344, 176] width 15 height 15
click at [163, 291] on span "Select an option" at bounding box center [170, 289] width 15 height 15
click at [163, 291] on input "Select an option" at bounding box center [170, 289] width 15 height 15
click at [343, 232] on span "Select an option" at bounding box center [344, 232] width 15 height 15
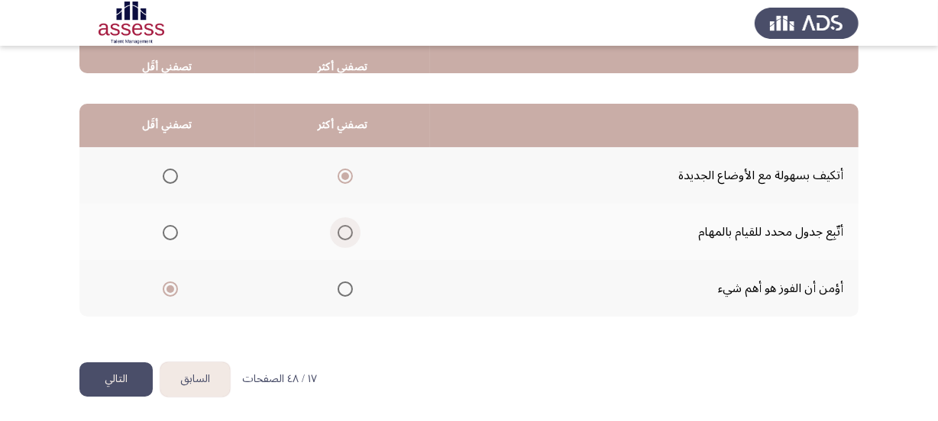
click at [343, 232] on input "Select an option" at bounding box center [344, 232] width 15 height 15
click at [108, 375] on button "التالي" at bounding box center [115, 380] width 73 height 34
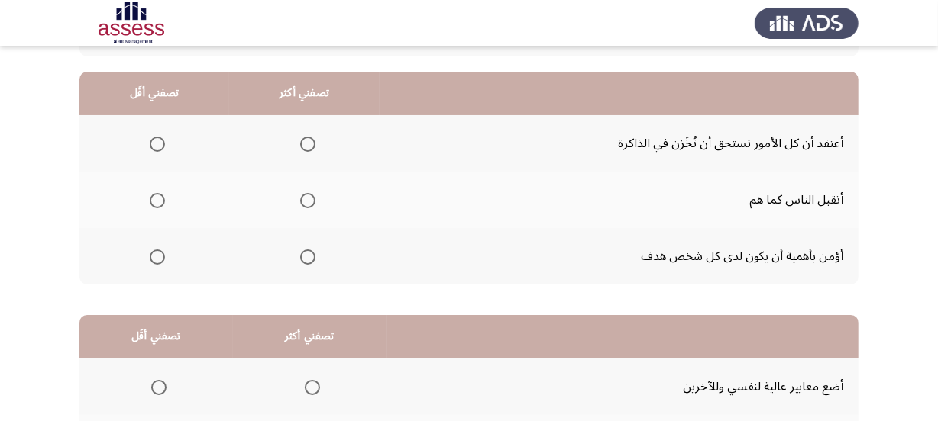
scroll to position [138, 0]
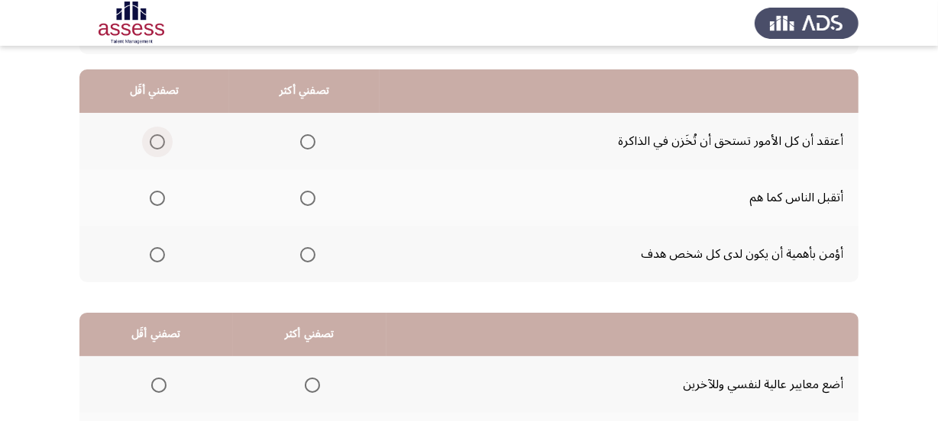
click at [156, 145] on span "Select an option" at bounding box center [157, 141] width 15 height 15
click at [156, 145] on input "Select an option" at bounding box center [157, 141] width 15 height 15
click at [313, 252] on span "Select an option" at bounding box center [307, 254] width 15 height 15
click at [313, 252] on input "Select an option" at bounding box center [307, 254] width 15 height 15
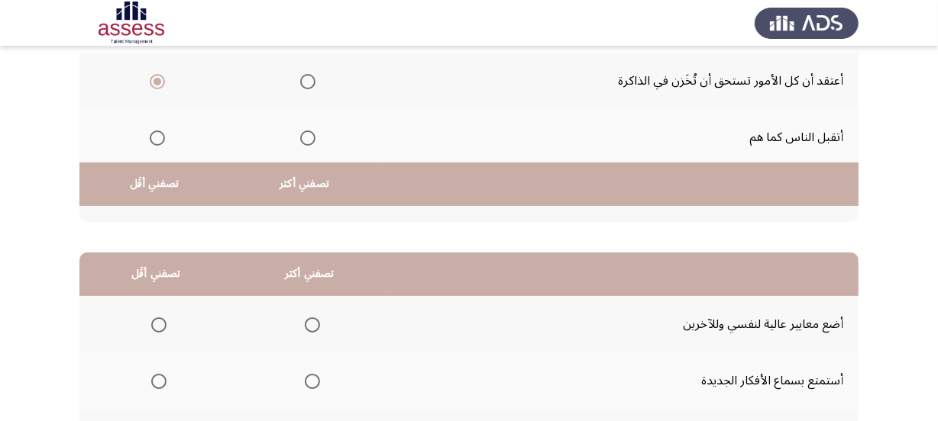
scroll to position [347, 0]
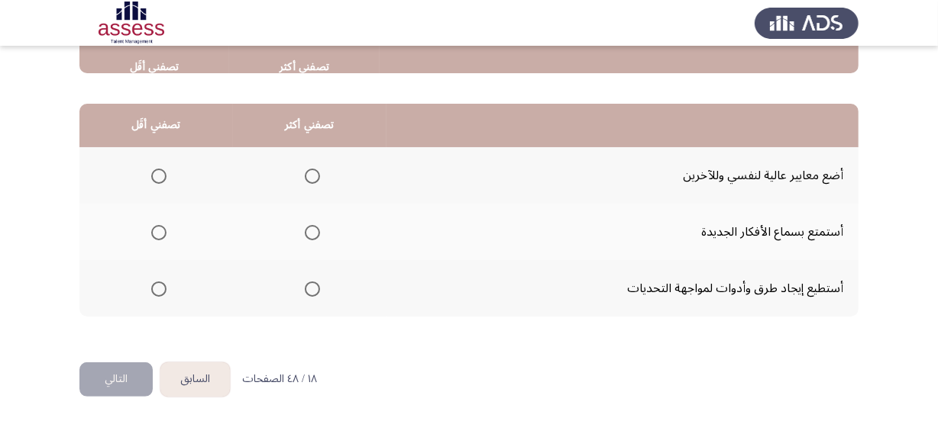
click at [305, 227] on span "Select an option" at bounding box center [312, 232] width 15 height 15
click at [305, 227] on input "Select an option" at bounding box center [312, 232] width 15 height 15
click at [156, 170] on span "Select an option" at bounding box center [158, 176] width 15 height 15
click at [156, 170] on input "Select an option" at bounding box center [158, 176] width 15 height 15
click at [118, 366] on button "التالي" at bounding box center [115, 380] width 73 height 34
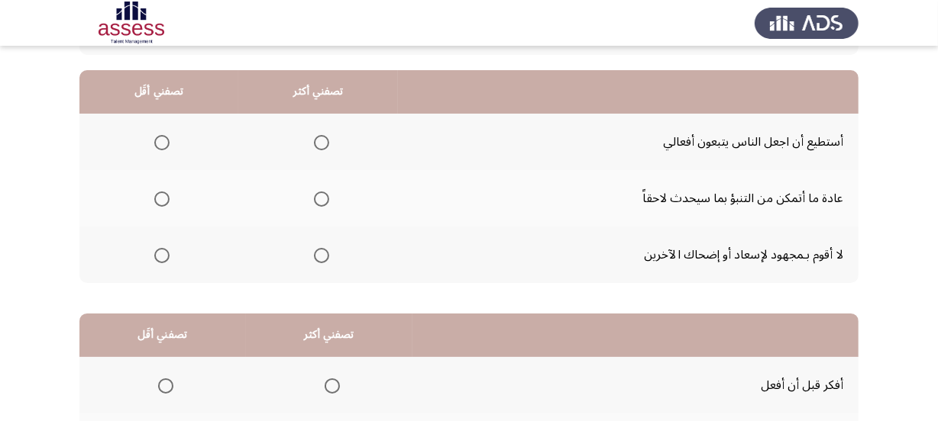
scroll to position [138, 0]
click at [157, 252] on span "Select an option" at bounding box center [161, 254] width 15 height 15
click at [157, 252] on input "Select an option" at bounding box center [161, 254] width 15 height 15
click at [321, 200] on span "Select an option" at bounding box center [321, 198] width 15 height 15
click at [321, 200] on input "Select an option" at bounding box center [321, 198] width 15 height 15
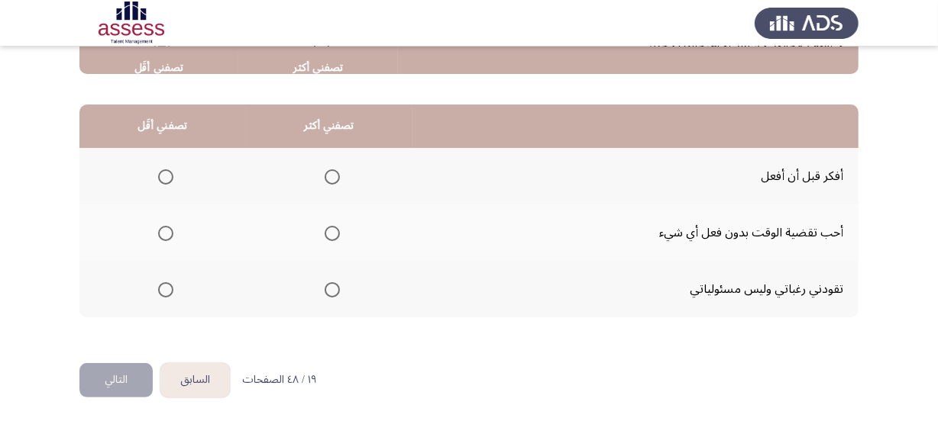
scroll to position [347, 0]
click at [161, 231] on span "Select an option" at bounding box center [165, 232] width 15 height 15
click at [161, 231] on input "Select an option" at bounding box center [165, 232] width 15 height 15
click at [329, 173] on span "Select an option" at bounding box center [332, 176] width 15 height 15
click at [329, 173] on input "Select an option" at bounding box center [332, 176] width 15 height 15
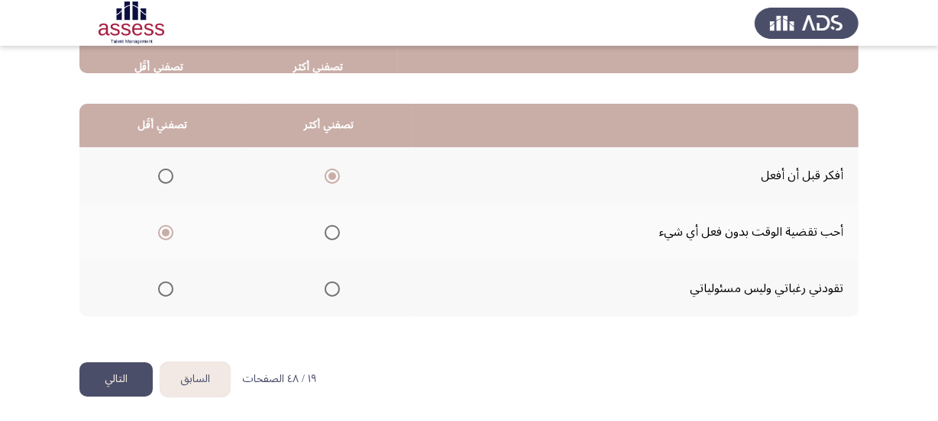
click at [108, 373] on button "التالي" at bounding box center [115, 380] width 73 height 34
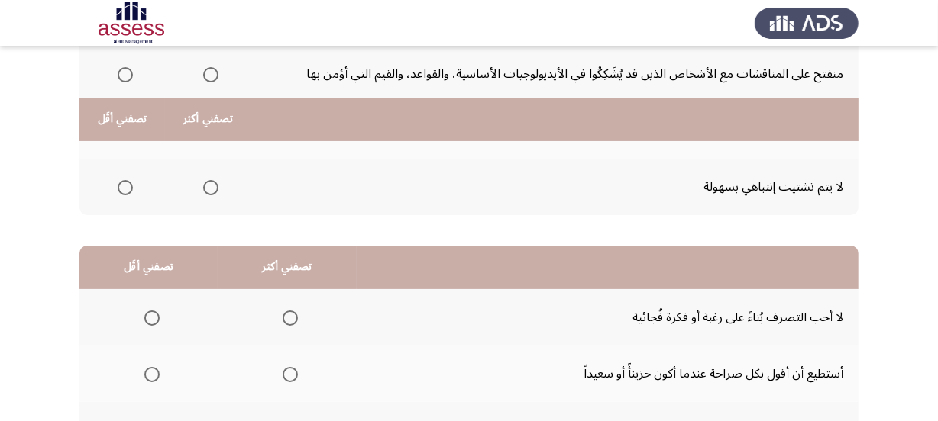
scroll to position [138, 0]
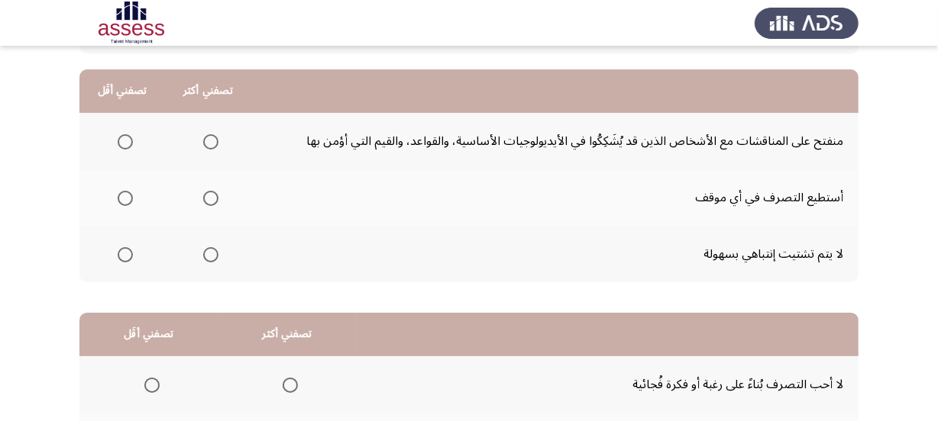
click at [121, 141] on span "Select an option" at bounding box center [125, 141] width 15 height 15
click at [121, 141] on input "Select an option" at bounding box center [125, 141] width 15 height 15
click at [208, 198] on span "Select an option" at bounding box center [210, 198] width 15 height 15
click at [208, 198] on input "Select an option" at bounding box center [210, 198] width 15 height 15
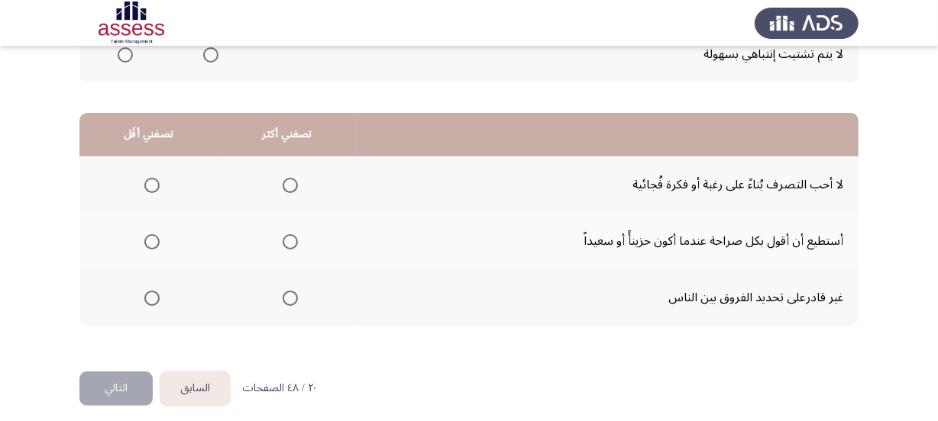
scroll to position [347, 0]
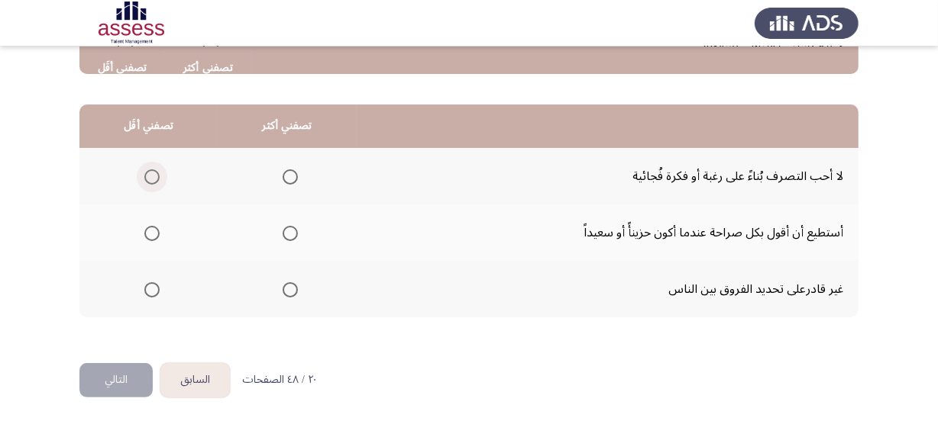
click at [145, 180] on span "Select an option" at bounding box center [151, 177] width 15 height 15
click at [145, 180] on input "Select an option" at bounding box center [151, 177] width 15 height 15
click at [283, 175] on span "Select an option" at bounding box center [290, 177] width 15 height 15
click at [283, 175] on input "Select an option" at bounding box center [290, 177] width 15 height 15
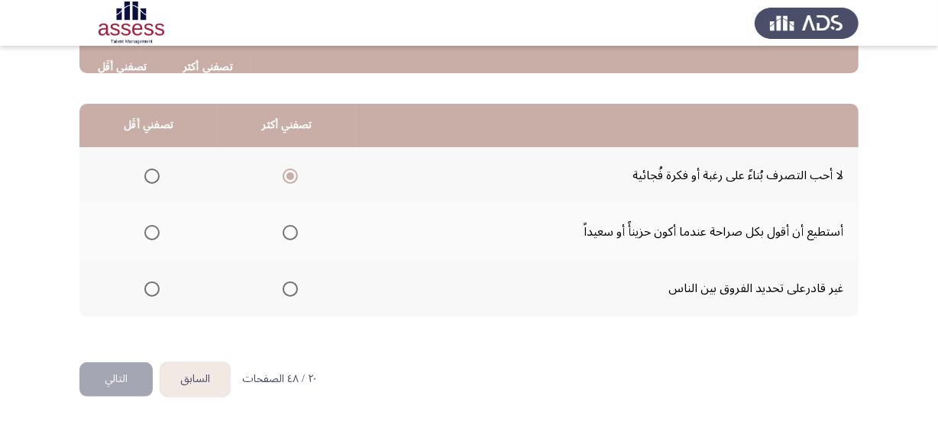
click at [154, 230] on span "Select an option" at bounding box center [151, 232] width 15 height 15
click at [154, 230] on input "Select an option" at bounding box center [151, 232] width 15 height 15
click at [109, 368] on button "التالي" at bounding box center [115, 380] width 73 height 34
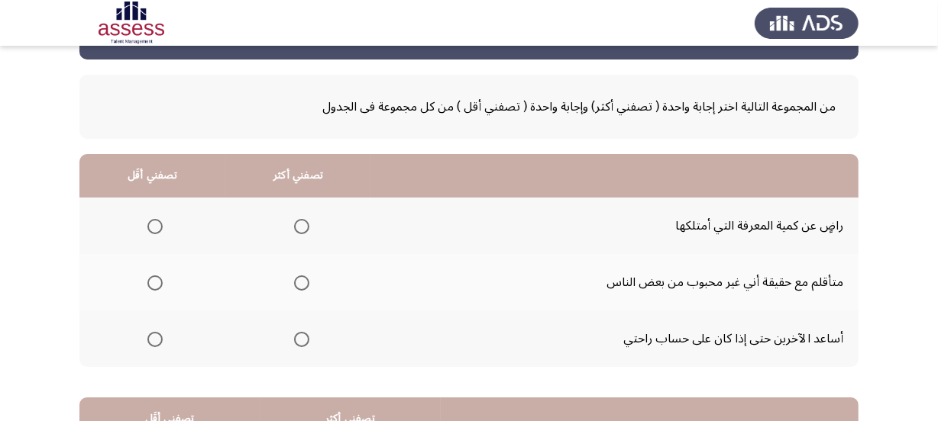
scroll to position [138, 0]
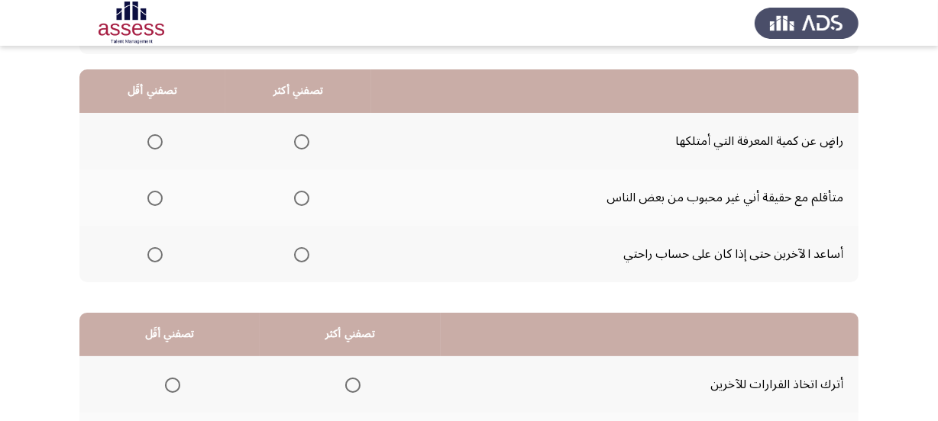
click at [157, 141] on span "Select an option" at bounding box center [154, 141] width 15 height 15
click at [157, 141] on input "Select an option" at bounding box center [154, 141] width 15 height 15
click at [300, 199] on span "Select an option" at bounding box center [301, 198] width 15 height 15
click at [300, 199] on input "Select an option" at bounding box center [301, 198] width 15 height 15
click at [297, 255] on span "Select an option" at bounding box center [301, 254] width 15 height 15
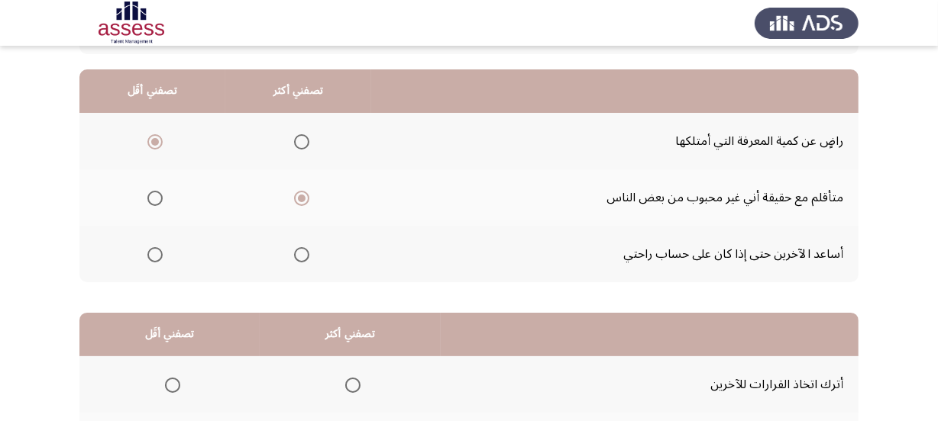
click at [297, 255] on input "Select an option" at bounding box center [301, 254] width 15 height 15
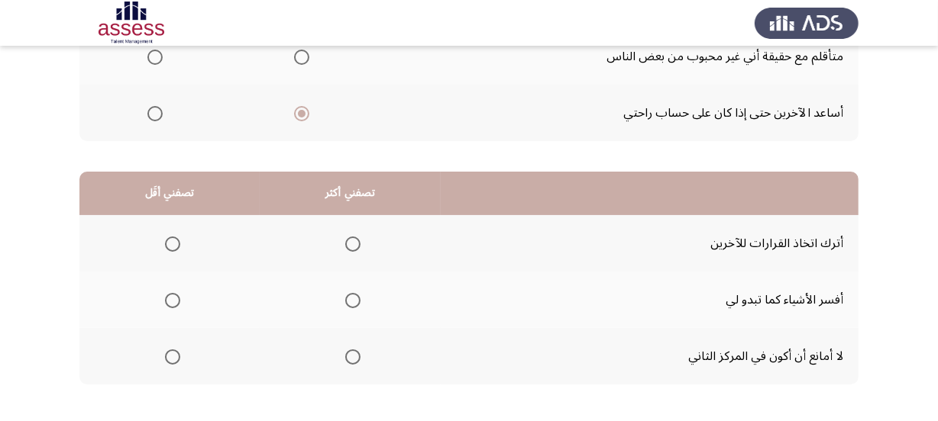
scroll to position [347, 0]
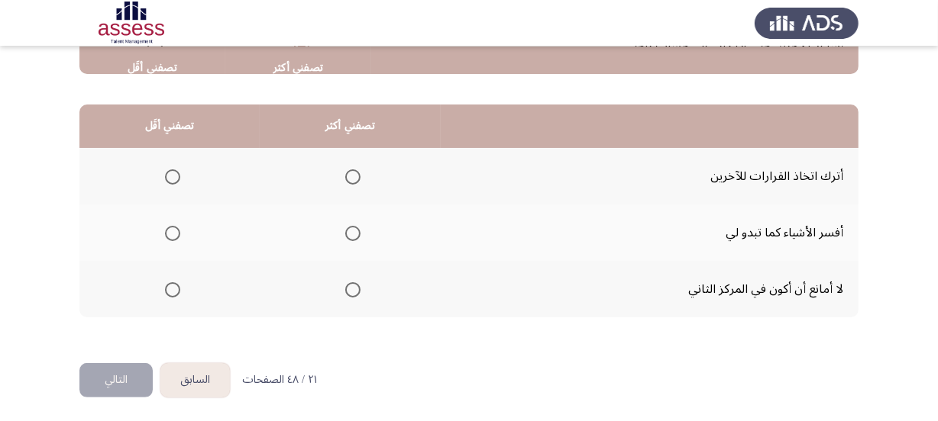
click at [173, 170] on span "Select an option" at bounding box center [172, 177] width 15 height 15
click at [173, 170] on input "Select an option" at bounding box center [172, 177] width 15 height 15
click at [347, 290] on span "Select an option" at bounding box center [352, 290] width 15 height 15
click at [347, 290] on input "Select an option" at bounding box center [352, 290] width 15 height 15
click at [109, 377] on button "التالي" at bounding box center [115, 380] width 73 height 34
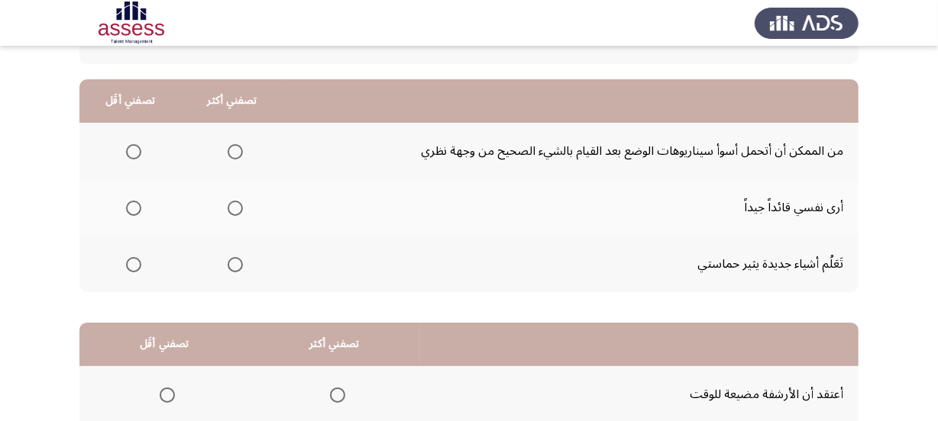
scroll to position [138, 0]
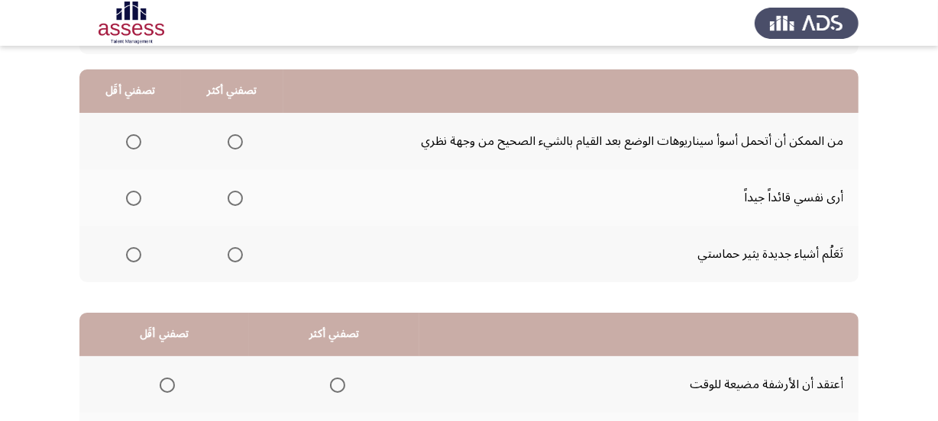
click at [233, 144] on span "Select an option" at bounding box center [235, 141] width 15 height 15
click at [233, 144] on input "Select an option" at bounding box center [235, 141] width 15 height 15
click at [228, 195] on span "Select an option" at bounding box center [235, 198] width 15 height 15
click at [228, 195] on input "Select an option" at bounding box center [235, 198] width 15 height 15
click at [137, 138] on span "Select an option" at bounding box center [133, 141] width 15 height 15
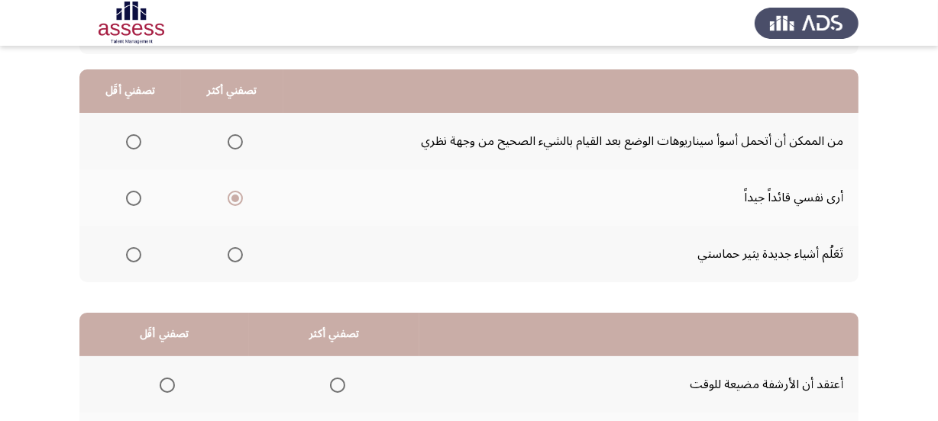
click at [137, 138] on input "Select an option" at bounding box center [133, 141] width 15 height 15
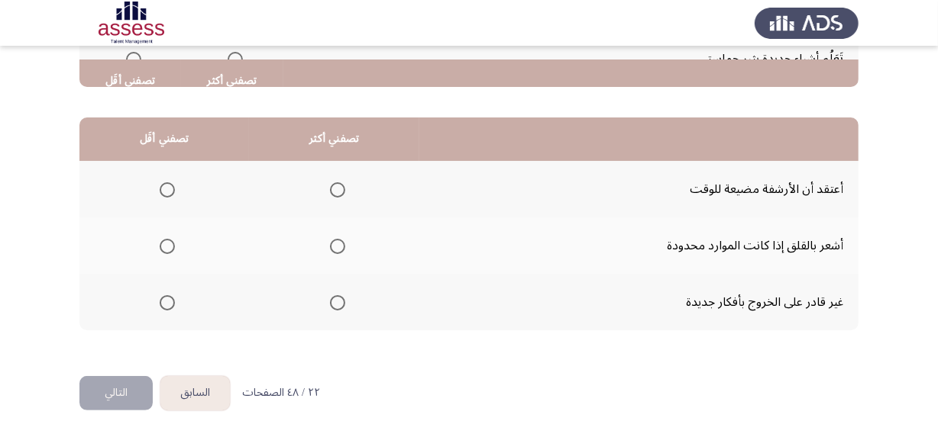
scroll to position [347, 0]
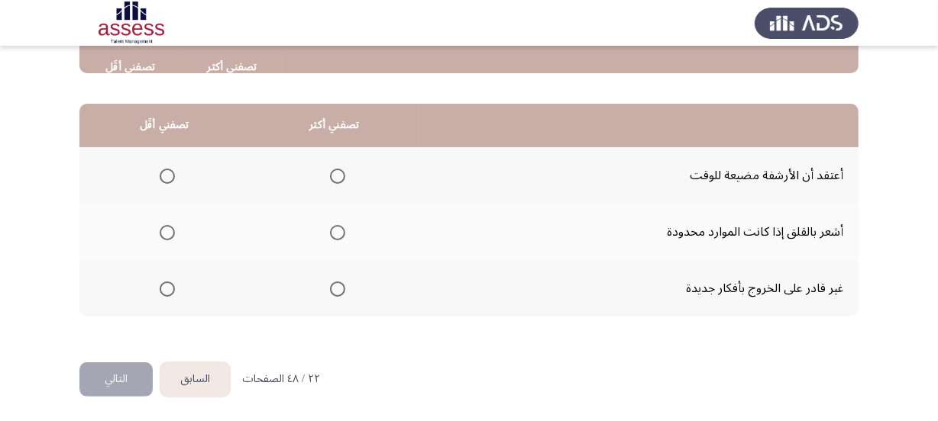
click at [331, 169] on span "Select an option" at bounding box center [337, 176] width 15 height 15
click at [331, 169] on input "Select an option" at bounding box center [337, 176] width 15 height 15
click at [157, 169] on label "Select an option" at bounding box center [163, 176] width 21 height 15
click at [160, 169] on input "Select an option" at bounding box center [167, 176] width 15 height 15
click at [335, 231] on span "Select an option" at bounding box center [337, 232] width 15 height 15
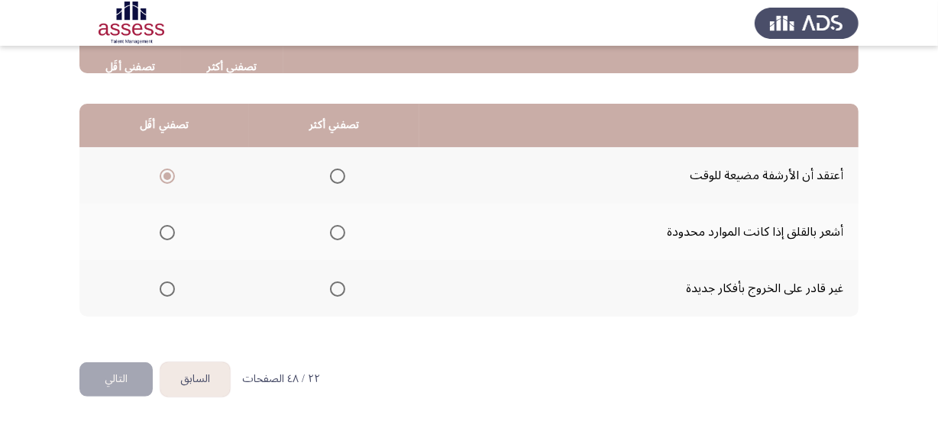
click at [335, 231] on input "Select an option" at bounding box center [337, 232] width 15 height 15
click at [163, 290] on span "Select an option" at bounding box center [167, 289] width 15 height 15
click at [163, 290] on input "Select an option" at bounding box center [167, 289] width 15 height 15
click at [115, 369] on button "التالي" at bounding box center [115, 380] width 73 height 34
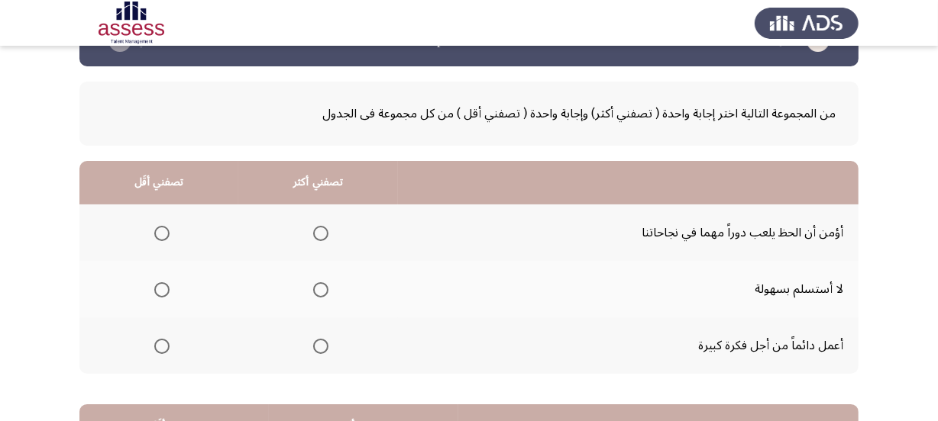
scroll to position [69, 0]
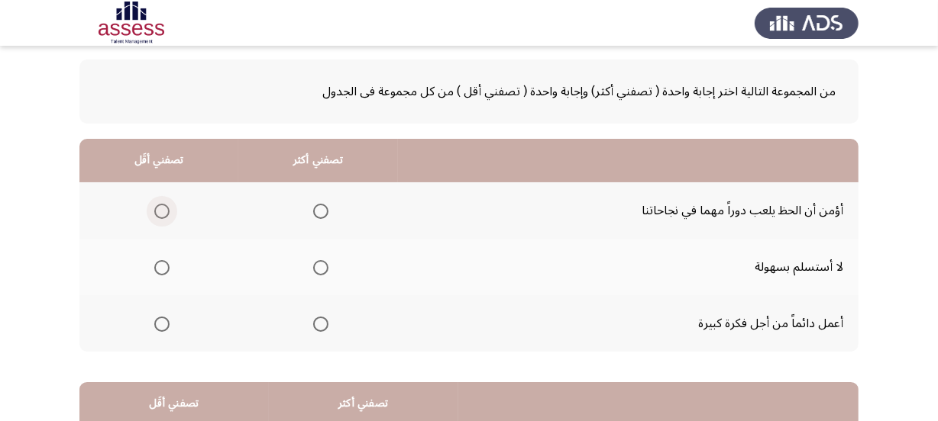
click at [163, 211] on span "Select an option" at bounding box center [161, 211] width 15 height 15
click at [163, 211] on input "Select an option" at bounding box center [161, 211] width 15 height 15
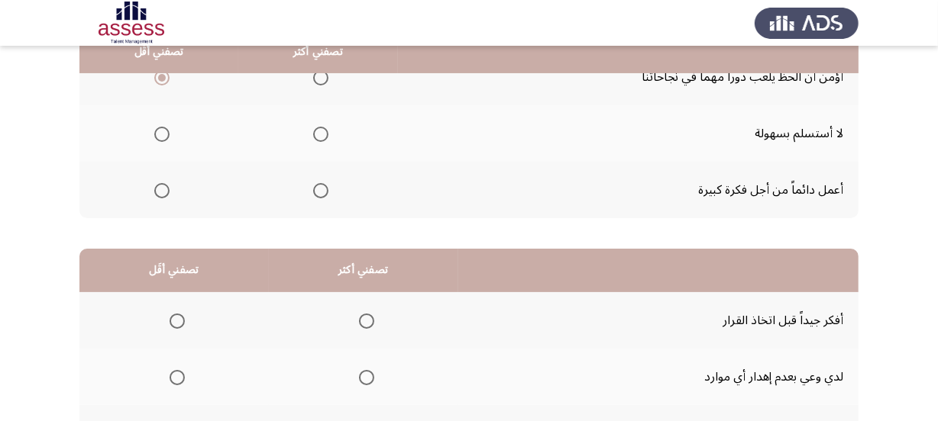
scroll to position [208, 0]
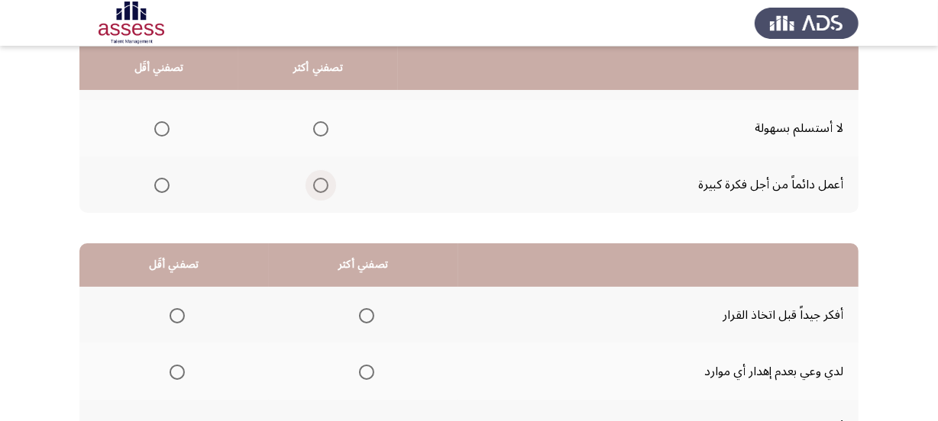
click at [318, 182] on span "Select an option" at bounding box center [320, 185] width 15 height 15
click at [318, 182] on input "Select an option" at bounding box center [320, 185] width 15 height 15
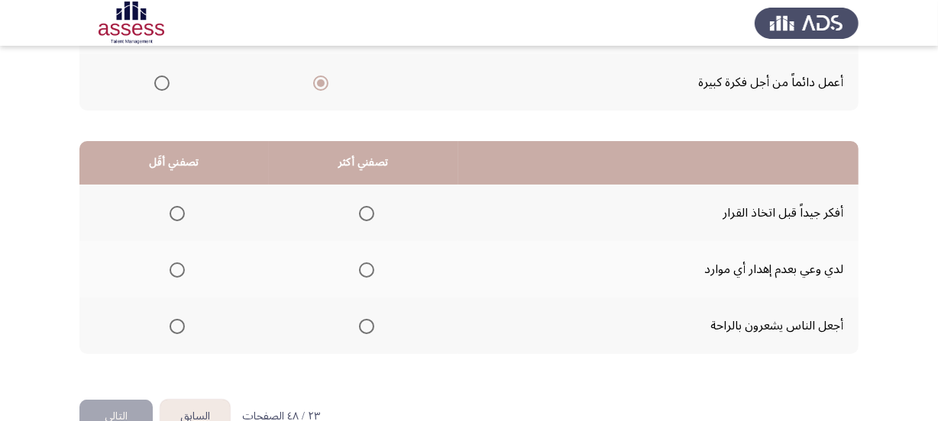
scroll to position [347, 0]
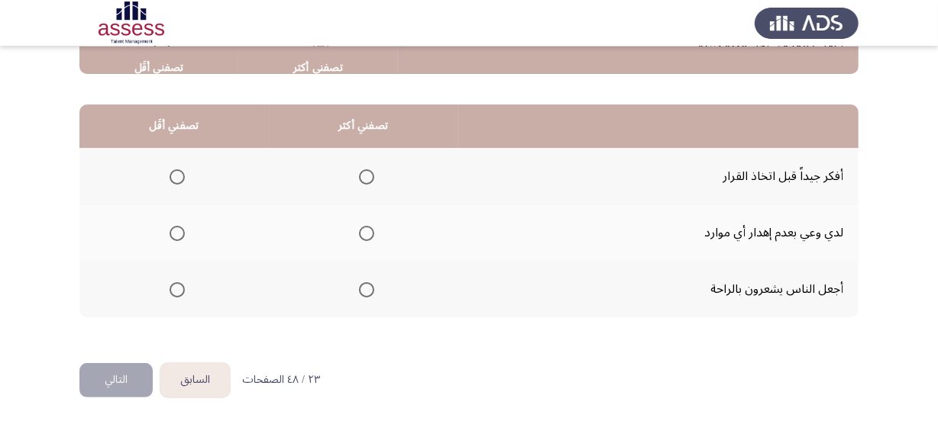
click at [361, 176] on span "Select an option" at bounding box center [366, 177] width 15 height 15
click at [361, 176] on input "Select an option" at bounding box center [366, 177] width 15 height 15
click at [176, 284] on span "Select an option" at bounding box center [177, 290] width 15 height 15
click at [176, 284] on input "Select an option" at bounding box center [177, 290] width 15 height 15
click at [107, 382] on button "التالي" at bounding box center [115, 380] width 73 height 34
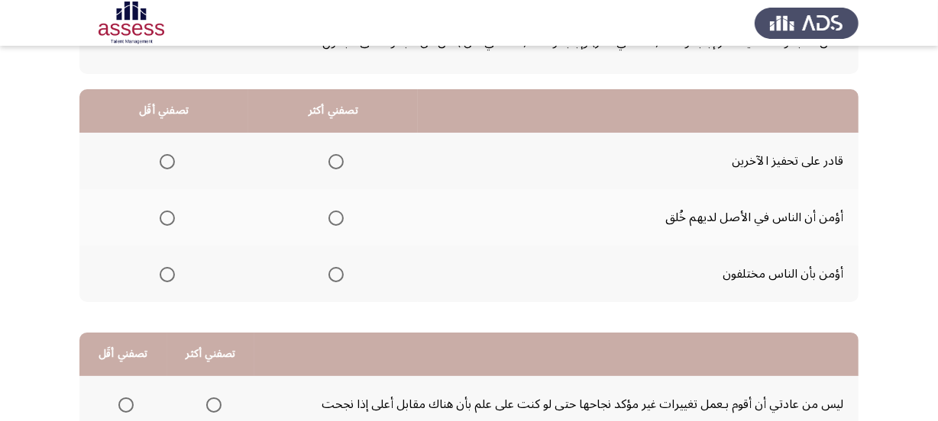
scroll to position [138, 0]
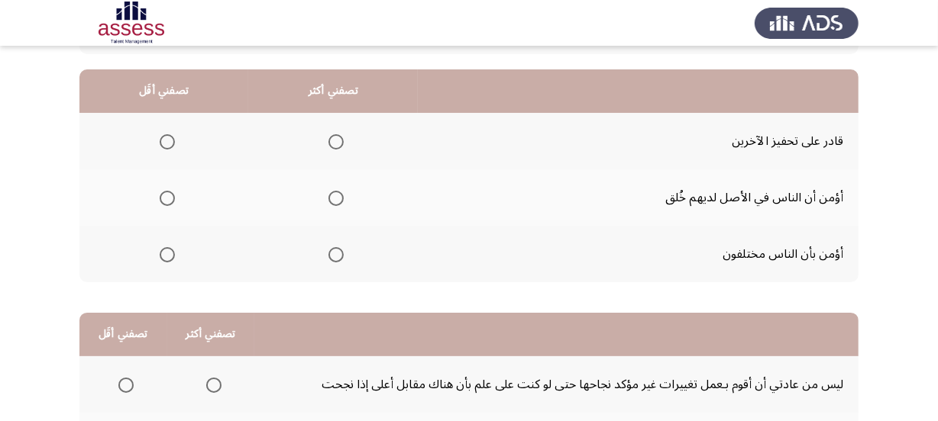
click at [337, 140] on span "Select an option" at bounding box center [335, 141] width 15 height 15
click at [337, 140] on input "Select an option" at bounding box center [335, 141] width 15 height 15
click at [167, 200] on span "Select an option" at bounding box center [167, 198] width 15 height 15
click at [167, 200] on input "Select an option" at bounding box center [167, 198] width 15 height 15
click at [169, 252] on span "Select an option" at bounding box center [167, 254] width 15 height 15
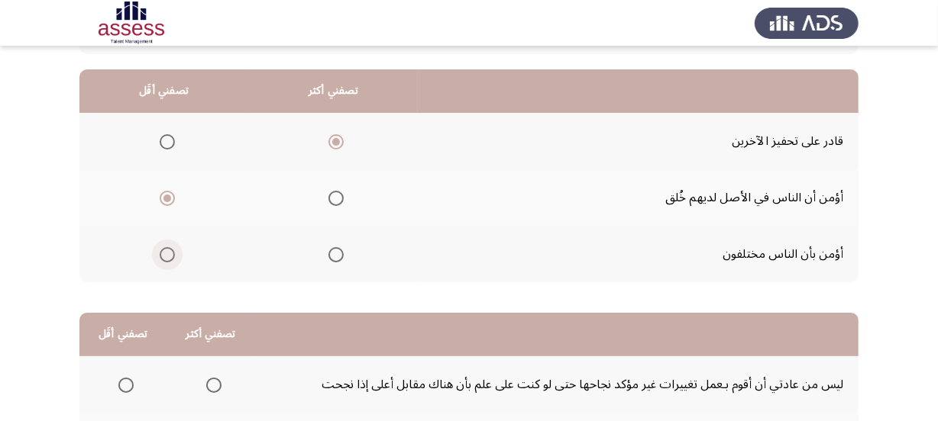
click at [169, 252] on input "Select an option" at bounding box center [167, 254] width 15 height 15
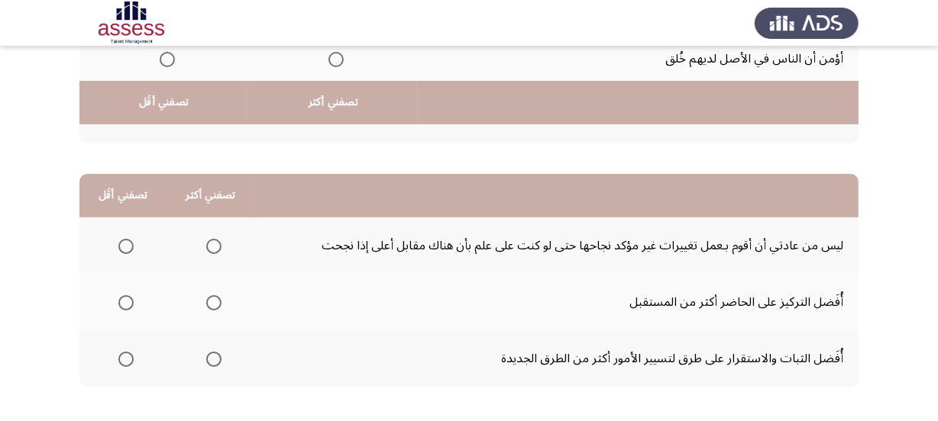
scroll to position [347, 0]
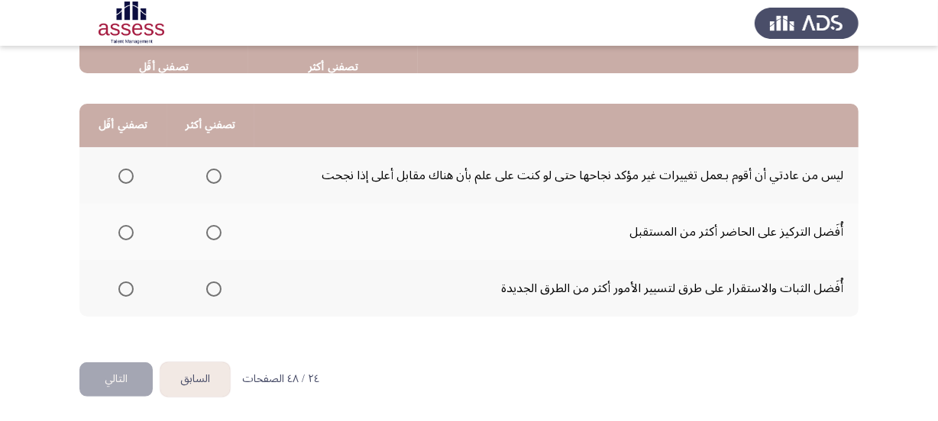
click at [123, 229] on span "Select an option" at bounding box center [125, 232] width 15 height 15
click at [123, 229] on input "Select an option" at bounding box center [125, 232] width 15 height 15
click at [115, 174] on label "Select an option" at bounding box center [122, 176] width 21 height 15
click at [118, 174] on input "Select an option" at bounding box center [125, 176] width 15 height 15
click at [128, 231] on span "Select an option" at bounding box center [125, 232] width 15 height 15
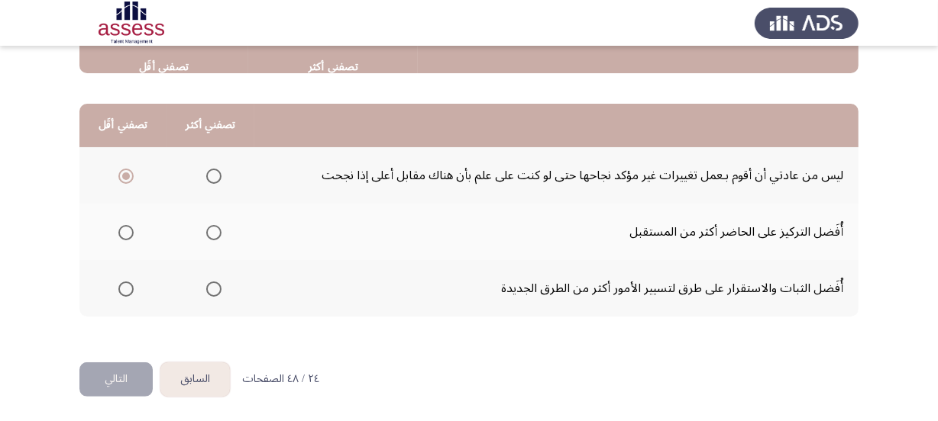
click at [128, 231] on input "Select an option" at bounding box center [125, 232] width 15 height 15
click at [211, 287] on span "Select an option" at bounding box center [213, 289] width 15 height 15
click at [211, 287] on input "Select an option" at bounding box center [213, 289] width 15 height 15
click at [130, 367] on button "التالي" at bounding box center [115, 380] width 73 height 34
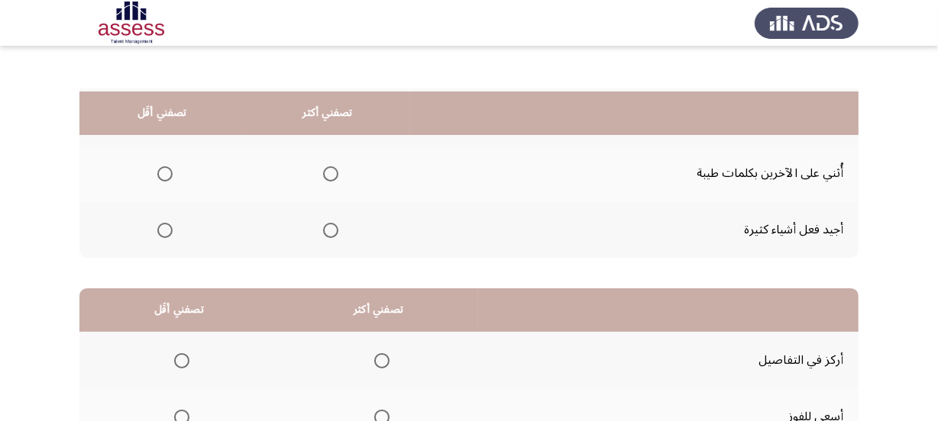
scroll to position [138, 0]
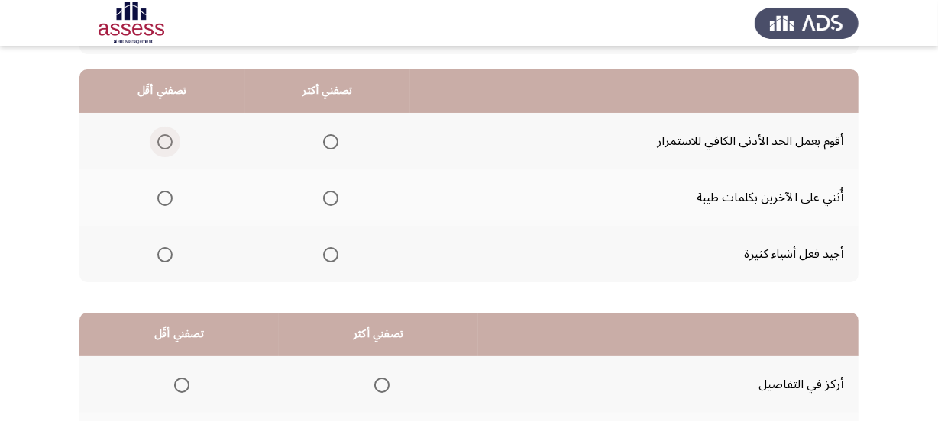
click at [168, 139] on span "Select an option" at bounding box center [164, 141] width 15 height 15
click at [168, 139] on input "Select an option" at bounding box center [164, 141] width 15 height 15
click at [331, 206] on mat-radio-group "Select an option" at bounding box center [327, 198] width 21 height 26
click at [335, 197] on span "Select an option" at bounding box center [330, 198] width 15 height 15
click at [335, 197] on input "Select an option" at bounding box center [330, 198] width 15 height 15
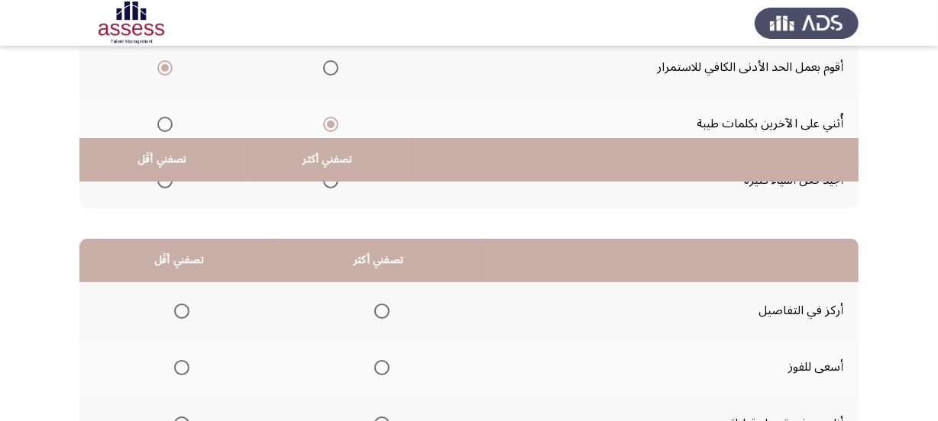
scroll to position [347, 0]
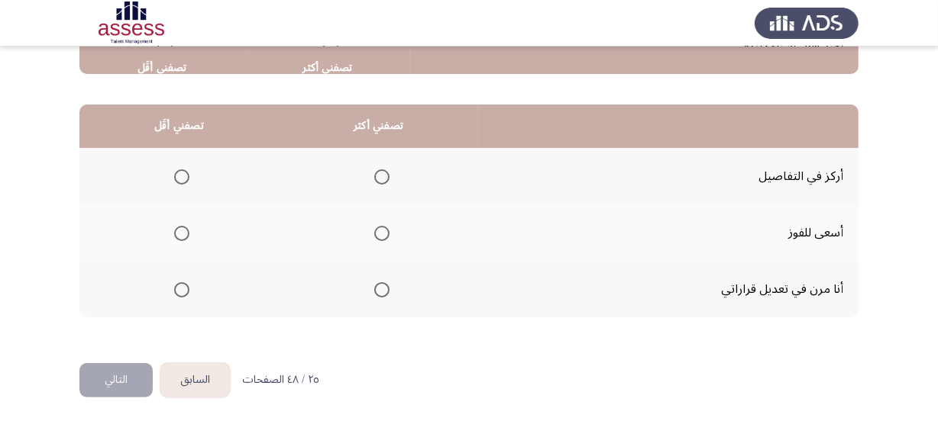
click at [379, 176] on span "Select an option" at bounding box center [381, 177] width 15 height 15
click at [379, 176] on input "Select an option" at bounding box center [381, 177] width 15 height 15
click at [374, 229] on span "Select an option" at bounding box center [381, 233] width 15 height 15
click at [374, 229] on input "Select an option" at bounding box center [381, 233] width 15 height 15
click at [183, 286] on span "Select an option" at bounding box center [181, 290] width 15 height 15
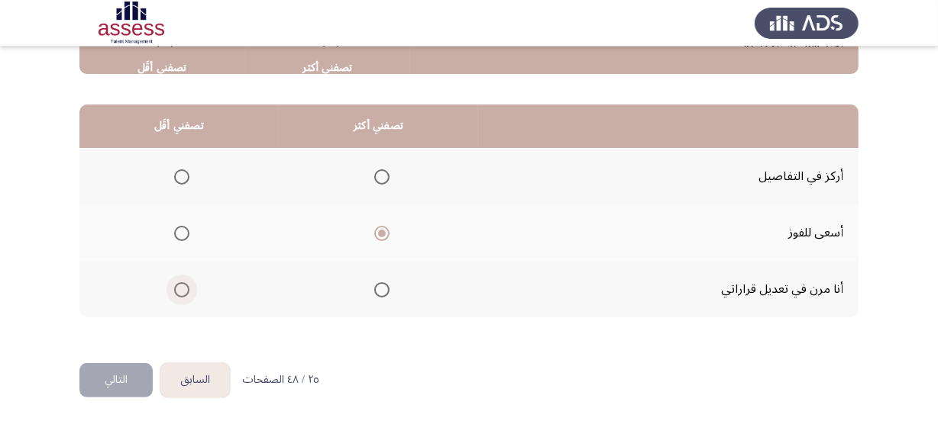
click at [183, 286] on input "Select an option" at bounding box center [181, 290] width 15 height 15
click at [137, 375] on button "التالي" at bounding box center [115, 380] width 73 height 34
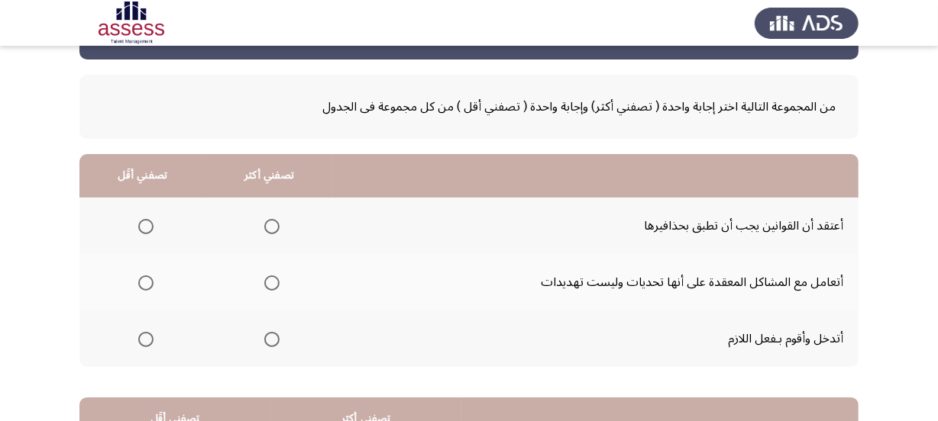
scroll to position [138, 0]
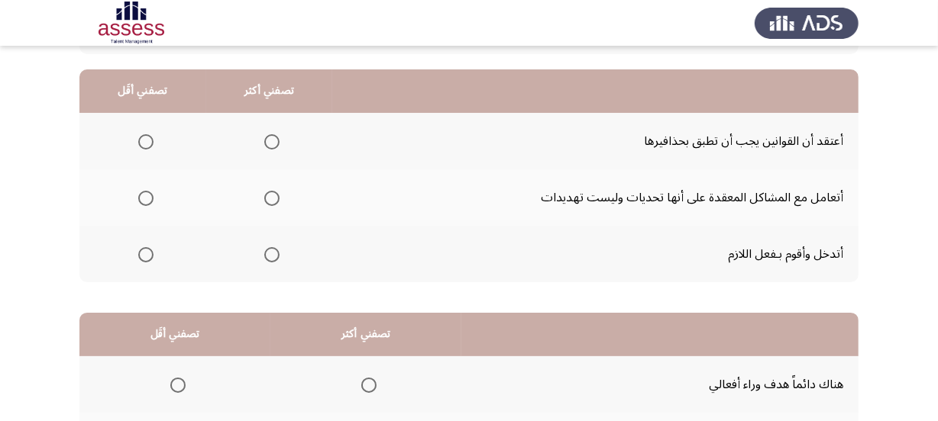
click at [270, 144] on span "Select an option" at bounding box center [271, 141] width 15 height 15
click at [270, 144] on input "Select an option" at bounding box center [271, 141] width 15 height 15
click at [269, 199] on span "Select an option" at bounding box center [271, 198] width 15 height 15
click at [269, 199] on input "Select an option" at bounding box center [271, 198] width 15 height 15
drag, startPoint x: 146, startPoint y: 249, endPoint x: 144, endPoint y: 157, distance: 91.7
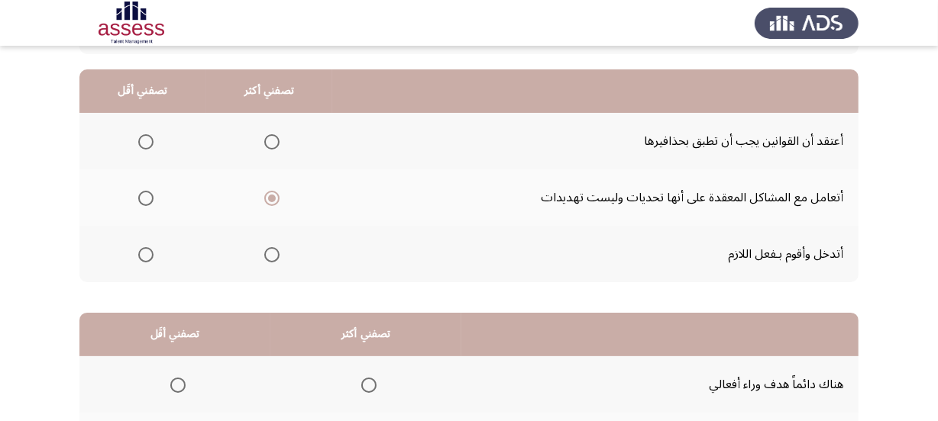
click at [144, 159] on tbody "أعتقد أن القوانين يجب أن تطبق بحذافيرها أتعامل مع المشاكل المعقدة على أنها تحدي…" at bounding box center [468, 198] width 779 height 170
click at [144, 148] on mat-radio-group "Select an option" at bounding box center [142, 141] width 21 height 26
click at [149, 141] on span "Select an option" at bounding box center [145, 141] width 15 height 15
click at [149, 141] on input "Select an option" at bounding box center [145, 141] width 15 height 15
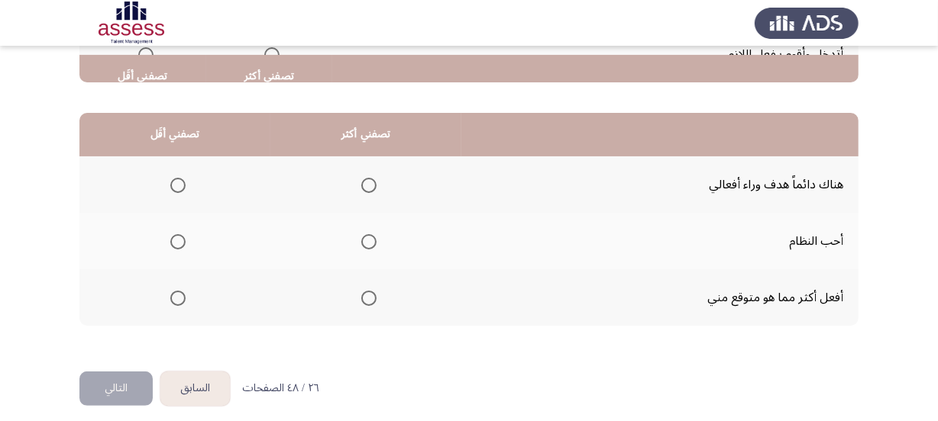
scroll to position [347, 0]
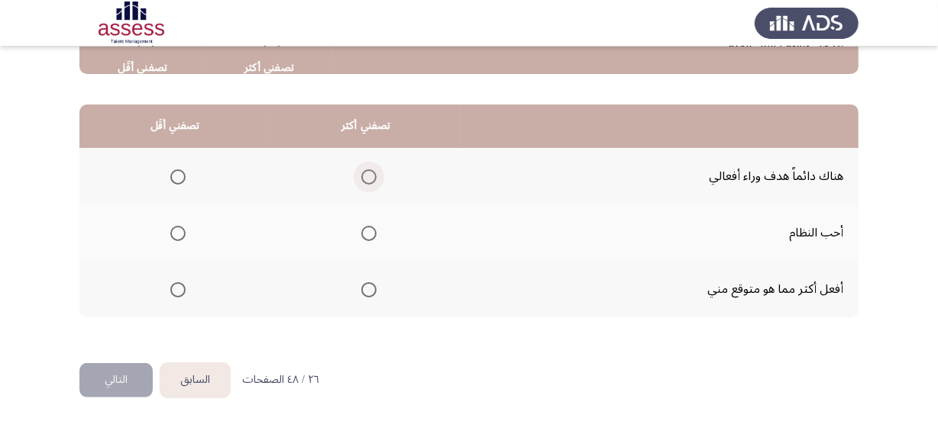
drag, startPoint x: 366, startPoint y: 178, endPoint x: 490, endPoint y: 226, distance: 133.4
click at [418, 212] on tbody "هناك دائماً هدف وراء أفعالي أحب النظام أفعل أكثر مما هو متوقع مني" at bounding box center [468, 233] width 779 height 170
click at [372, 283] on span "Select an option" at bounding box center [368, 290] width 15 height 15
click at [372, 283] on input "Select an option" at bounding box center [368, 290] width 15 height 15
drag, startPoint x: 174, startPoint y: 228, endPoint x: 194, endPoint y: 179, distance: 52.7
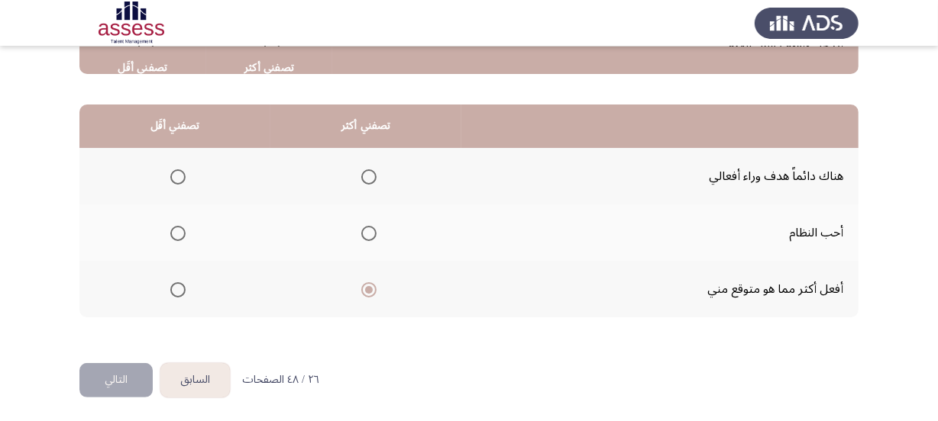
click at [196, 181] on tbody "هناك دائماً هدف وراء أفعالي أحب النظام أفعل أكثر مما هو متوقع مني" at bounding box center [468, 233] width 779 height 170
click at [179, 176] on span "Select an option" at bounding box center [177, 177] width 15 height 15
click at [179, 176] on input "Select an option" at bounding box center [177, 177] width 15 height 15
drag, startPoint x: 136, startPoint y: 372, endPoint x: 314, endPoint y: 320, distance: 185.3
click at [137, 373] on button "التالي" at bounding box center [115, 380] width 73 height 34
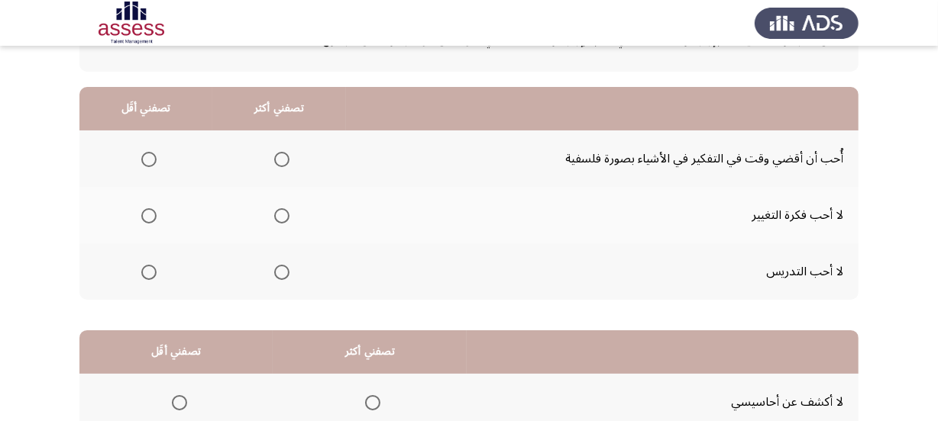
scroll to position [138, 0]
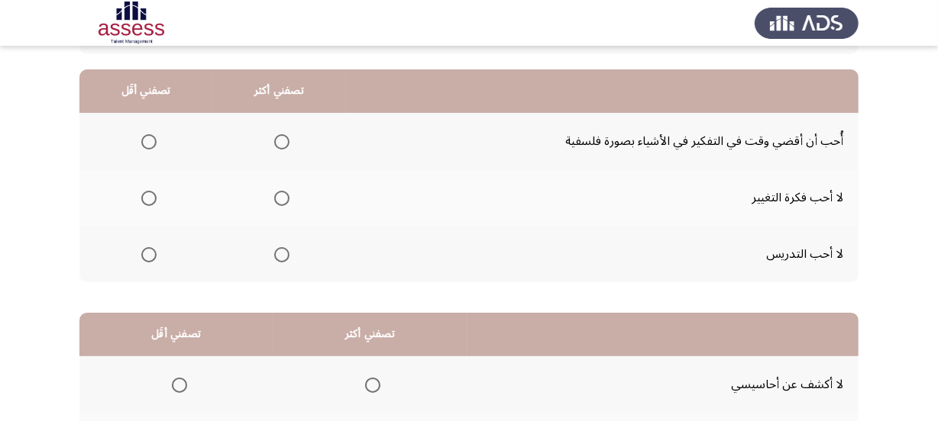
click at [151, 249] on span "Select an option" at bounding box center [148, 254] width 15 height 15
click at [151, 249] on input "Select an option" at bounding box center [148, 254] width 15 height 15
drag, startPoint x: 276, startPoint y: 133, endPoint x: 208, endPoint y: 175, distance: 79.2
click at [209, 174] on tbody "أُحب أن أقضي وقت في التفكير في الأشياء بصورة فلسفية لا أحب فكرة التغيير لا أحب …" at bounding box center [468, 198] width 779 height 170
click at [145, 199] on span "Select an option" at bounding box center [148, 198] width 15 height 15
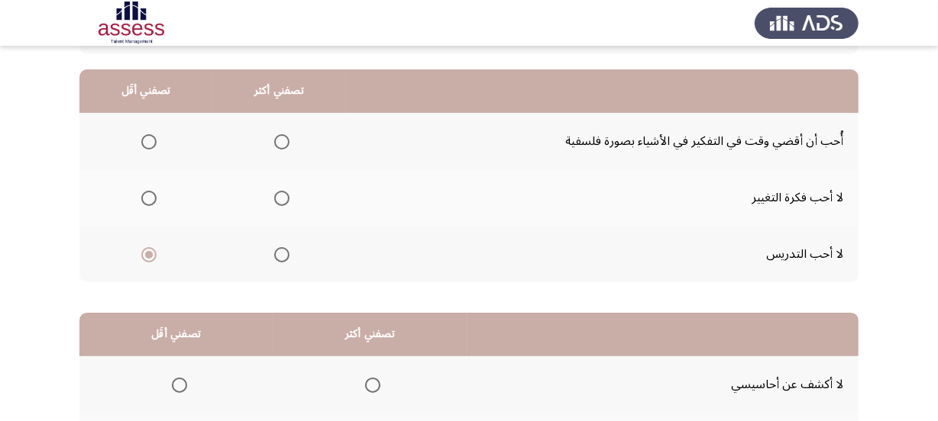
click at [145, 199] on input "Select an option" at bounding box center [148, 198] width 15 height 15
click at [279, 144] on span "Select an option" at bounding box center [281, 141] width 15 height 15
click at [279, 144] on input "Select an option" at bounding box center [281, 141] width 15 height 15
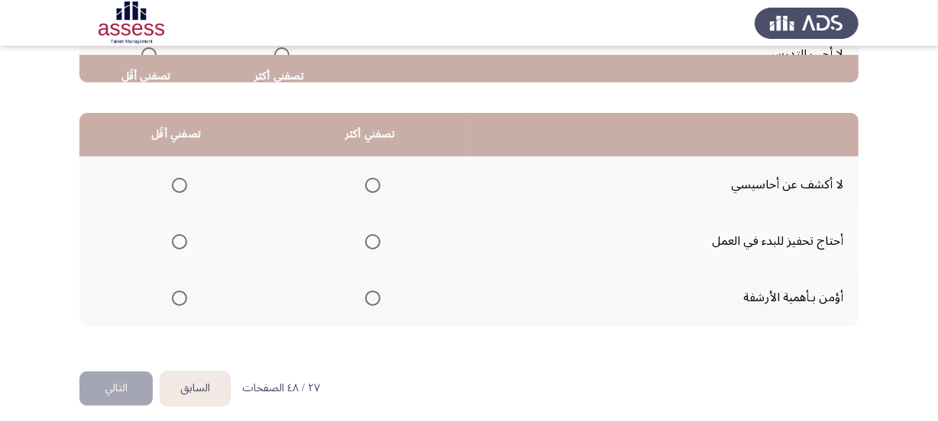
scroll to position [347, 0]
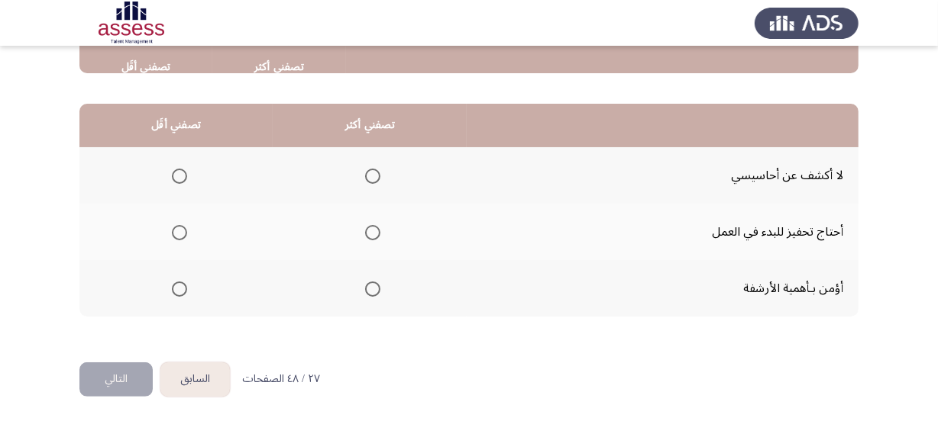
click at [192, 227] on th at bounding box center [175, 232] width 193 height 57
click at [177, 229] on span "Select an option" at bounding box center [179, 232] width 15 height 15
click at [177, 229] on input "Select an option" at bounding box center [179, 232] width 15 height 15
click at [370, 169] on span "Select an option" at bounding box center [372, 176] width 15 height 15
click at [370, 169] on input "Select an option" at bounding box center [372, 176] width 15 height 15
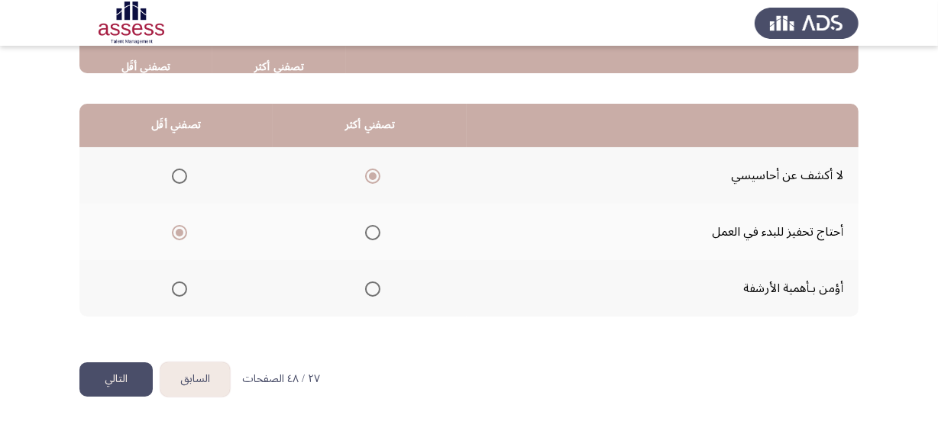
click at [115, 375] on button "التالي" at bounding box center [115, 380] width 73 height 34
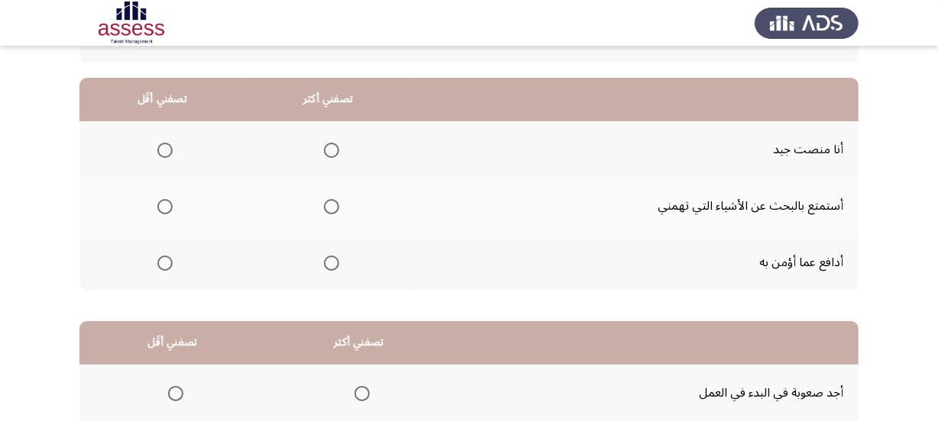
scroll to position [138, 0]
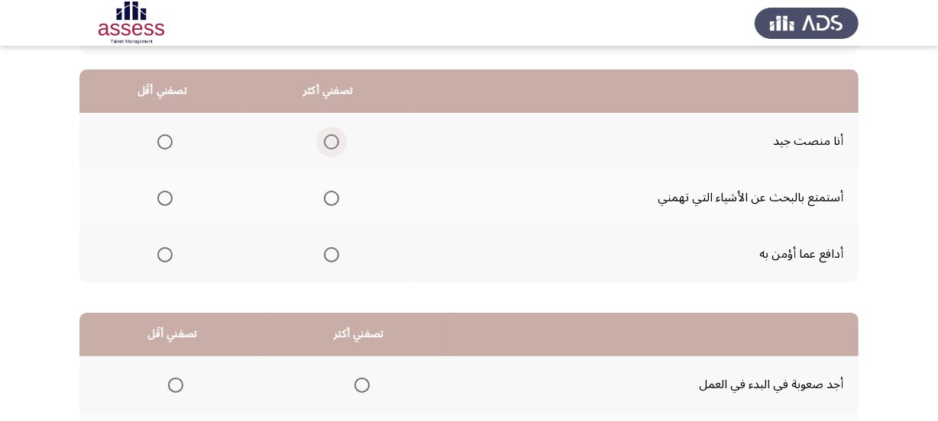
click at [329, 134] on span "Select an option" at bounding box center [331, 141] width 15 height 15
click at [329, 134] on input "Select an option" at bounding box center [331, 141] width 15 height 15
click at [163, 199] on span "Select an option" at bounding box center [164, 198] width 15 height 15
click at [163, 199] on input "Select an option" at bounding box center [164, 198] width 15 height 15
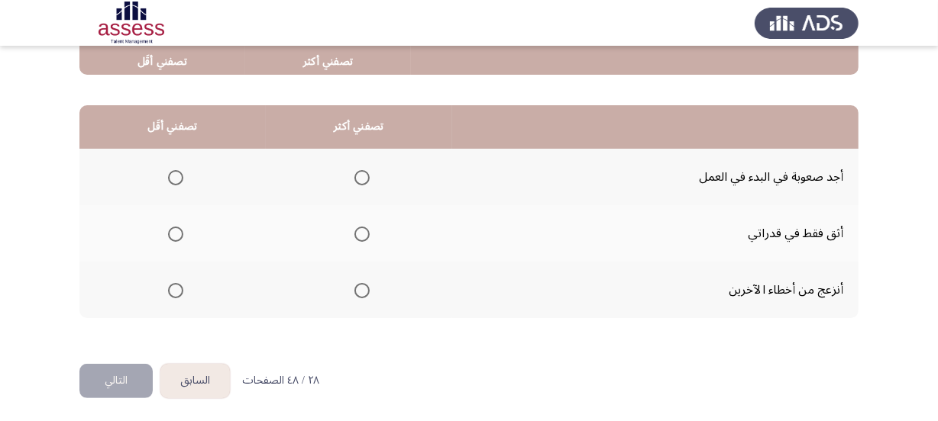
scroll to position [347, 0]
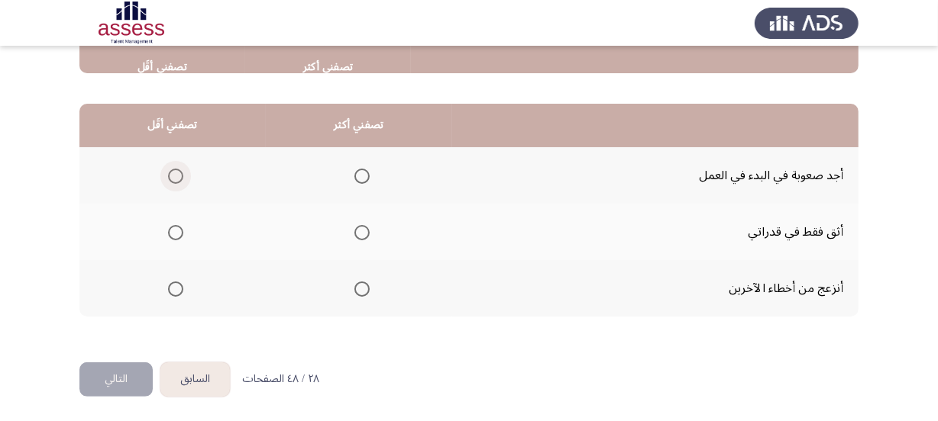
click at [168, 171] on span "Select an option" at bounding box center [175, 176] width 15 height 15
click at [168, 171] on input "Select an option" at bounding box center [175, 176] width 15 height 15
click at [355, 230] on span "Select an option" at bounding box center [361, 232] width 15 height 15
click at [355, 230] on input "Select an option" at bounding box center [361, 232] width 15 height 15
drag, startPoint x: 107, startPoint y: 366, endPoint x: 147, endPoint y: 349, distance: 43.1
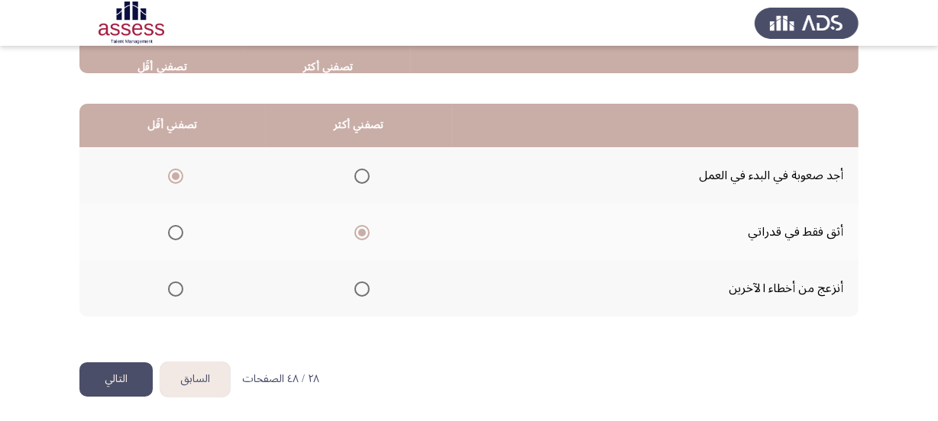
click at [107, 366] on button "التالي" at bounding box center [115, 380] width 73 height 34
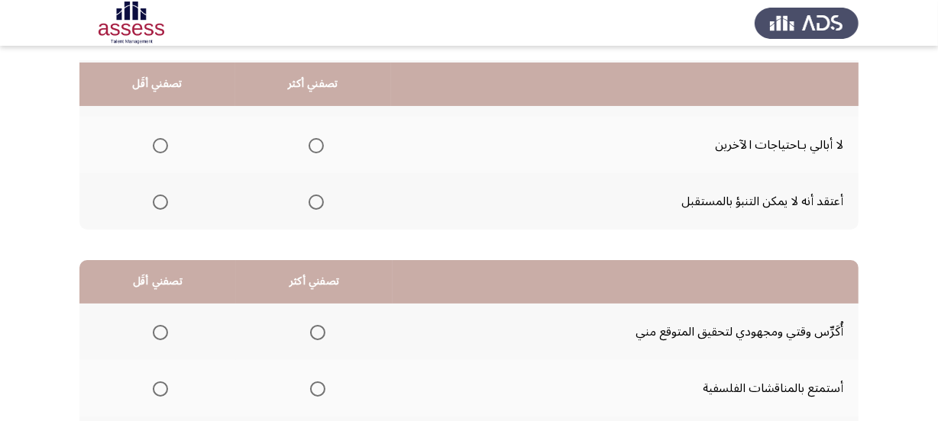
scroll to position [138, 0]
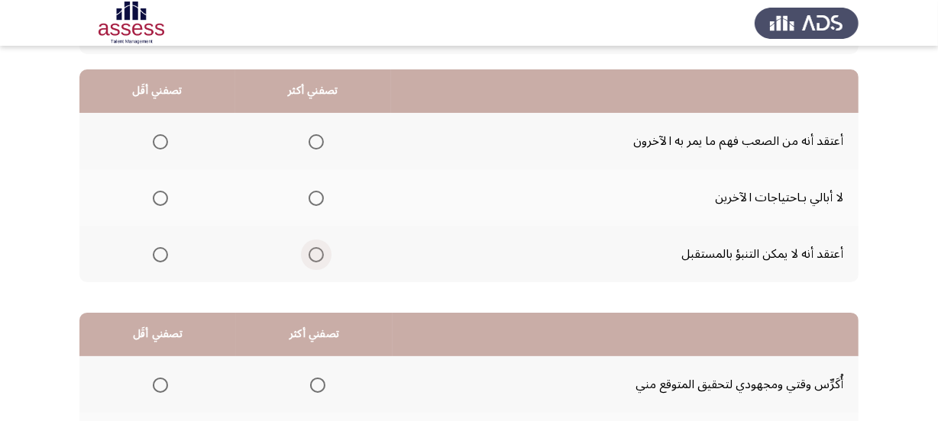
click at [308, 252] on span "Select an option" at bounding box center [315, 254] width 15 height 15
click at [308, 252] on input "Select an option" at bounding box center [315, 254] width 15 height 15
click at [153, 199] on span "Select an option" at bounding box center [160, 198] width 15 height 15
click at [153, 199] on input "Select an option" at bounding box center [160, 198] width 15 height 15
click at [310, 145] on span "Select an option" at bounding box center [315, 141] width 15 height 15
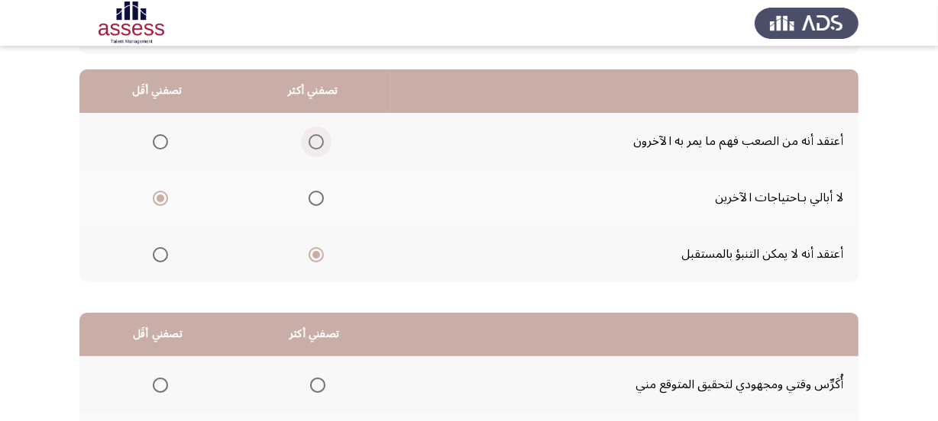
click at [310, 145] on input "Select an option" at bounding box center [315, 141] width 15 height 15
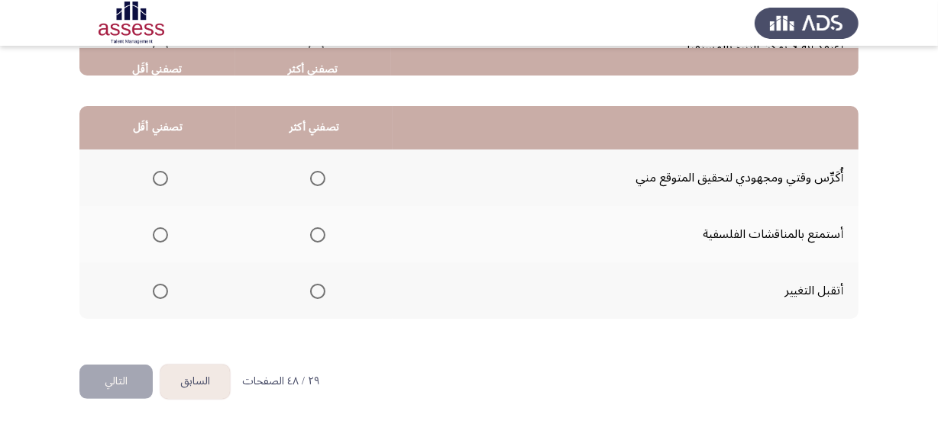
scroll to position [347, 0]
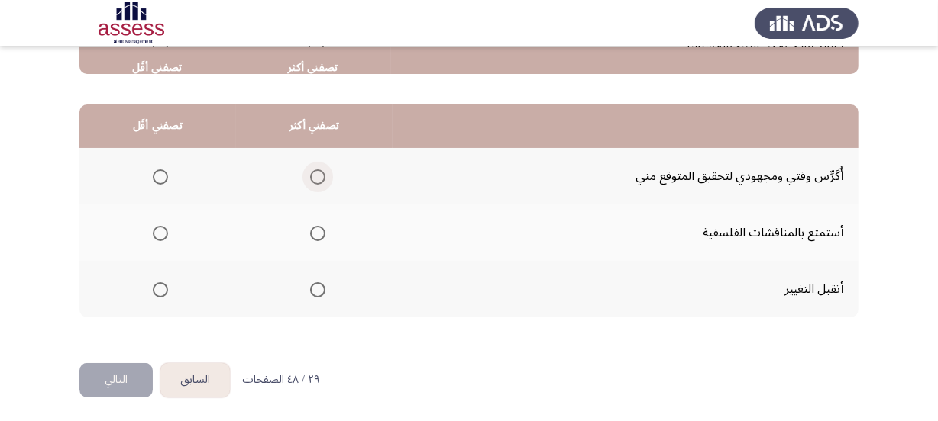
click at [313, 176] on span "Select an option" at bounding box center [317, 177] width 15 height 15
click at [313, 176] on input "Select an option" at bounding box center [317, 177] width 15 height 15
click at [166, 232] on span "Select an option" at bounding box center [160, 233] width 15 height 15
click at [166, 232] on input "Select an option" at bounding box center [160, 233] width 15 height 15
click at [127, 370] on button "التالي" at bounding box center [115, 380] width 73 height 34
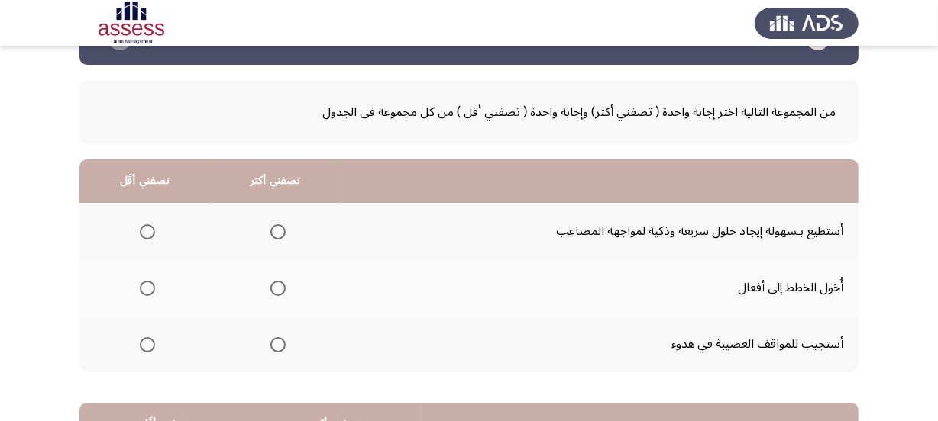
scroll to position [138, 0]
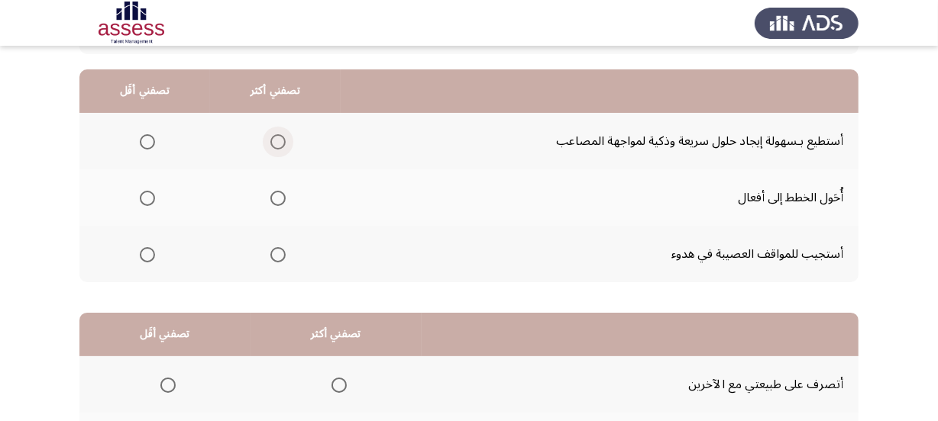
click at [274, 143] on span "Select an option" at bounding box center [277, 141] width 15 height 15
click at [274, 143] on input "Select an option" at bounding box center [277, 141] width 15 height 15
click at [166, 252] on th at bounding box center [144, 254] width 131 height 57
click at [148, 252] on span "Select an option" at bounding box center [147, 254] width 15 height 15
click at [148, 252] on input "Select an option" at bounding box center [147, 254] width 15 height 15
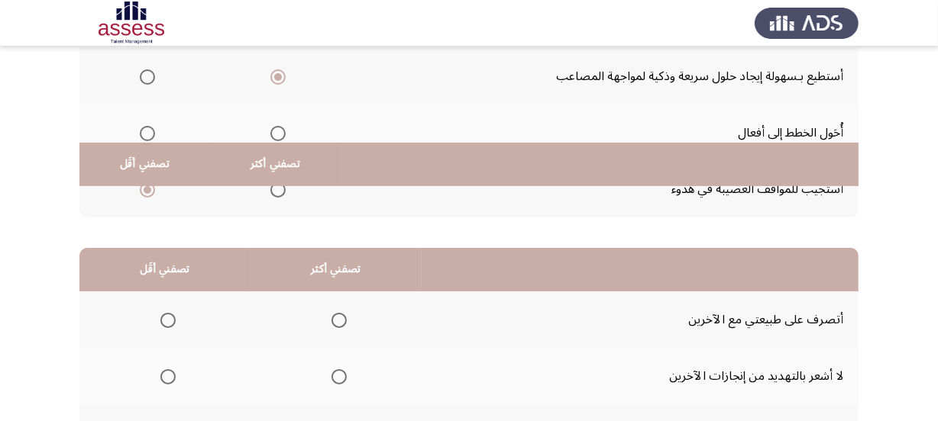
scroll to position [347, 0]
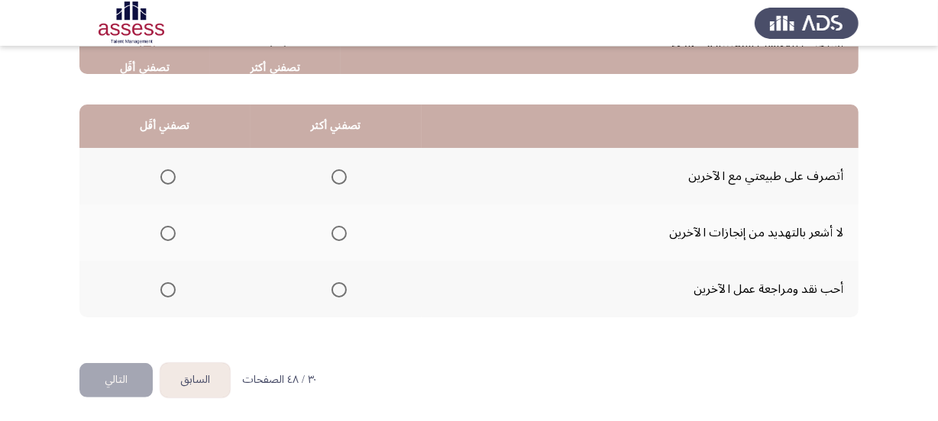
click at [339, 175] on span "Select an option" at bounding box center [338, 177] width 15 height 15
click at [339, 175] on input "Select an option" at bounding box center [338, 177] width 15 height 15
click at [160, 284] on span "Select an option" at bounding box center [167, 290] width 15 height 15
click at [160, 284] on input "Select an option" at bounding box center [167, 290] width 15 height 15
click at [112, 369] on button "التالي" at bounding box center [115, 380] width 73 height 34
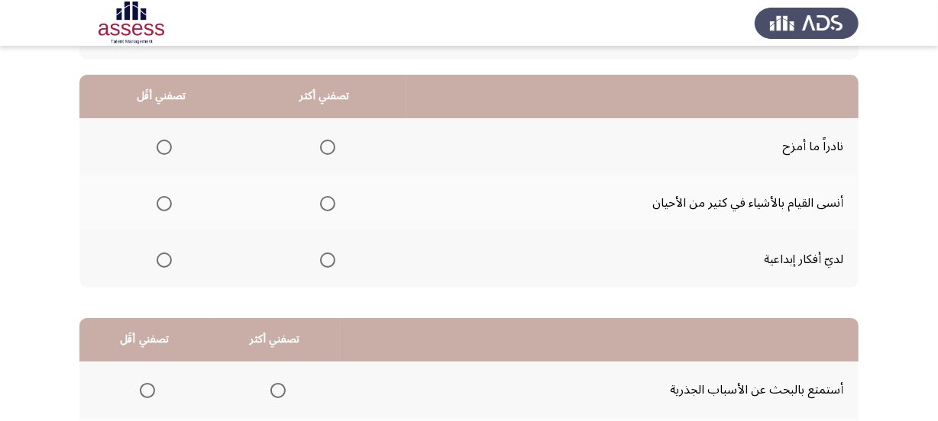
scroll to position [138, 0]
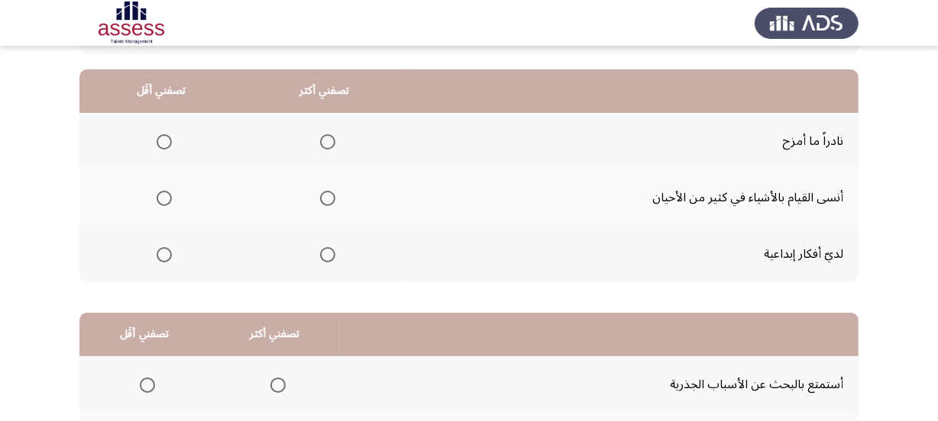
click at [163, 199] on span "Select an option" at bounding box center [164, 198] width 15 height 15
click at [163, 199] on input "Select an option" at bounding box center [164, 198] width 15 height 15
click at [324, 257] on span "Select an option" at bounding box center [327, 254] width 15 height 15
click at [324, 257] on input "Select an option" at bounding box center [327, 254] width 15 height 15
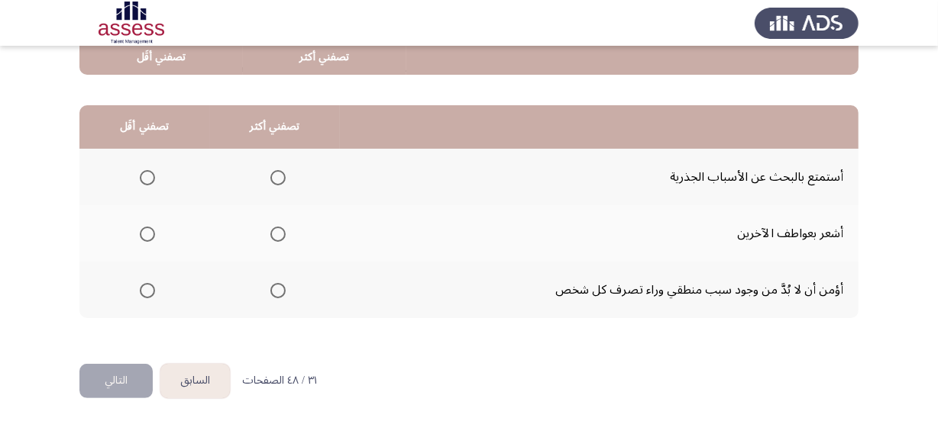
scroll to position [347, 0]
click at [279, 234] on span "Select an option" at bounding box center [277, 233] width 15 height 15
click at [279, 234] on input "Select an option" at bounding box center [277, 233] width 15 height 15
click at [145, 172] on span "Select an option" at bounding box center [147, 177] width 15 height 15
click at [145, 172] on input "Select an option" at bounding box center [147, 177] width 15 height 15
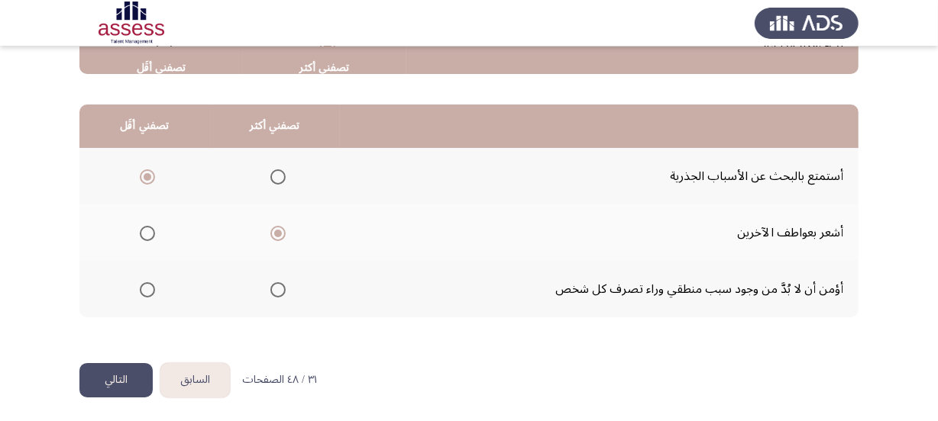
click at [271, 288] on span "Select an option" at bounding box center [277, 290] width 15 height 15
click at [271, 288] on input "Select an option" at bounding box center [277, 290] width 15 height 15
click at [134, 374] on button "التالي" at bounding box center [115, 380] width 73 height 34
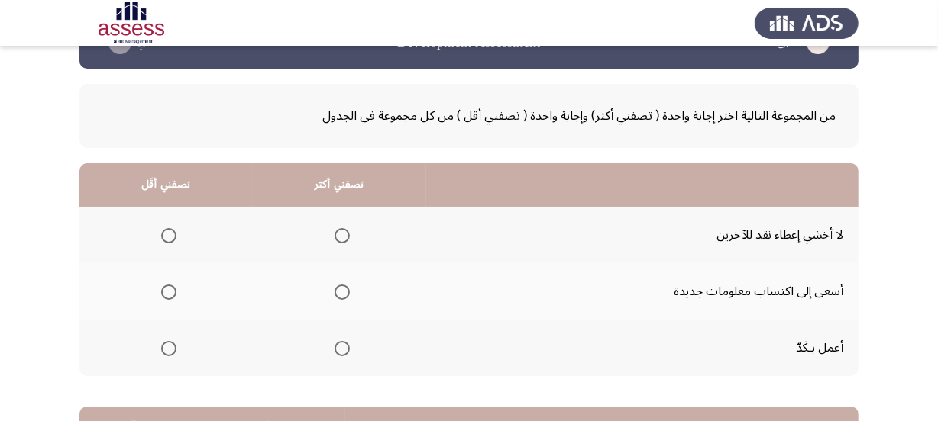
scroll to position [69, 0]
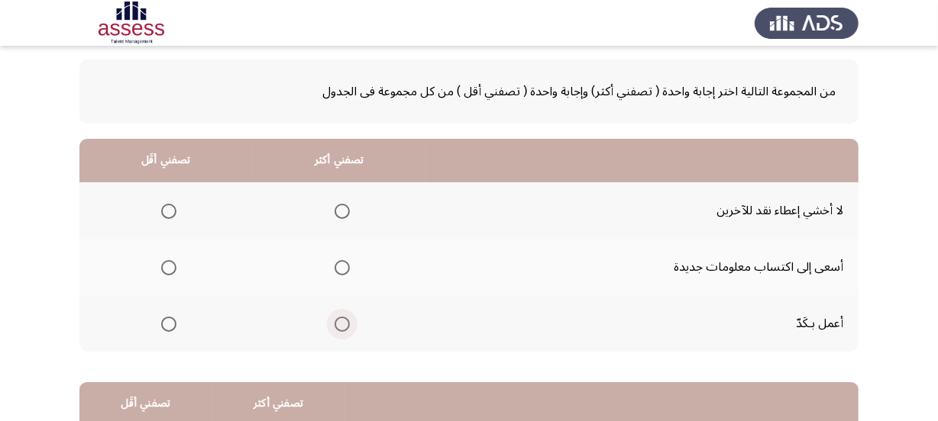
click at [346, 320] on span "Select an option" at bounding box center [341, 324] width 15 height 15
click at [346, 320] on input "Select an option" at bounding box center [341, 324] width 15 height 15
drag, startPoint x: 189, startPoint y: 209, endPoint x: 178, endPoint y: 210, distance: 10.7
click at [188, 208] on th at bounding box center [165, 210] width 173 height 57
click at [172, 212] on span "Select an option" at bounding box center [168, 211] width 15 height 15
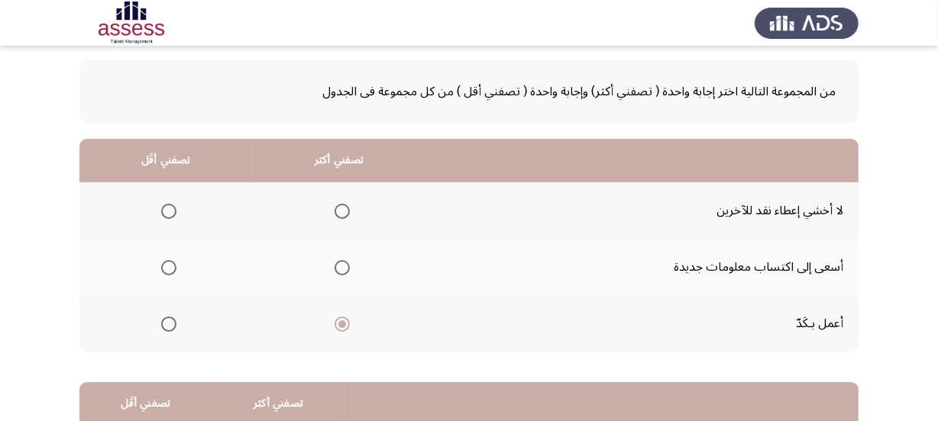
click at [172, 212] on input "Select an option" at bounding box center [168, 211] width 15 height 15
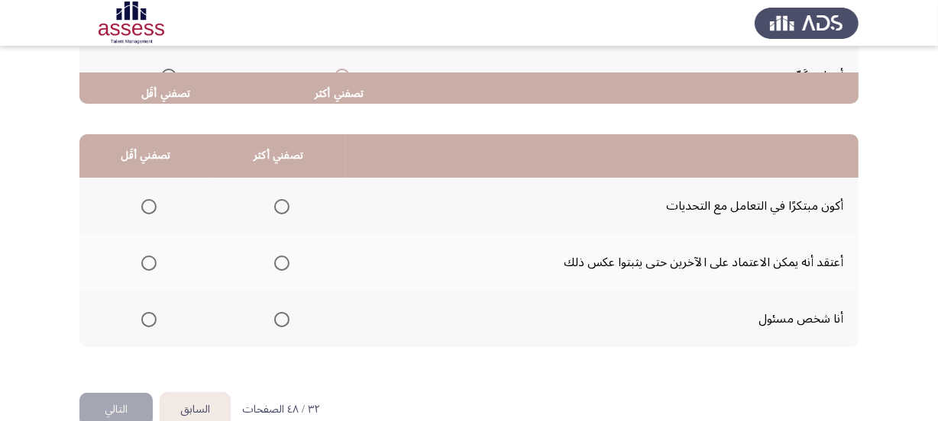
scroll to position [347, 0]
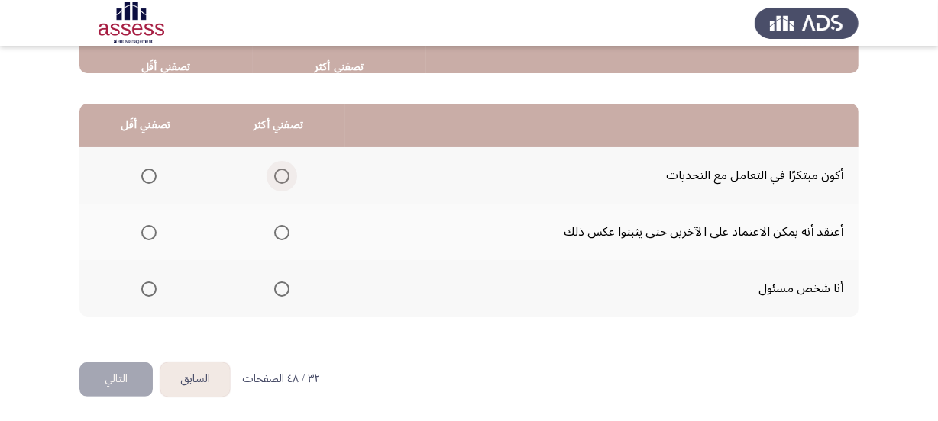
click at [283, 176] on span "Select an option" at bounding box center [281, 176] width 15 height 15
click at [283, 176] on input "Select an option" at bounding box center [281, 176] width 15 height 15
click at [274, 282] on span "Select an option" at bounding box center [281, 289] width 15 height 15
click at [274, 282] on input "Select an option" at bounding box center [281, 289] width 15 height 15
click at [143, 234] on span "Select an option" at bounding box center [148, 232] width 15 height 15
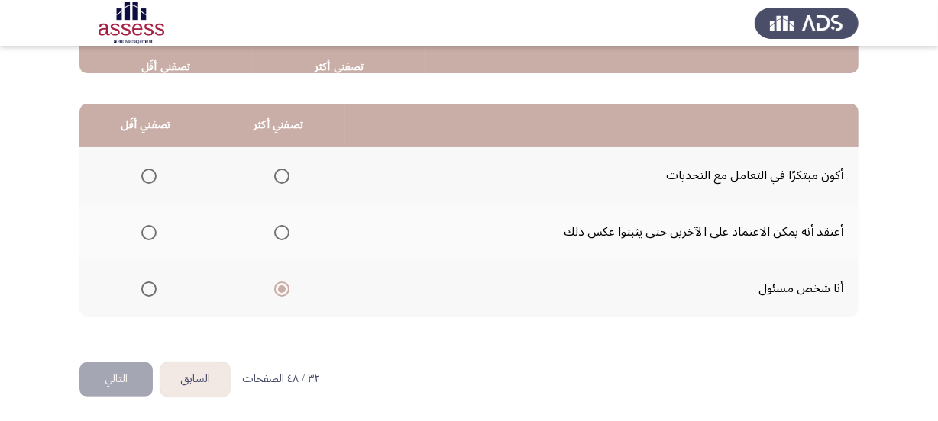
click at [143, 234] on input "Select an option" at bounding box center [148, 232] width 15 height 15
click at [112, 382] on button "التالي" at bounding box center [115, 380] width 73 height 34
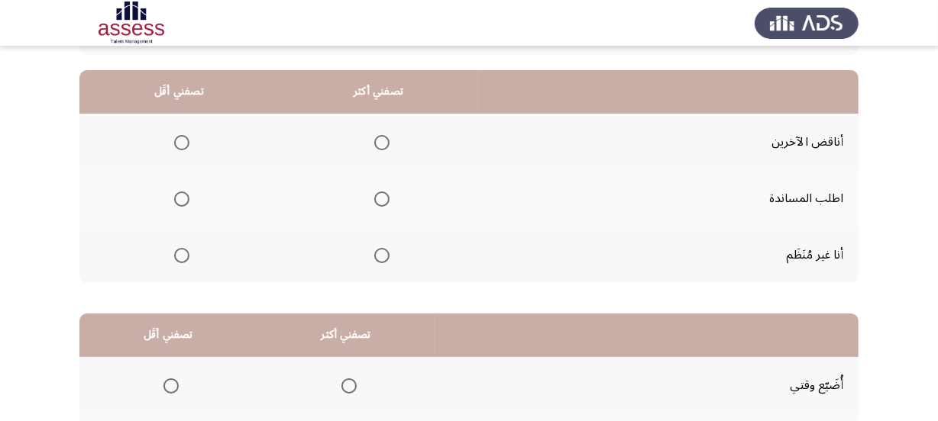
scroll to position [138, 0]
click at [182, 255] on span "Select an option" at bounding box center [182, 255] width 0 height 0
click at [180, 252] on input "Select an option" at bounding box center [181, 254] width 15 height 15
click at [379, 200] on span "Select an option" at bounding box center [381, 198] width 15 height 15
click at [379, 200] on input "Select an option" at bounding box center [381, 198] width 15 height 15
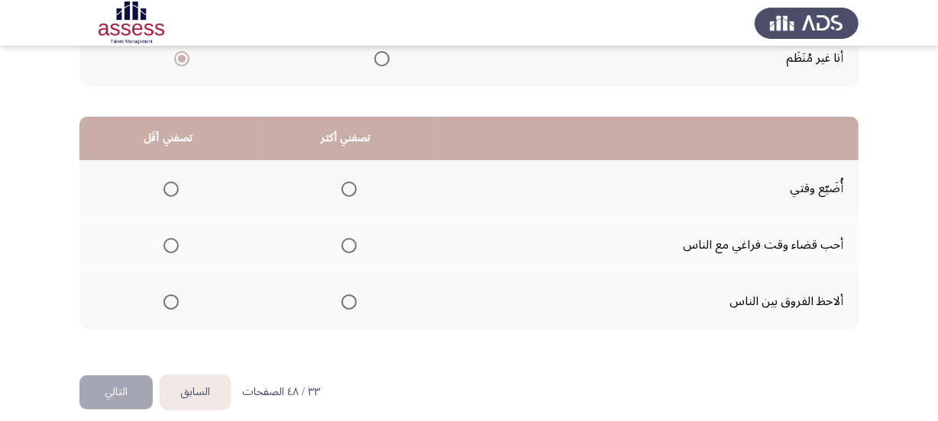
scroll to position [347, 0]
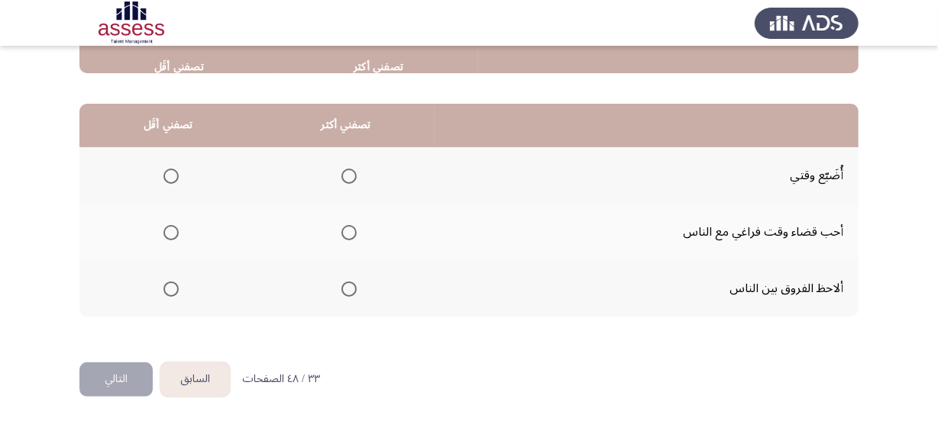
click at [345, 292] on span "Select an option" at bounding box center [348, 289] width 15 height 15
click at [345, 292] on input "Select an option" at bounding box center [348, 289] width 15 height 15
click at [175, 236] on span "Select an option" at bounding box center [170, 232] width 15 height 15
click at [175, 236] on input "Select an option" at bounding box center [170, 232] width 15 height 15
drag, startPoint x: 98, startPoint y: 373, endPoint x: 38, endPoint y: 266, distance: 122.1
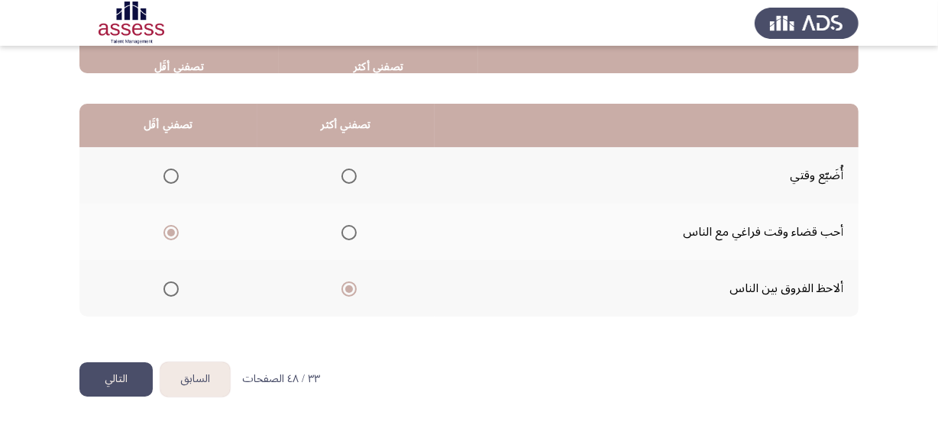
click at [38, 266] on app-assessment-container "السابق Development Assessment التالي من المجموعة التالية اختر إجابة واحدة ( تصف…" at bounding box center [469, 38] width 938 height 649
click at [127, 369] on button "التالي" at bounding box center [115, 380] width 73 height 34
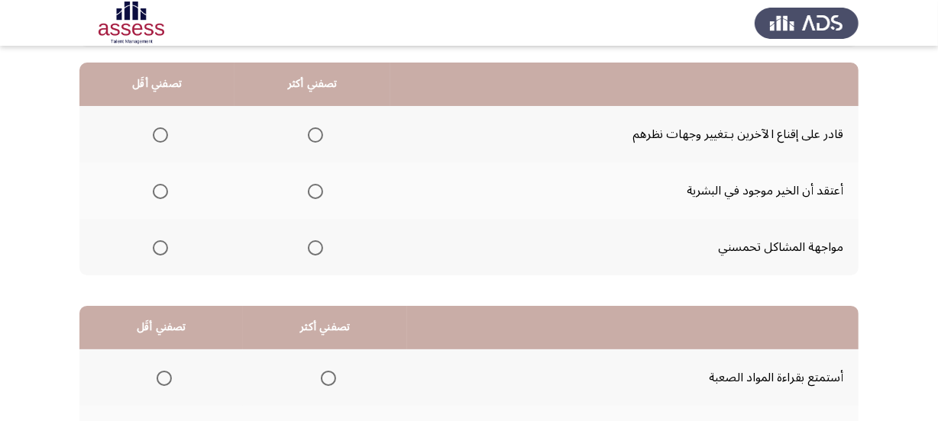
scroll to position [69, 0]
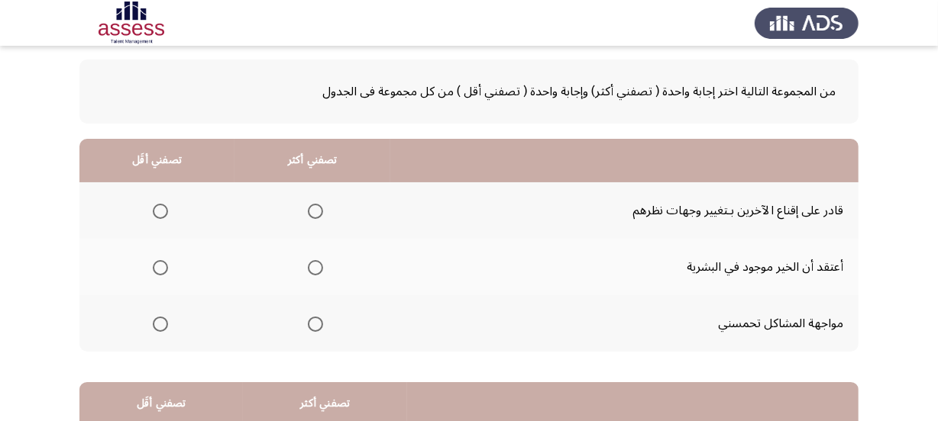
click at [308, 208] on span "Select an option" at bounding box center [315, 211] width 15 height 15
click at [308, 208] on input "Select an option" at bounding box center [315, 211] width 15 height 15
click at [153, 267] on span "Select an option" at bounding box center [160, 267] width 15 height 15
click at [153, 267] on input "Select an option" at bounding box center [160, 267] width 15 height 15
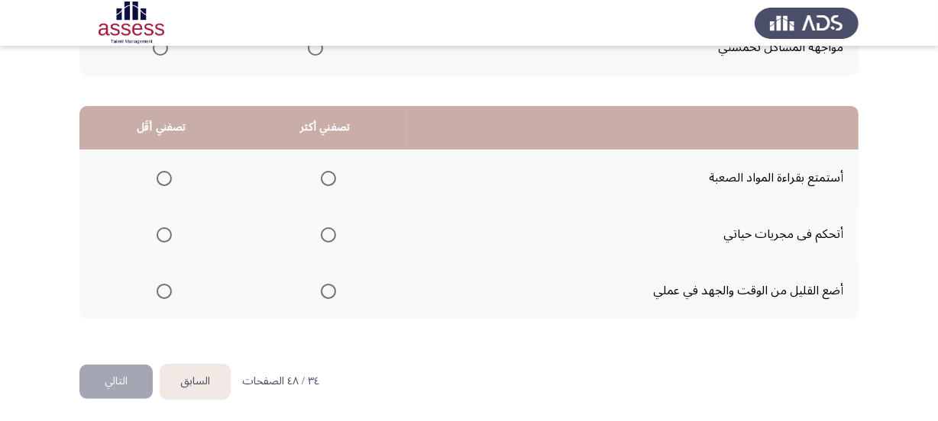
scroll to position [347, 0]
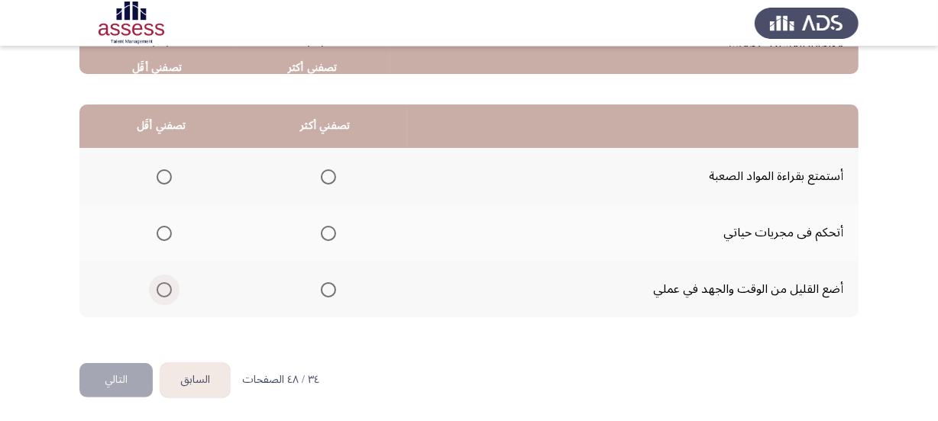
click at [160, 289] on span "Select an option" at bounding box center [164, 290] width 15 height 15
click at [160, 289] on input "Select an option" at bounding box center [164, 290] width 15 height 15
click at [329, 229] on span "Select an option" at bounding box center [328, 233] width 15 height 15
click at [329, 229] on input "Select an option" at bounding box center [328, 233] width 15 height 15
click at [121, 368] on button "التالي" at bounding box center [115, 380] width 73 height 34
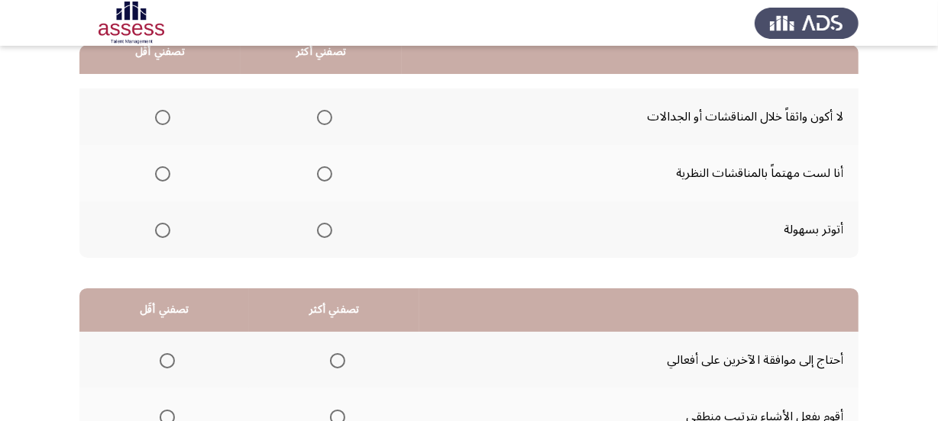
scroll to position [138, 0]
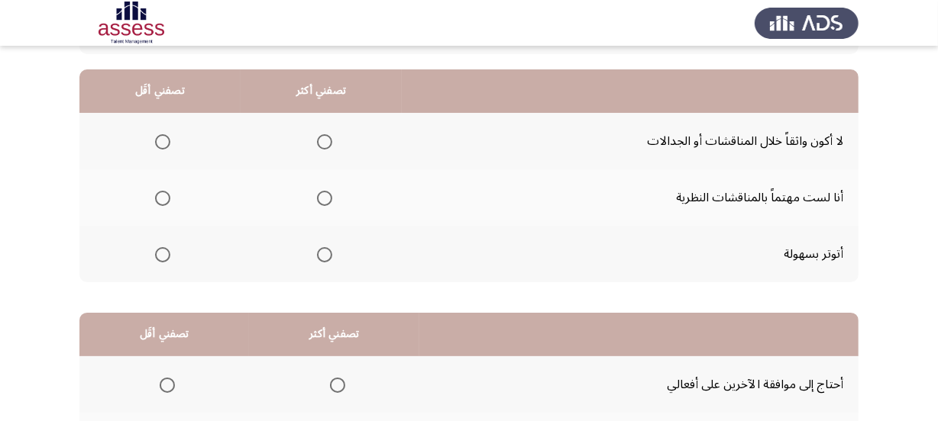
click at [157, 145] on span "Select an option" at bounding box center [162, 141] width 15 height 15
click at [157, 145] on input "Select an option" at bounding box center [162, 141] width 15 height 15
click at [319, 195] on span "Select an option" at bounding box center [324, 198] width 15 height 15
click at [319, 195] on input "Select an option" at bounding box center [324, 198] width 15 height 15
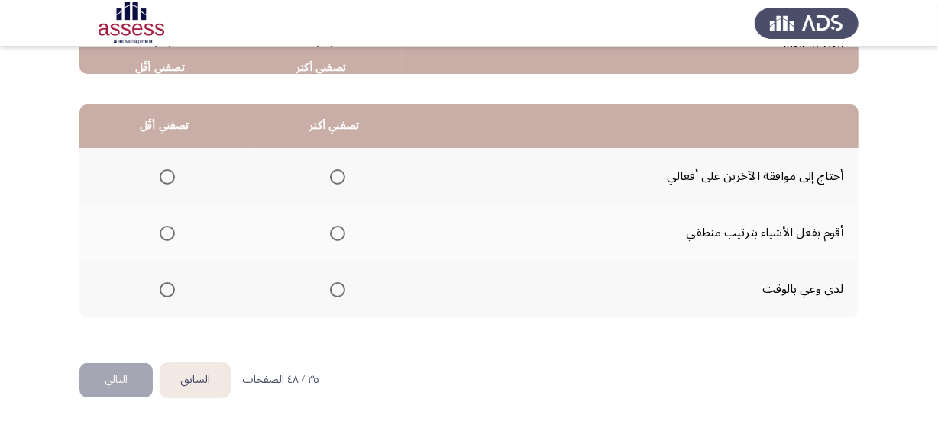
scroll to position [347, 0]
click at [332, 230] on span "Select an option" at bounding box center [337, 232] width 15 height 15
click at [332, 230] on input "Select an option" at bounding box center [337, 232] width 15 height 15
click at [155, 173] on label "Select an option" at bounding box center [163, 176] width 21 height 15
click at [160, 173] on input "Select an option" at bounding box center [167, 176] width 15 height 15
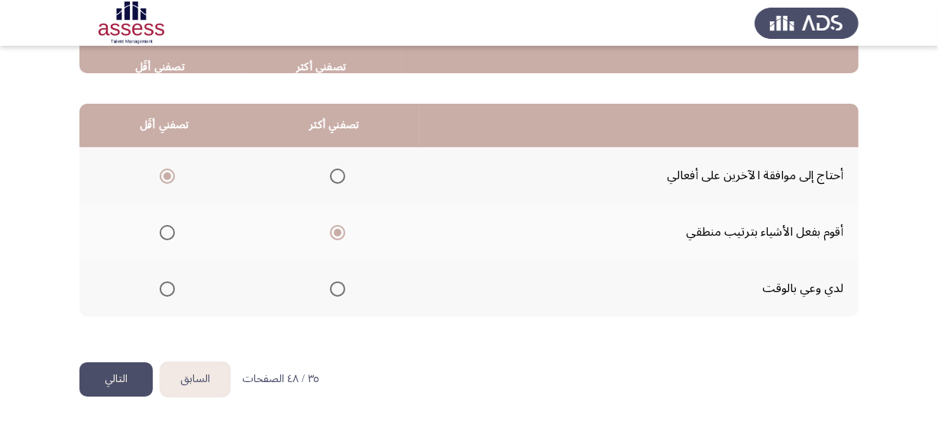
click at [111, 370] on button "التالي" at bounding box center [115, 380] width 73 height 34
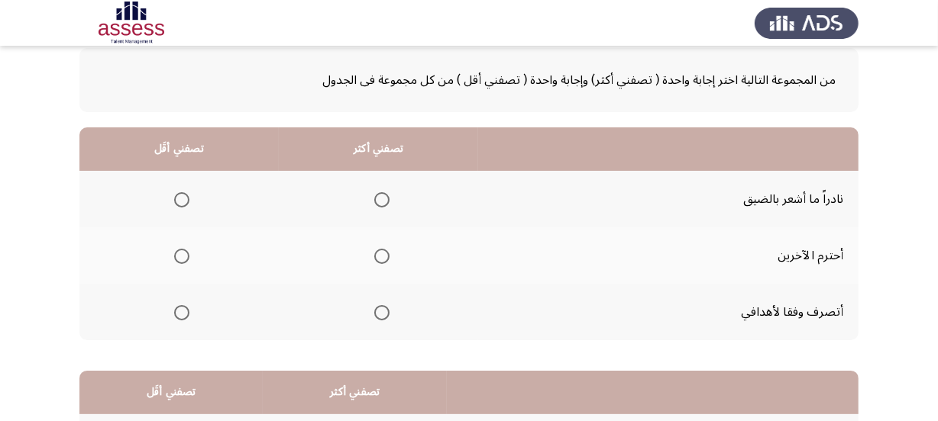
scroll to position [138, 0]
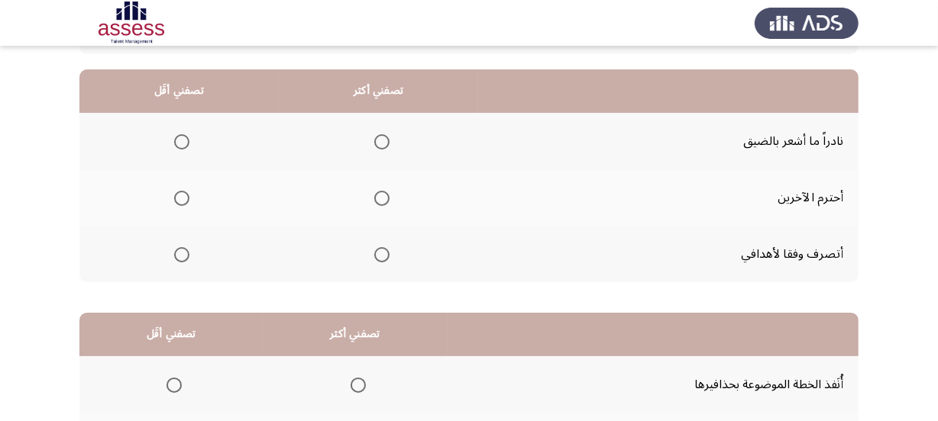
click at [369, 257] on label "Select an option" at bounding box center [378, 254] width 21 height 15
click at [374, 257] on input "Select an option" at bounding box center [381, 254] width 15 height 15
click at [174, 139] on span "Select an option" at bounding box center [181, 141] width 15 height 15
click at [174, 139] on input "Select an option" at bounding box center [181, 141] width 15 height 15
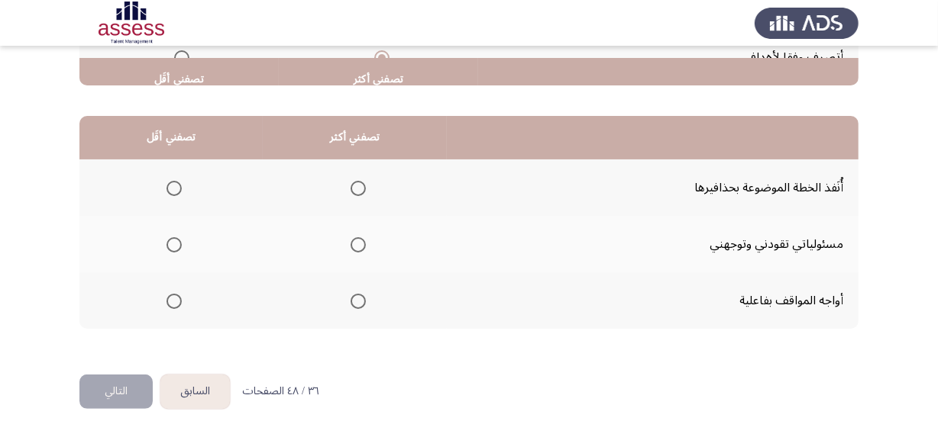
scroll to position [347, 0]
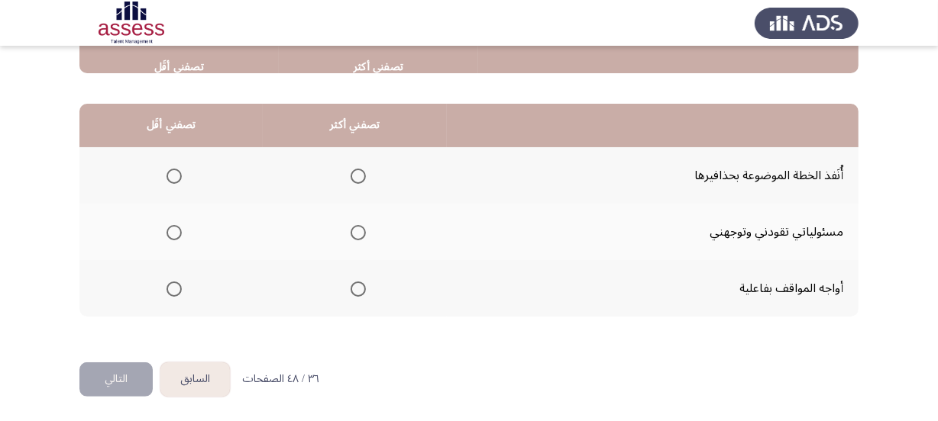
click at [351, 183] on mat-radio-group "Select an option" at bounding box center [354, 176] width 21 height 26
click at [363, 176] on th at bounding box center [355, 175] width 184 height 57
click at [358, 233] on span "Select an option" at bounding box center [357, 232] width 15 height 15
click at [358, 233] on input "Select an option" at bounding box center [357, 232] width 15 height 15
click at [350, 288] on span "Select an option" at bounding box center [357, 289] width 15 height 15
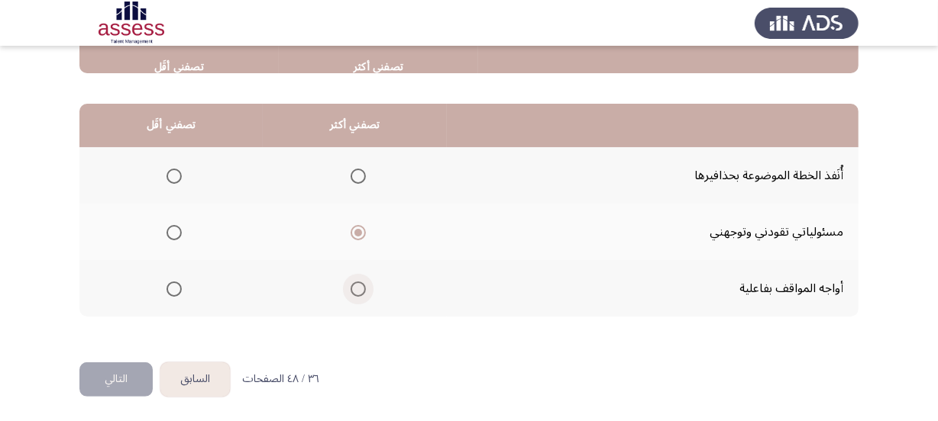
click at [350, 288] on input "Select an option" at bounding box center [357, 289] width 15 height 15
click at [170, 234] on span "Select an option" at bounding box center [173, 232] width 15 height 15
click at [170, 234] on input "Select an option" at bounding box center [173, 232] width 15 height 15
click at [128, 376] on button "التالي" at bounding box center [115, 380] width 73 height 34
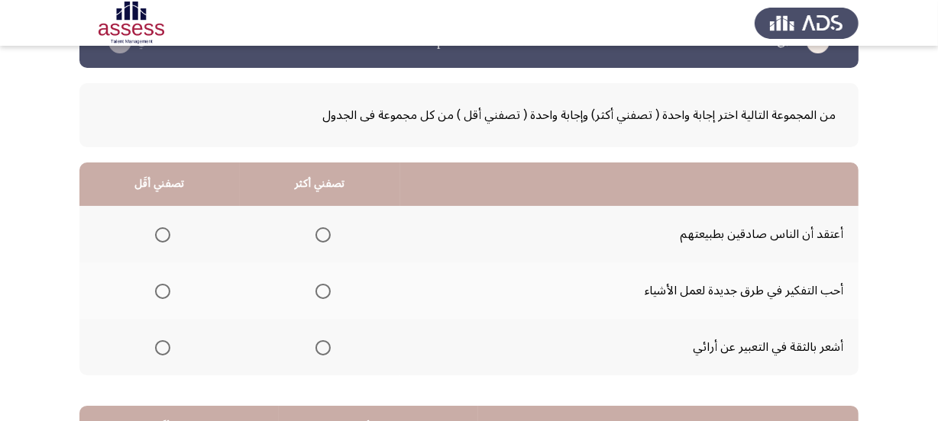
scroll to position [69, 0]
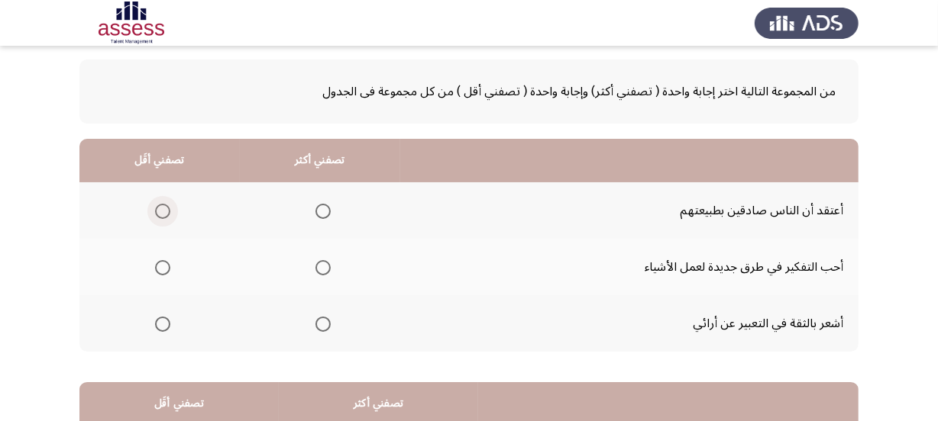
click at [161, 204] on span "Select an option" at bounding box center [162, 211] width 15 height 15
click at [161, 204] on input "Select an option" at bounding box center [162, 211] width 15 height 15
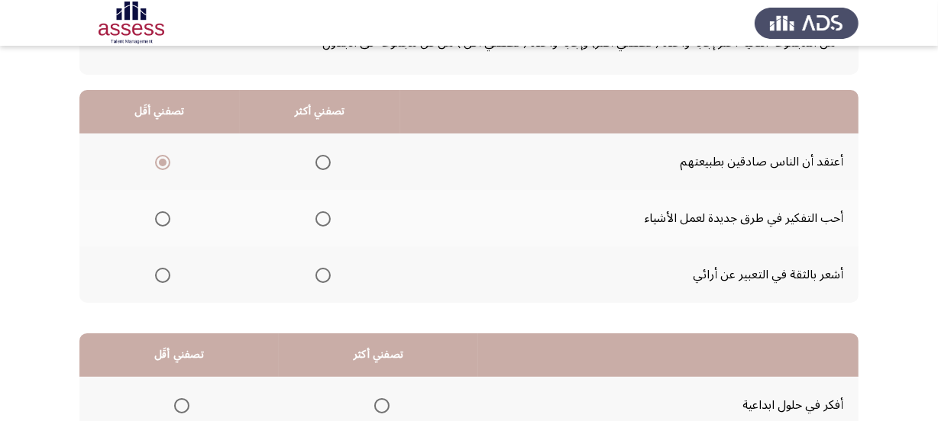
scroll to position [138, 0]
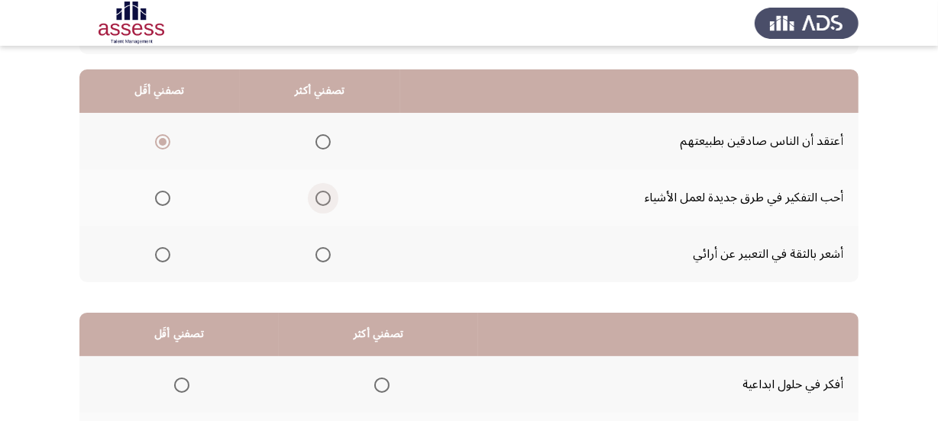
click at [317, 194] on span "Select an option" at bounding box center [322, 198] width 15 height 15
click at [317, 194] on input "Select an option" at bounding box center [322, 198] width 15 height 15
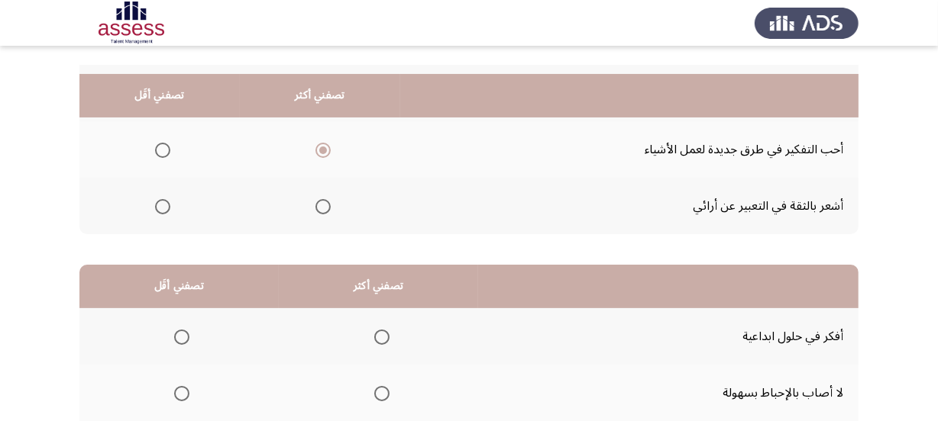
scroll to position [277, 0]
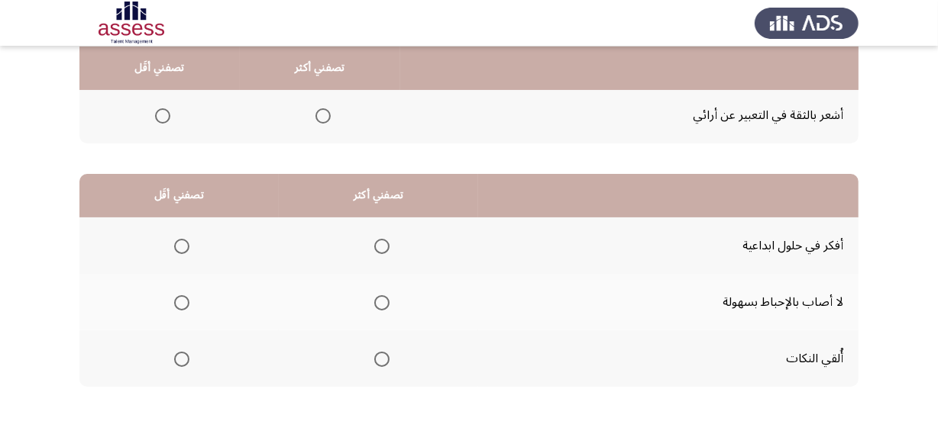
click at [324, 113] on span "Select an option" at bounding box center [322, 115] width 15 height 15
click at [324, 113] on input "Select an option" at bounding box center [322, 115] width 15 height 15
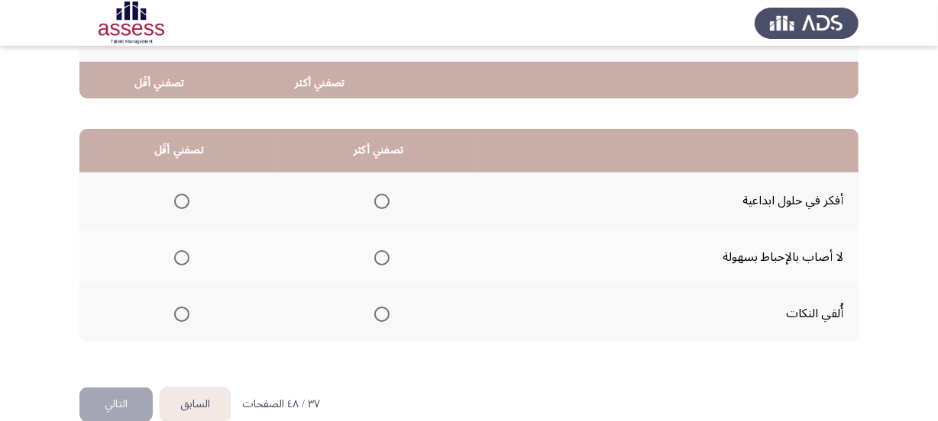
scroll to position [347, 0]
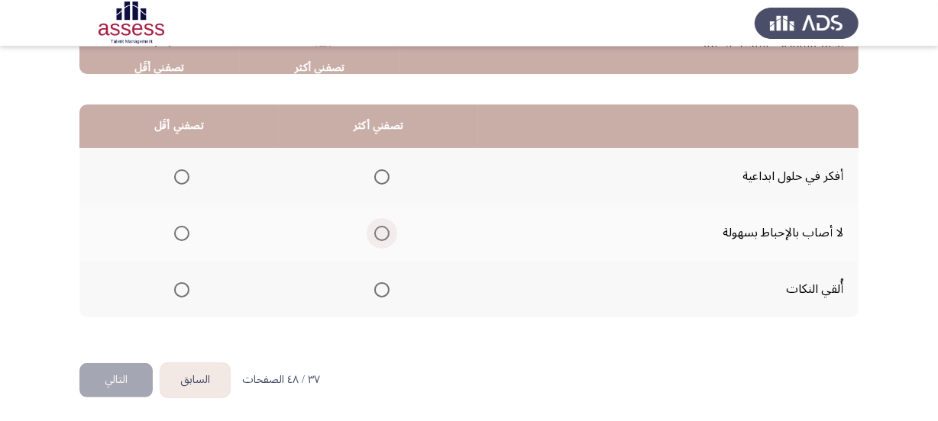
click at [383, 229] on span "Select an option" at bounding box center [381, 233] width 15 height 15
click at [383, 229] on input "Select an option" at bounding box center [381, 233] width 15 height 15
click at [177, 289] on span "Select an option" at bounding box center [181, 290] width 15 height 15
click at [177, 289] on input "Select an option" at bounding box center [181, 290] width 15 height 15
drag, startPoint x: 109, startPoint y: 377, endPoint x: 117, endPoint y: 283, distance: 95.0
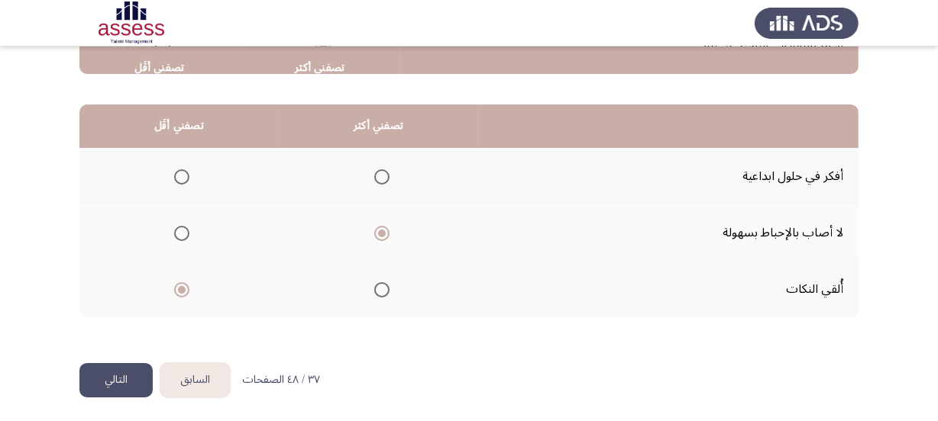
click at [117, 283] on div "السابق Development Assessment التالي من المجموعة التالية اختر إجابة واحدة ( تصف…" at bounding box center [468, 38] width 779 height 649
click at [385, 174] on span "Select an option" at bounding box center [381, 177] width 15 height 15
click at [385, 174] on input "Select an option" at bounding box center [381, 177] width 15 height 15
click at [137, 366] on button "التالي" at bounding box center [115, 380] width 73 height 34
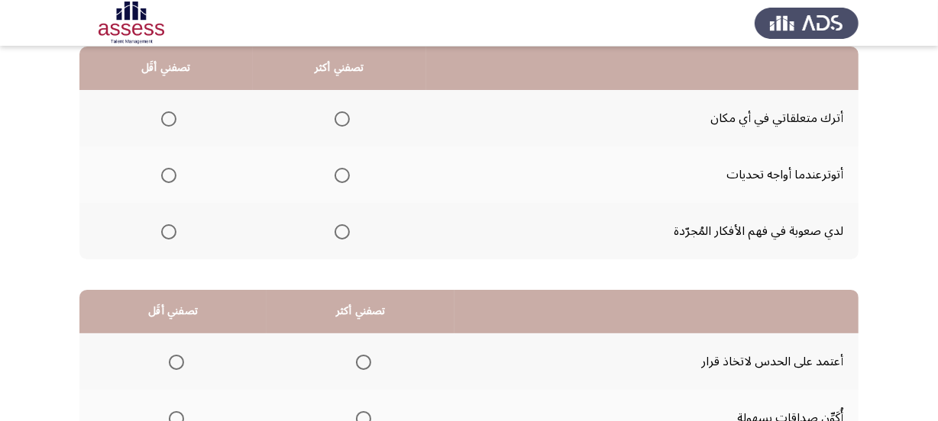
scroll to position [138, 0]
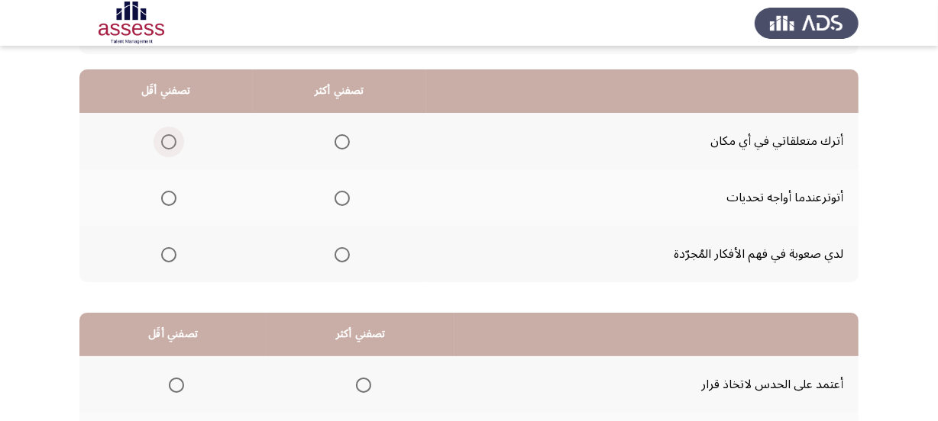
click at [164, 144] on span "Select an option" at bounding box center [168, 141] width 15 height 15
click at [164, 144] on input "Select an option" at bounding box center [168, 141] width 15 height 15
click at [167, 193] on span "Select an option" at bounding box center [168, 198] width 15 height 15
click at [167, 193] on input "Select an option" at bounding box center [168, 198] width 15 height 15
click at [344, 139] on span "Select an option" at bounding box center [341, 141] width 15 height 15
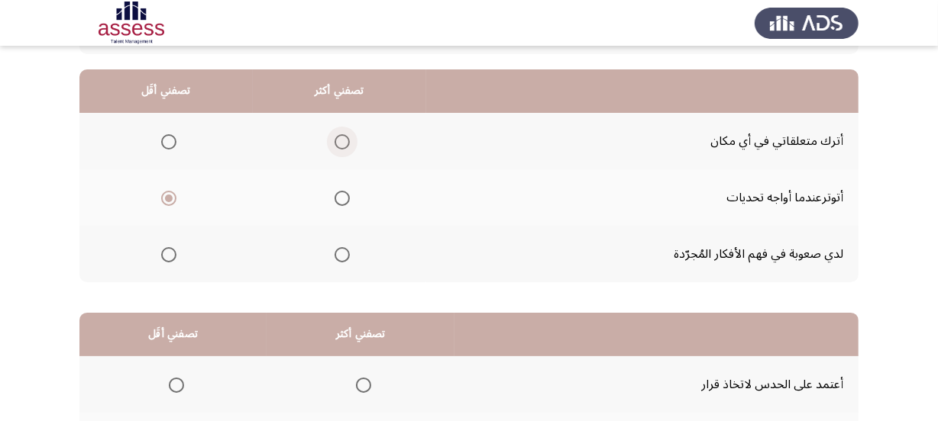
click at [344, 139] on input "Select an option" at bounding box center [341, 141] width 15 height 15
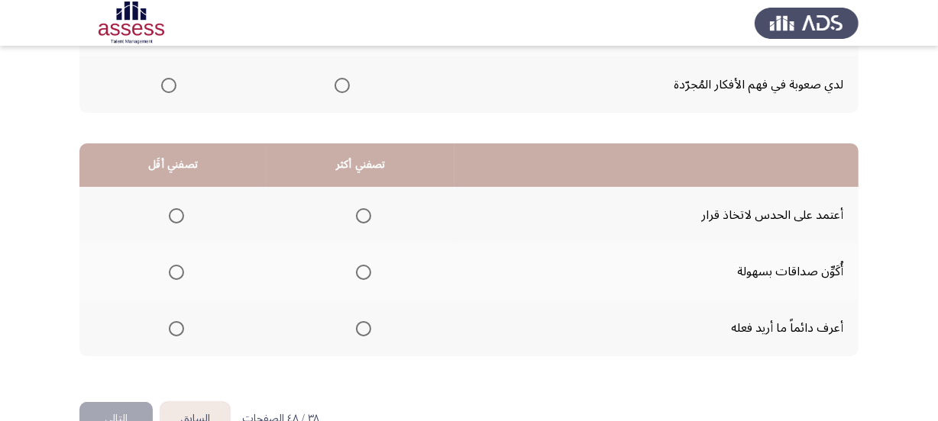
scroll to position [347, 0]
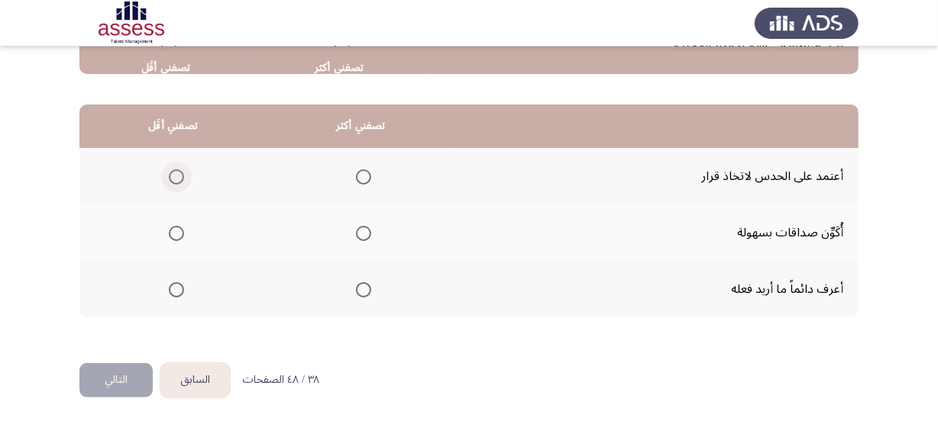
click at [176, 177] on span "Select an option" at bounding box center [176, 177] width 0 height 0
click at [176, 174] on input "Select an option" at bounding box center [176, 177] width 15 height 15
click at [363, 297] on mat-radio-group "Select an option" at bounding box center [360, 289] width 21 height 26
click at [366, 289] on span "Select an option" at bounding box center [363, 290] width 15 height 15
click at [366, 289] on input "Select an option" at bounding box center [363, 290] width 15 height 15
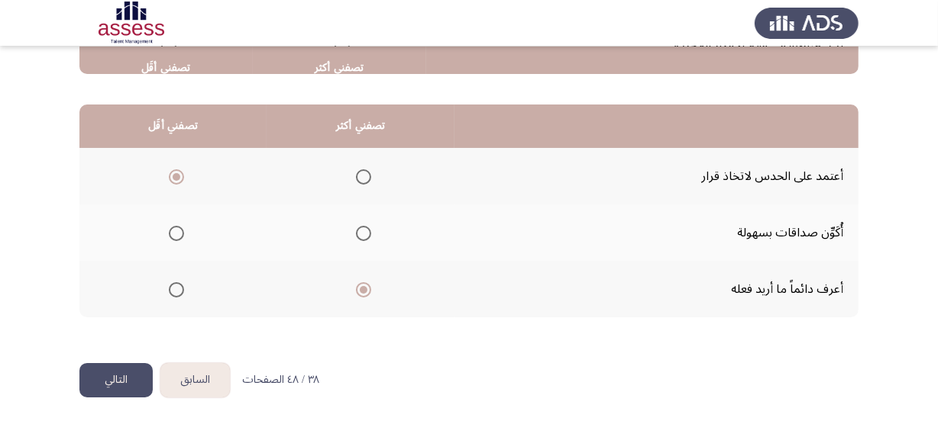
drag, startPoint x: 106, startPoint y: 385, endPoint x: 182, endPoint y: 366, distance: 78.5
click at [106, 386] on button "التالي" at bounding box center [115, 380] width 73 height 34
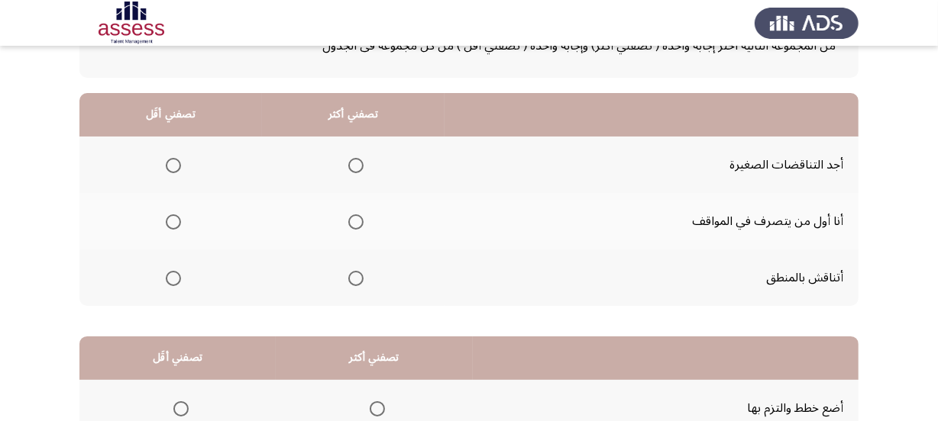
scroll to position [139, 0]
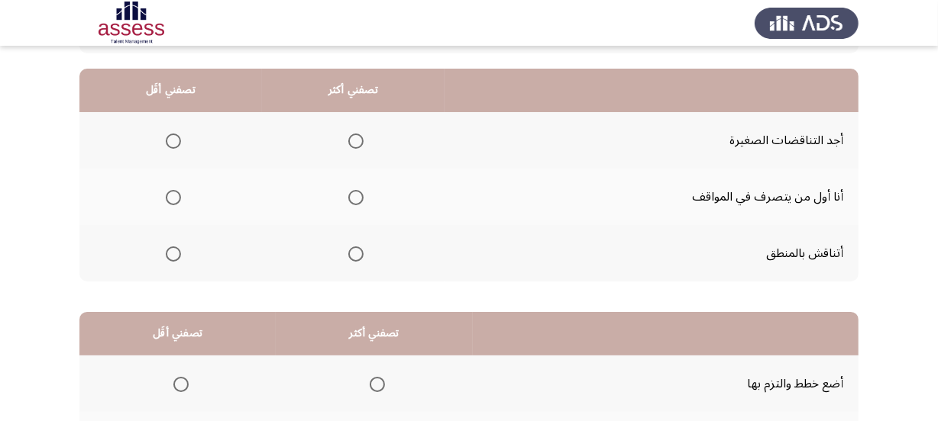
click at [353, 202] on span "Select an option" at bounding box center [355, 197] width 15 height 15
click at [353, 202] on input "Select an option" at bounding box center [355, 197] width 15 height 15
click at [174, 138] on span "Select an option" at bounding box center [173, 141] width 15 height 15
click at [174, 138] on input "Select an option" at bounding box center [173, 141] width 15 height 15
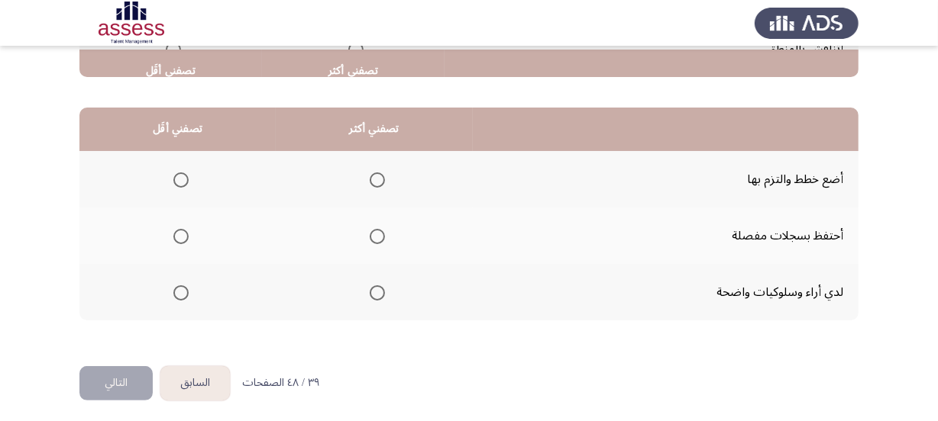
scroll to position [347, 0]
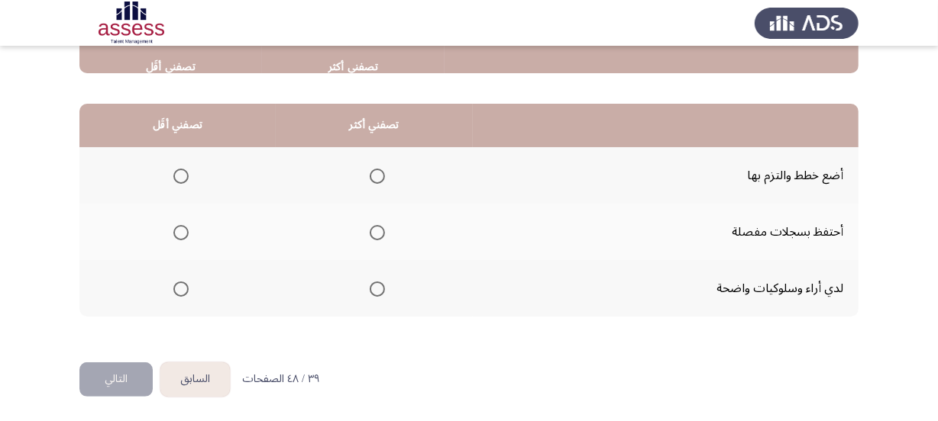
click at [375, 173] on span "Select an option" at bounding box center [377, 176] width 15 height 15
click at [375, 173] on input "Select an option" at bounding box center [377, 176] width 15 height 15
click at [370, 289] on span "Select an option" at bounding box center [377, 289] width 15 height 15
click at [370, 289] on input "Select an option" at bounding box center [377, 289] width 15 height 15
click at [176, 237] on span "Select an option" at bounding box center [180, 232] width 15 height 15
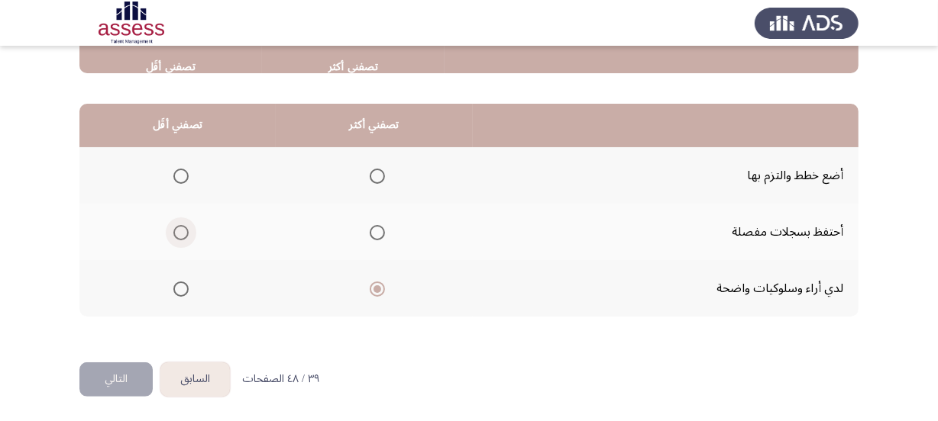
click at [176, 237] on input "Select an option" at bounding box center [180, 232] width 15 height 15
click at [110, 386] on button "التالي" at bounding box center [115, 380] width 73 height 34
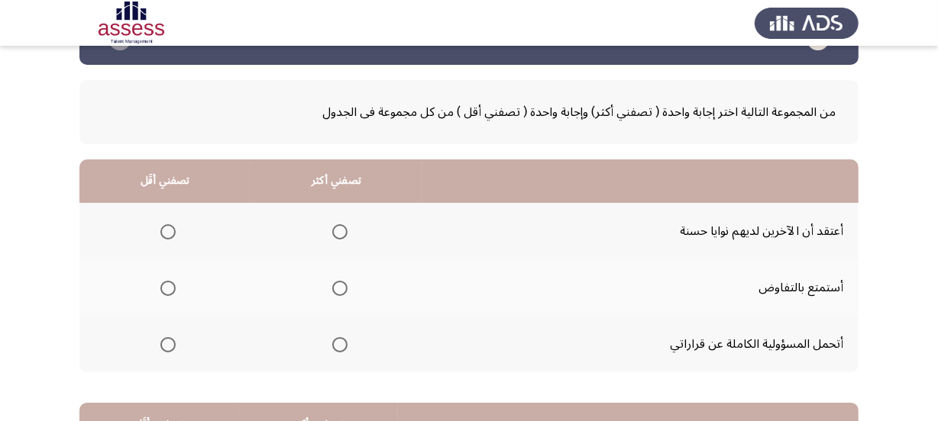
scroll to position [138, 0]
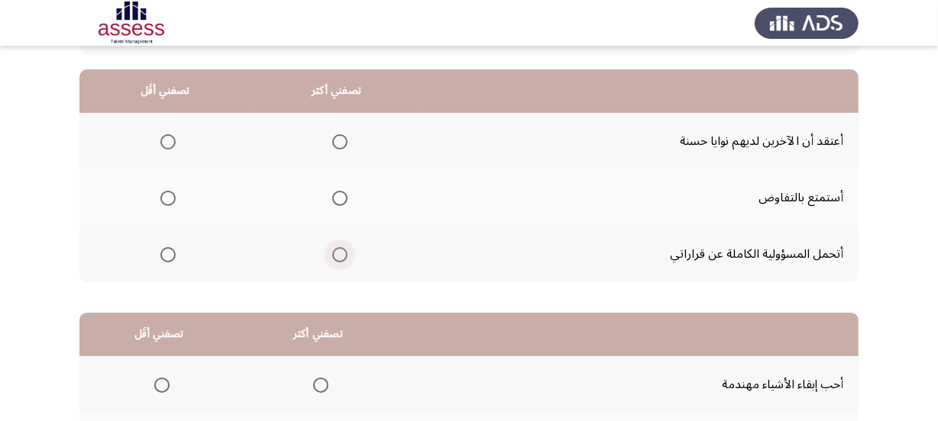
click at [337, 257] on span "Select an option" at bounding box center [339, 254] width 15 height 15
click at [337, 257] on input "Select an option" at bounding box center [339, 254] width 15 height 15
click at [163, 146] on span "Select an option" at bounding box center [167, 141] width 15 height 15
click at [163, 146] on input "Select an option" at bounding box center [167, 141] width 15 height 15
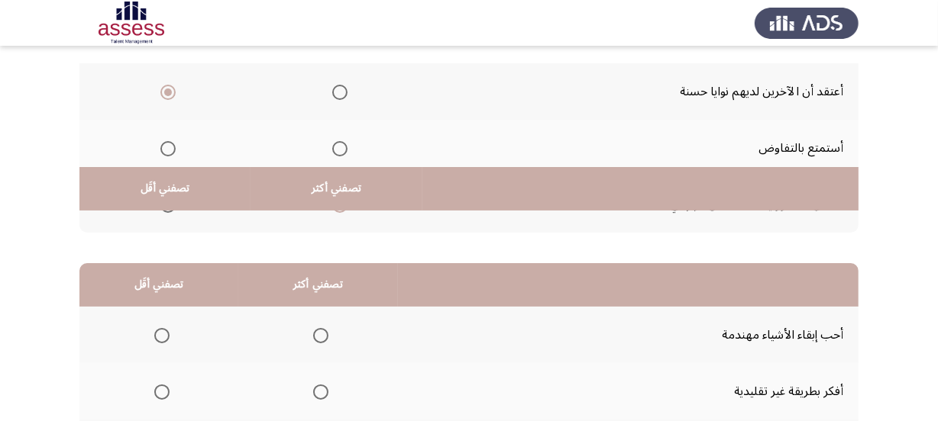
scroll to position [347, 0]
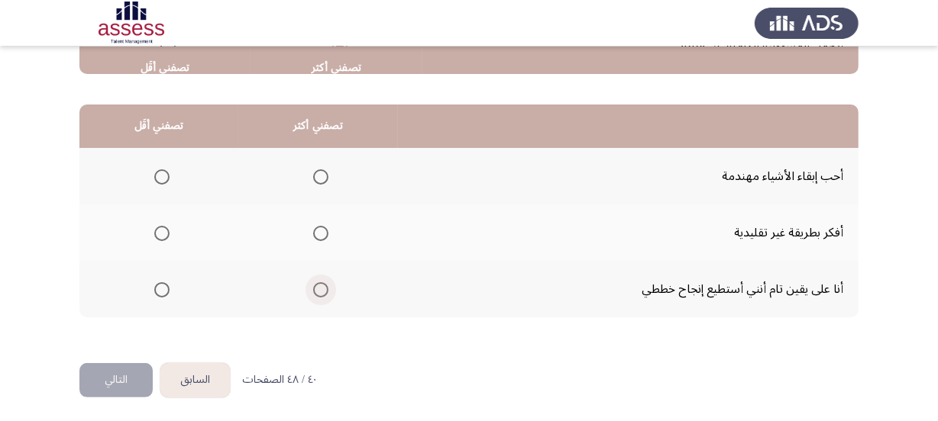
click at [320, 289] on span "Select an option" at bounding box center [320, 290] width 15 height 15
click at [320, 289] on input "Select an option" at bounding box center [320, 290] width 15 height 15
click at [158, 236] on span "Select an option" at bounding box center [161, 233] width 15 height 15
click at [158, 236] on input "Select an option" at bounding box center [161, 233] width 15 height 15
click at [119, 363] on button "التالي" at bounding box center [115, 380] width 73 height 34
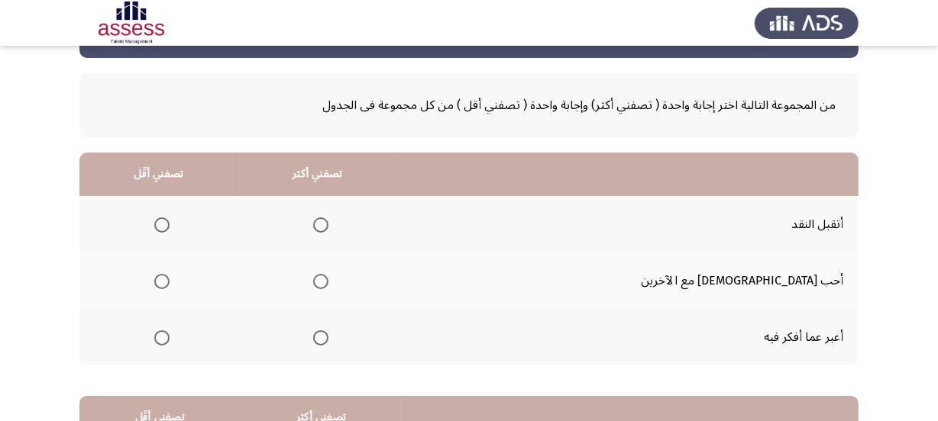
scroll to position [138, 0]
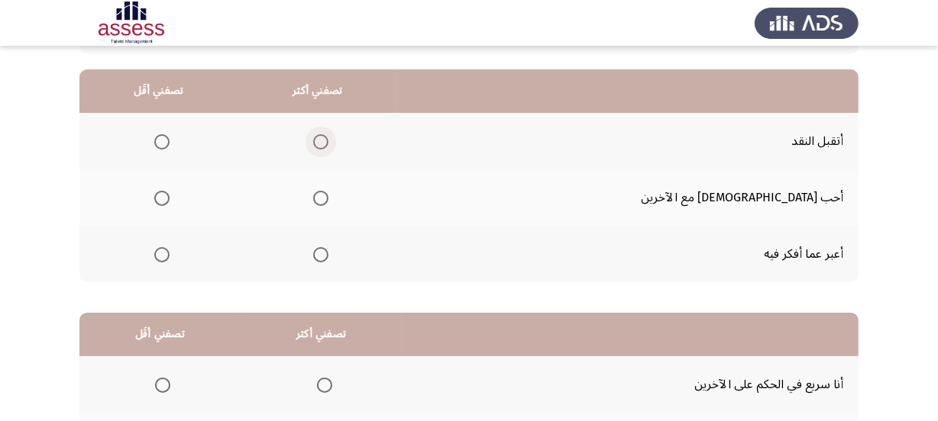
click at [328, 142] on span "Select an option" at bounding box center [320, 141] width 15 height 15
click at [328, 142] on input "Select an option" at bounding box center [320, 141] width 15 height 15
click at [170, 199] on span "Select an option" at bounding box center [161, 198] width 15 height 15
click at [170, 199] on input "Select an option" at bounding box center [161, 198] width 15 height 15
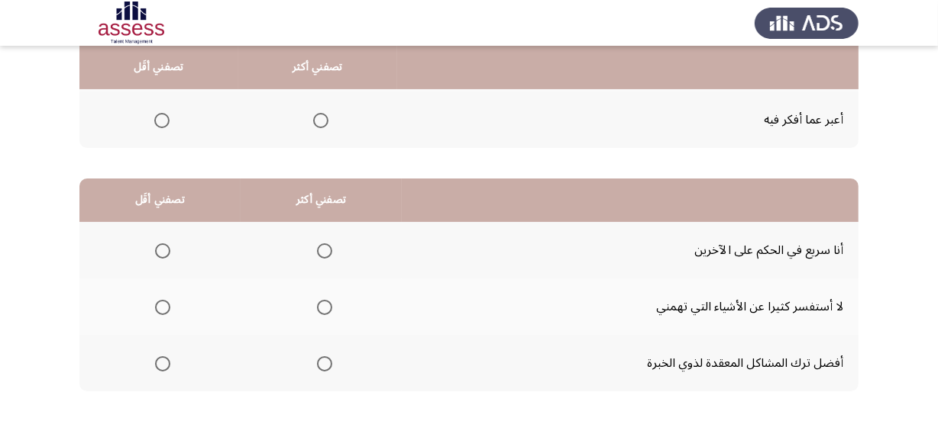
scroll to position [277, 0]
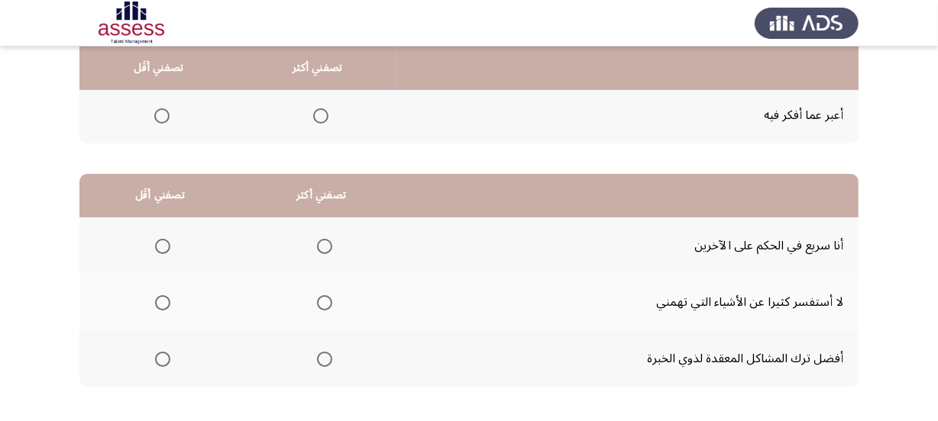
click at [158, 239] on span "Select an option" at bounding box center [162, 246] width 15 height 15
click at [158, 239] on input "Select an option" at bounding box center [162, 246] width 15 height 15
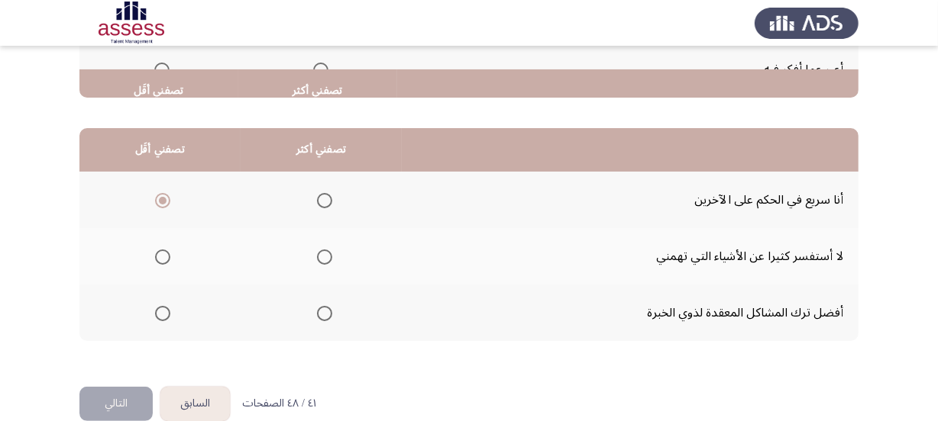
scroll to position [347, 0]
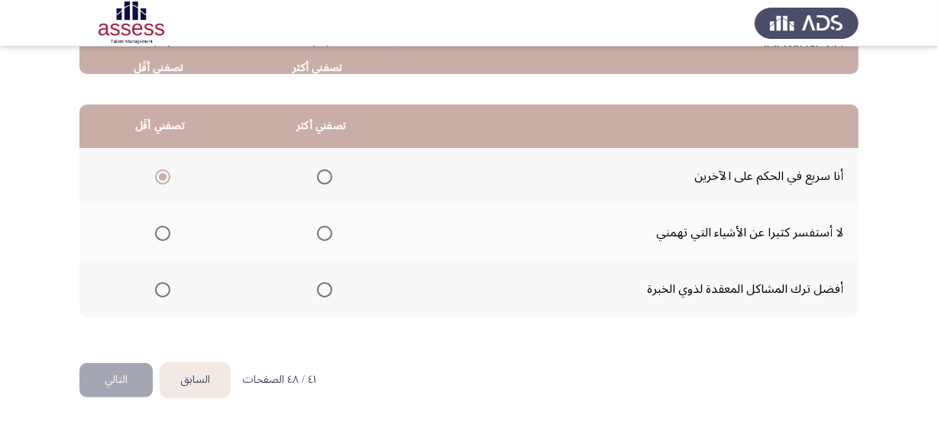
click at [158, 287] on span "Select an option" at bounding box center [162, 290] width 15 height 15
click at [158, 287] on input "Select an option" at bounding box center [162, 290] width 15 height 15
click at [328, 181] on span "Select an option" at bounding box center [324, 177] width 15 height 15
click at [328, 181] on input "Select an option" at bounding box center [324, 177] width 15 height 15
click at [125, 371] on button "التالي" at bounding box center [115, 380] width 73 height 34
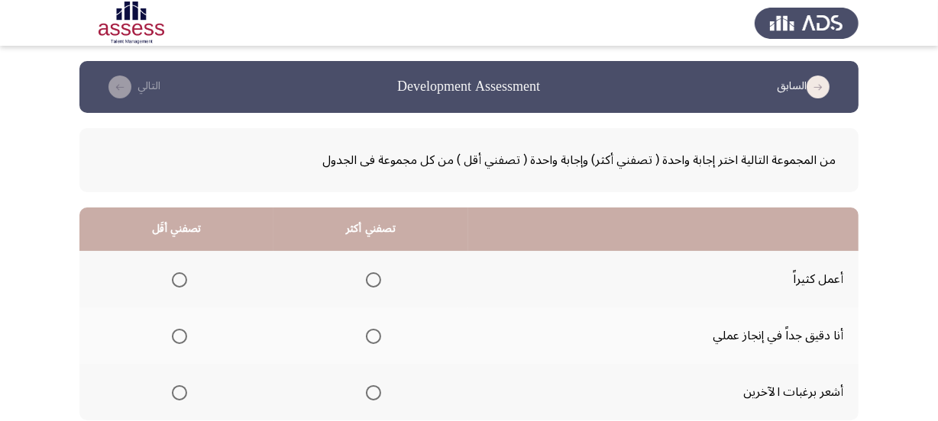
scroll to position [69, 0]
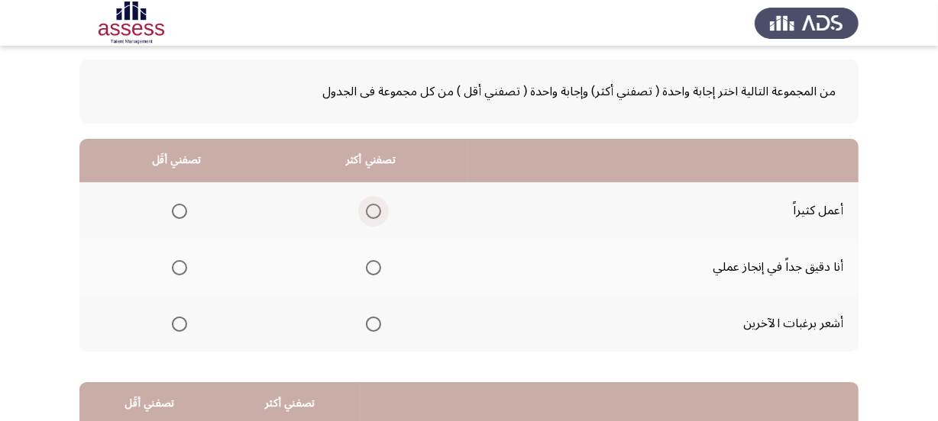
click at [361, 208] on label "Select an option" at bounding box center [370, 211] width 21 height 15
click at [366, 208] on input "Select an option" at bounding box center [373, 211] width 15 height 15
click at [372, 266] on span "Select an option" at bounding box center [373, 267] width 15 height 15
click at [372, 266] on input "Select an option" at bounding box center [373, 267] width 15 height 15
click at [182, 321] on span "Select an option" at bounding box center [179, 324] width 15 height 15
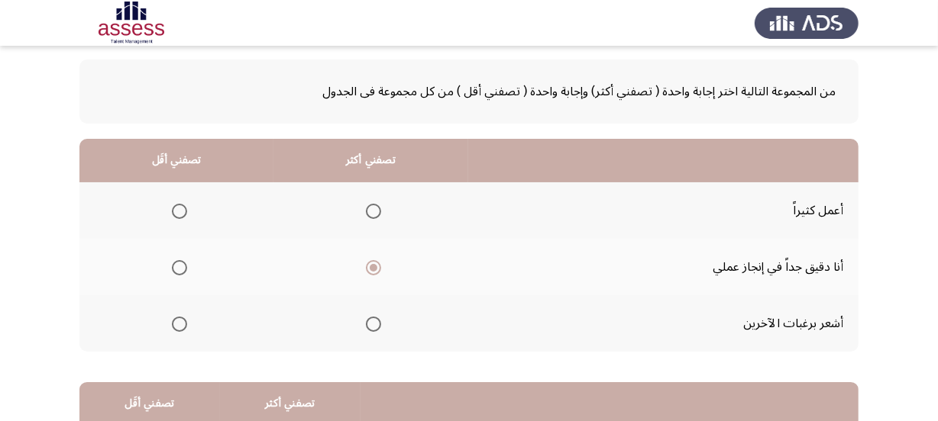
click at [182, 321] on input "Select an option" at bounding box center [179, 324] width 15 height 15
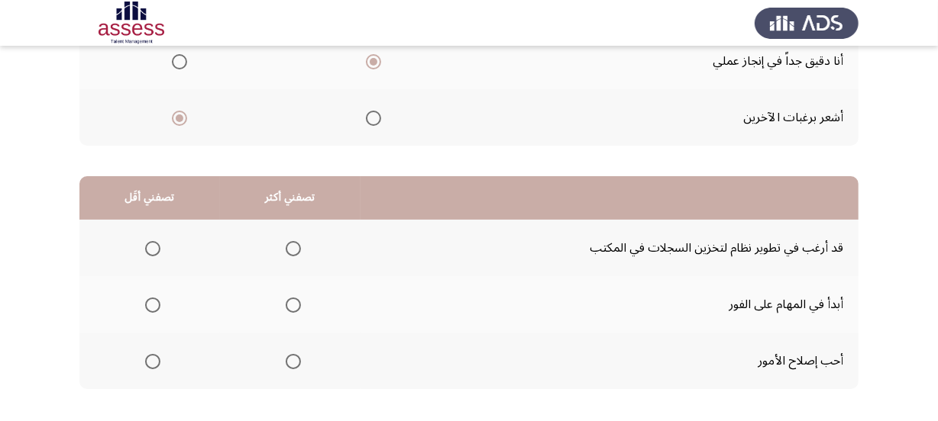
scroll to position [347, 0]
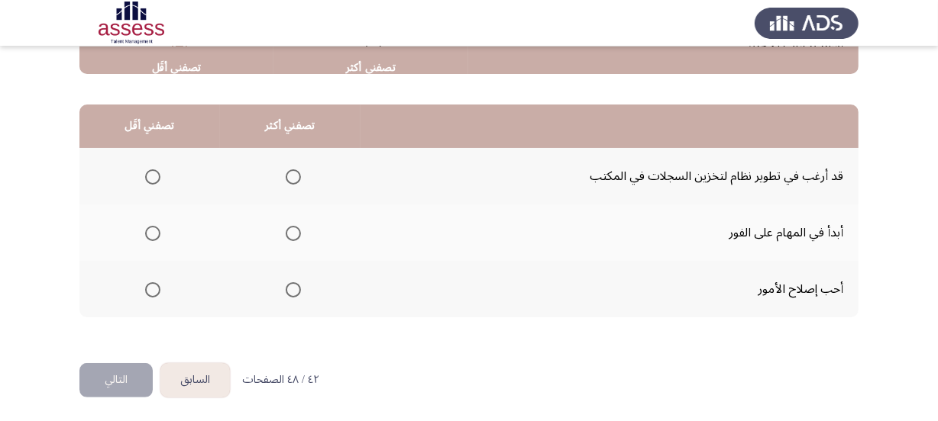
click at [289, 173] on span "Select an option" at bounding box center [293, 177] width 15 height 15
click at [289, 173] on input "Select an option" at bounding box center [293, 177] width 15 height 15
click at [152, 237] on span "Select an option" at bounding box center [152, 233] width 15 height 15
click at [152, 237] on input "Select an option" at bounding box center [152, 233] width 15 height 15
click at [108, 379] on button "التالي" at bounding box center [115, 380] width 73 height 34
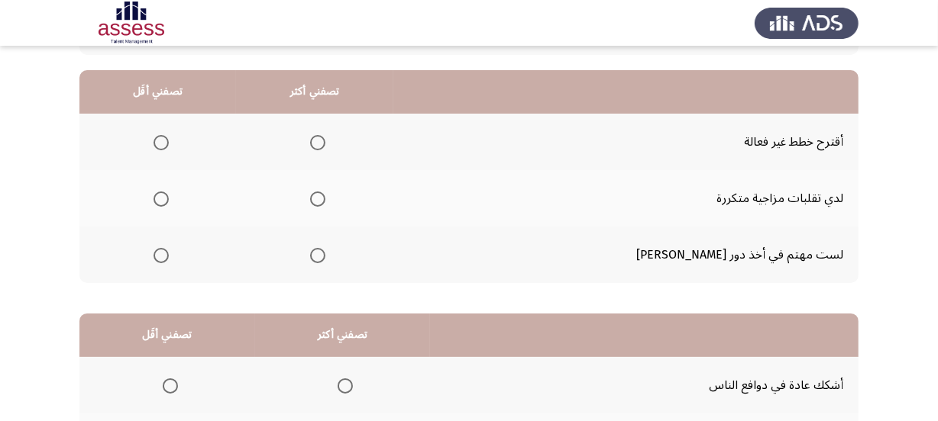
scroll to position [138, 0]
click at [169, 201] on span "Select an option" at bounding box center [160, 198] width 15 height 15
click at [169, 201] on input "Select an option" at bounding box center [160, 198] width 15 height 15
click at [169, 143] on span "Select an option" at bounding box center [160, 141] width 15 height 15
click at [169, 143] on input "Select an option" at bounding box center [160, 141] width 15 height 15
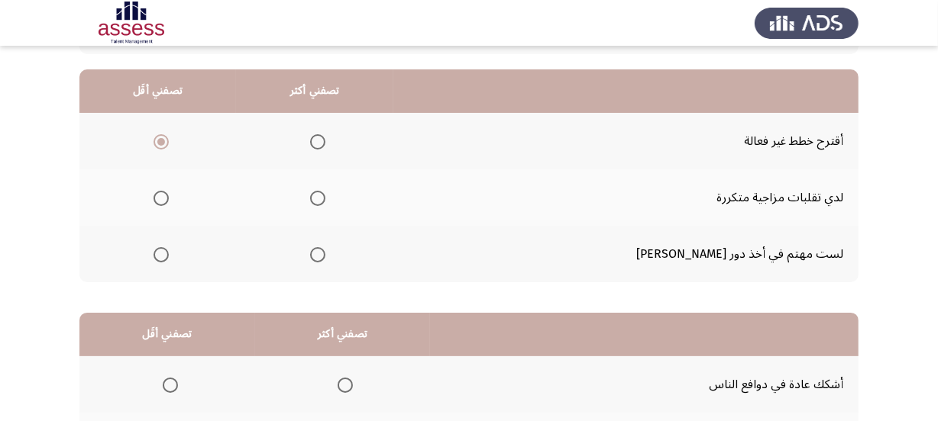
click at [325, 200] on span "Select an option" at bounding box center [317, 198] width 15 height 15
click at [325, 200] on input "Select an option" at bounding box center [317, 198] width 15 height 15
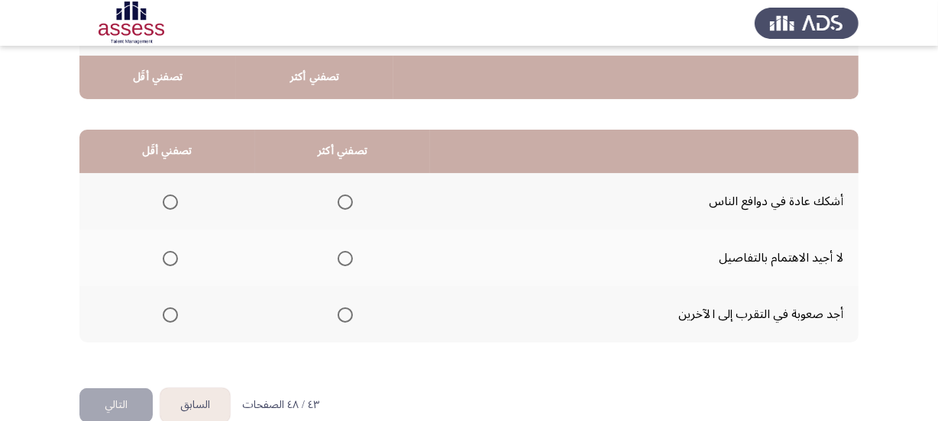
scroll to position [347, 0]
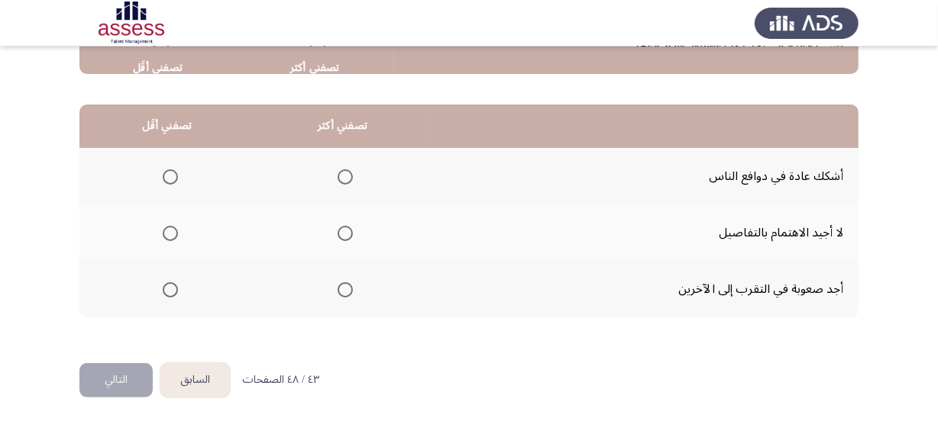
click at [163, 276] on mat-radio-group "Select an option" at bounding box center [167, 289] width 21 height 26
click at [340, 286] on span "Select an option" at bounding box center [344, 290] width 15 height 15
click at [340, 286] on input "Select an option" at bounding box center [344, 290] width 15 height 15
click at [170, 233] on span "Select an option" at bounding box center [170, 233] width 15 height 15
click at [170, 233] on input "Select an option" at bounding box center [170, 233] width 15 height 15
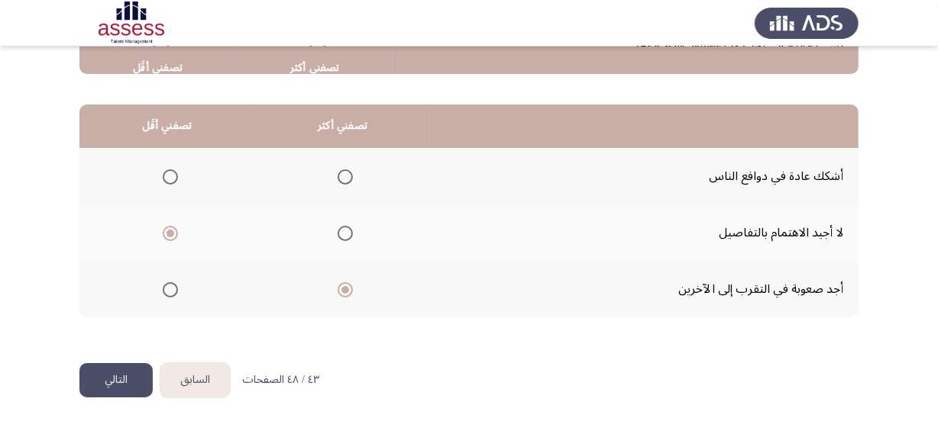
click at [103, 347] on div "من المجموعة التالية اختر إجابة واحدة ( تصفني أكثر) وإجابة واحدة ( تصفني أقل ) م…" at bounding box center [468, 64] width 779 height 597
click at [113, 372] on button "التالي" at bounding box center [115, 380] width 73 height 34
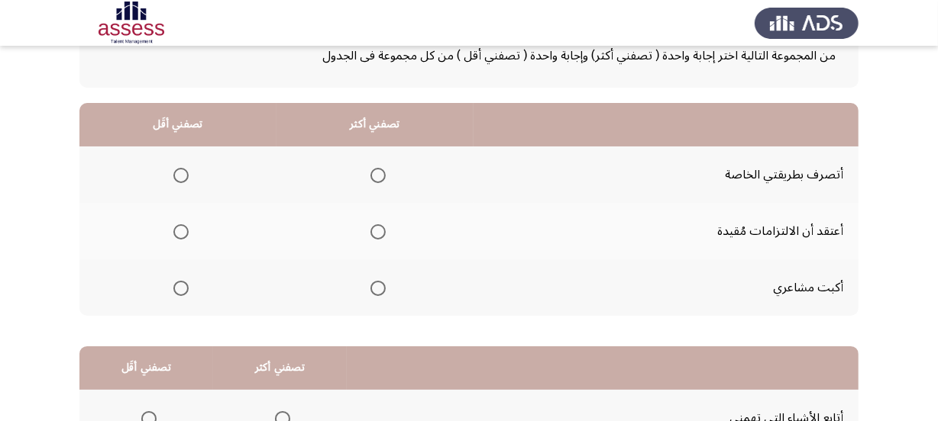
scroll to position [138, 0]
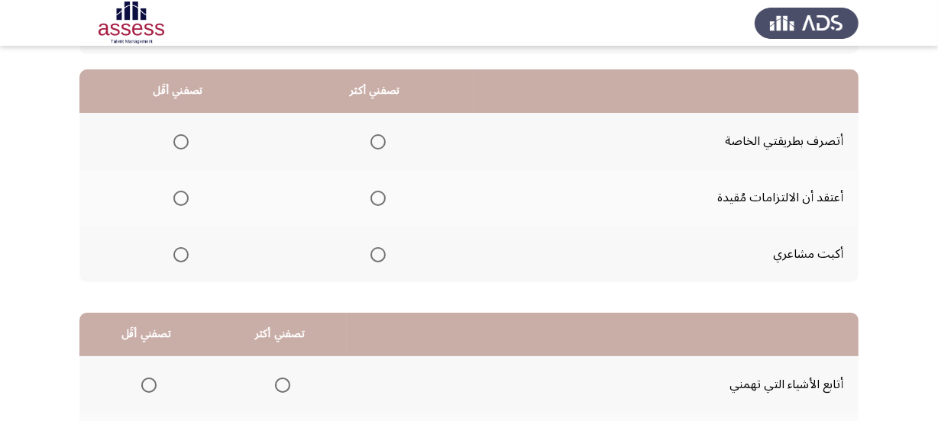
click at [381, 253] on span "Select an option" at bounding box center [377, 254] width 15 height 15
click at [381, 253] on input "Select an option" at bounding box center [377, 254] width 15 height 15
click at [184, 193] on span "Select an option" at bounding box center [180, 198] width 15 height 15
click at [184, 193] on input "Select an option" at bounding box center [180, 198] width 15 height 15
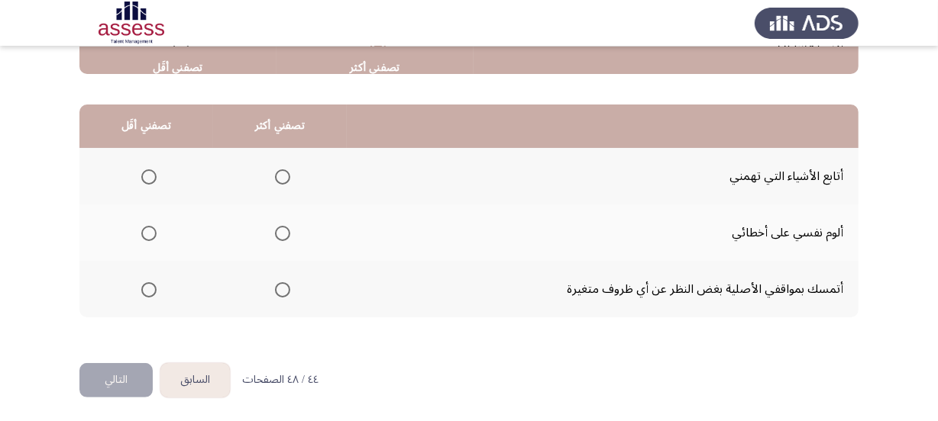
scroll to position [347, 0]
click at [287, 228] on span "Select an option" at bounding box center [282, 232] width 15 height 15
click at [287, 228] on input "Select an option" at bounding box center [282, 232] width 15 height 15
click at [276, 289] on span "Select an option" at bounding box center [282, 289] width 15 height 15
click at [276, 289] on input "Select an option" at bounding box center [282, 289] width 15 height 15
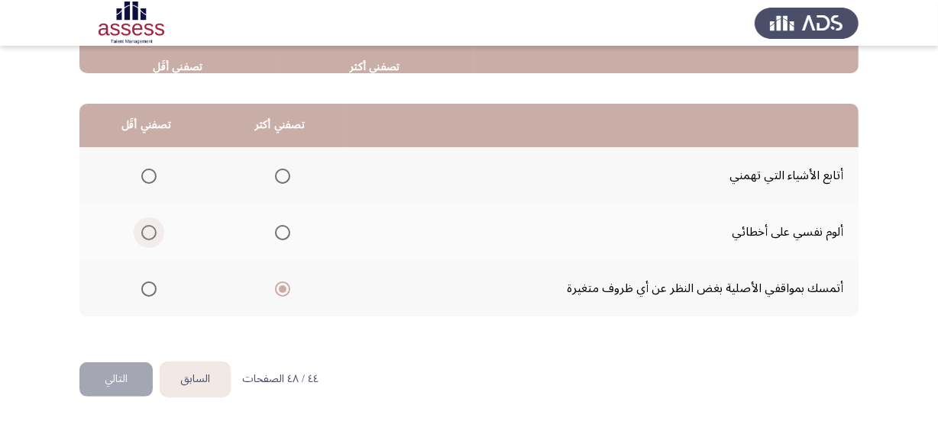
click at [149, 226] on span "Select an option" at bounding box center [148, 232] width 15 height 15
click at [149, 226] on input "Select an option" at bounding box center [148, 232] width 15 height 15
drag, startPoint x: 105, startPoint y: 370, endPoint x: 138, endPoint y: 370, distance: 32.8
click at [105, 370] on button "التالي" at bounding box center [115, 380] width 73 height 34
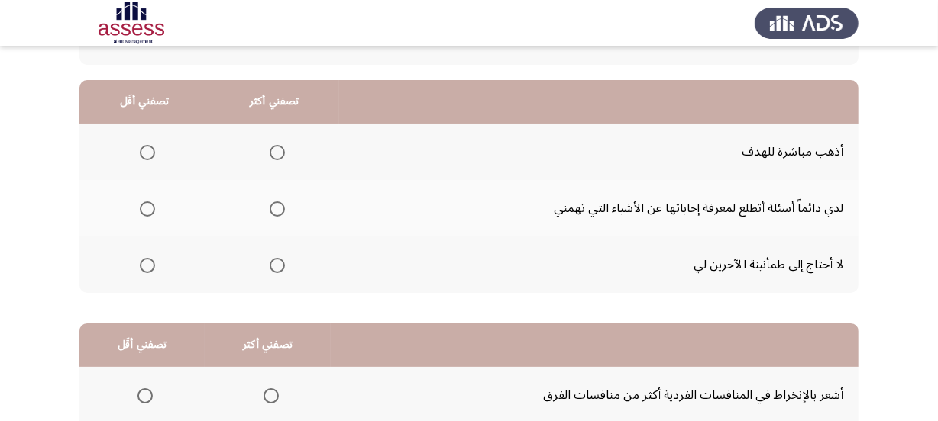
scroll to position [138, 0]
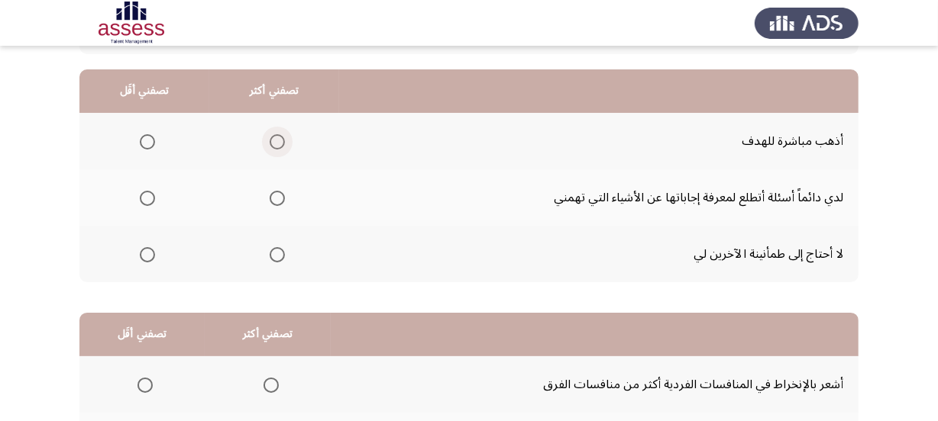
click at [273, 134] on span "Select an option" at bounding box center [277, 141] width 15 height 15
click at [273, 134] on input "Select an option" at bounding box center [277, 141] width 15 height 15
click at [145, 253] on span "Select an option" at bounding box center [147, 254] width 15 height 15
click at [145, 253] on input "Select an option" at bounding box center [147, 254] width 15 height 15
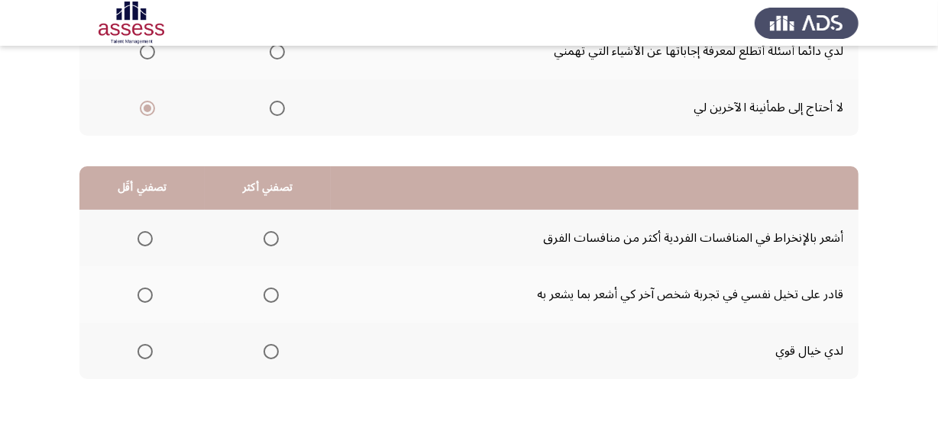
scroll to position [347, 0]
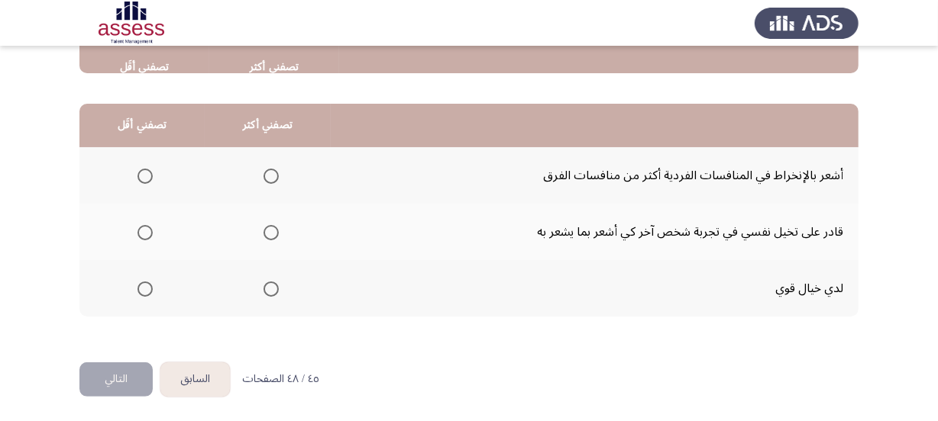
click at [140, 170] on span "Select an option" at bounding box center [144, 176] width 15 height 15
click at [140, 170] on input "Select an option" at bounding box center [144, 176] width 15 height 15
click at [270, 233] on span "Select an option" at bounding box center [270, 232] width 15 height 15
click at [270, 233] on input "Select an option" at bounding box center [270, 232] width 15 height 15
click at [141, 373] on button "التالي" at bounding box center [115, 380] width 73 height 34
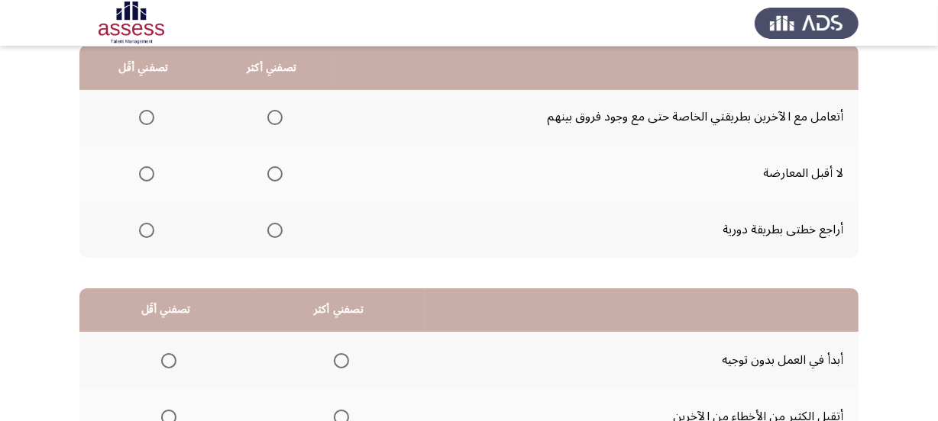
scroll to position [138, 0]
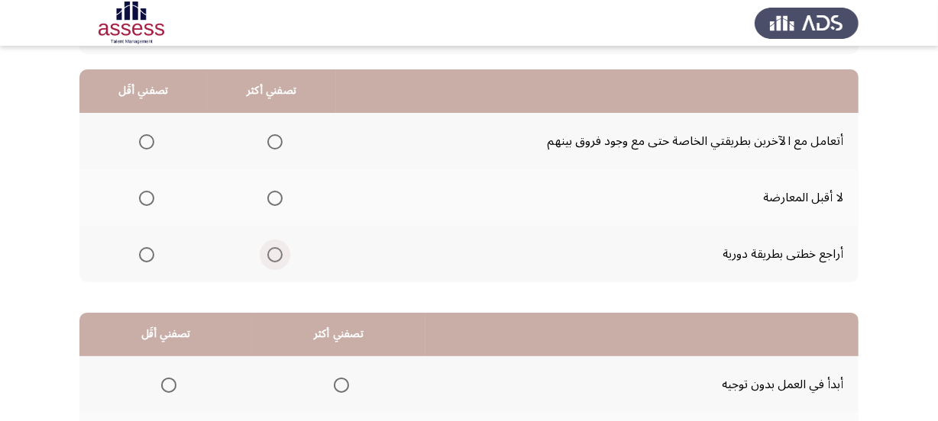
click at [278, 253] on span "Select an option" at bounding box center [274, 254] width 15 height 15
click at [278, 253] on input "Select an option" at bounding box center [274, 254] width 15 height 15
click at [146, 198] on span "Select an option" at bounding box center [146, 198] width 15 height 15
click at [146, 198] on input "Select an option" at bounding box center [146, 198] width 15 height 15
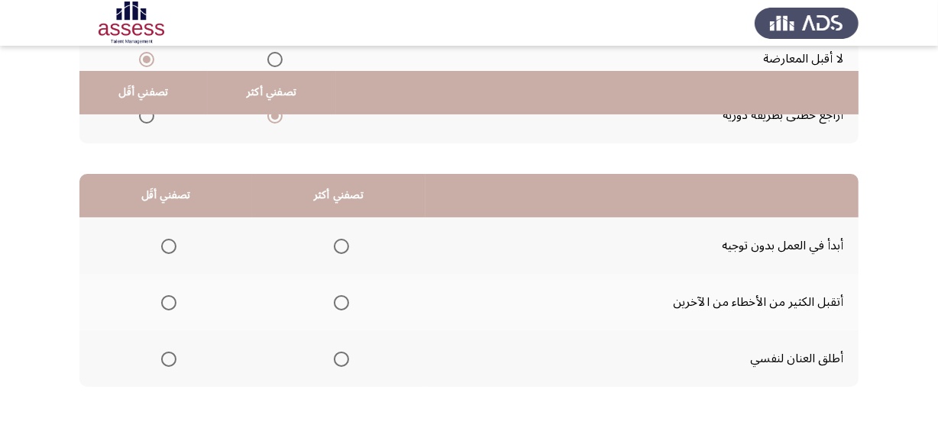
scroll to position [347, 0]
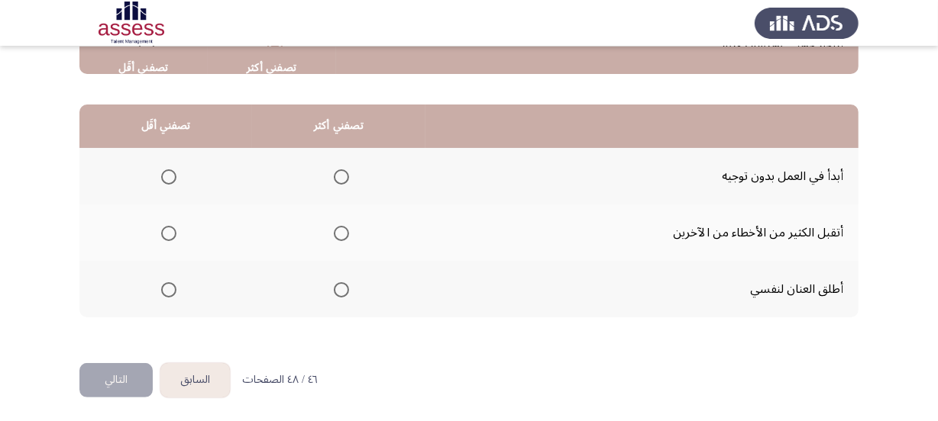
click at [348, 175] on th at bounding box center [338, 176] width 173 height 57
click at [335, 173] on span "Select an option" at bounding box center [341, 177] width 15 height 15
click at [335, 173] on input "Select an option" at bounding box center [341, 177] width 15 height 15
click at [173, 236] on span "Select an option" at bounding box center [168, 233] width 15 height 15
click at [173, 236] on input "Select an option" at bounding box center [168, 233] width 15 height 15
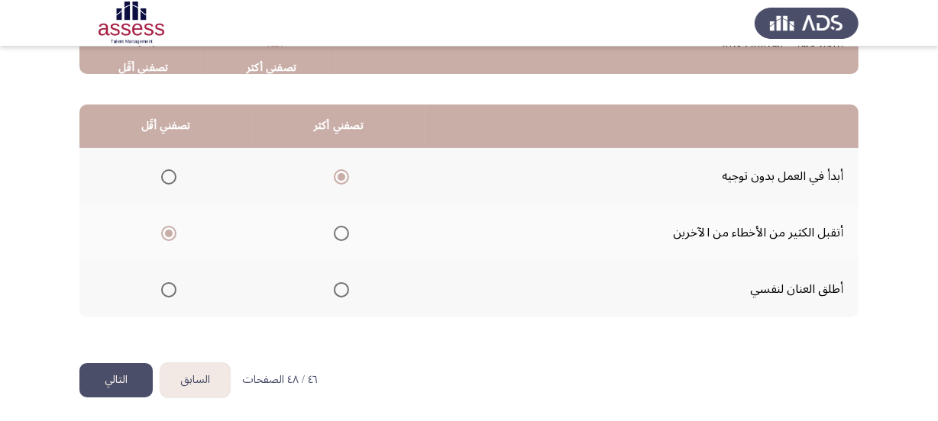
click at [99, 376] on button "التالي" at bounding box center [115, 380] width 73 height 34
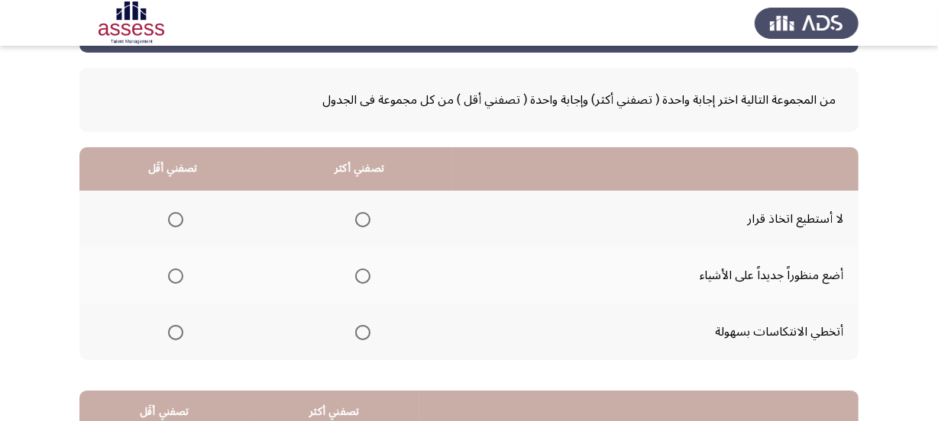
scroll to position [138, 0]
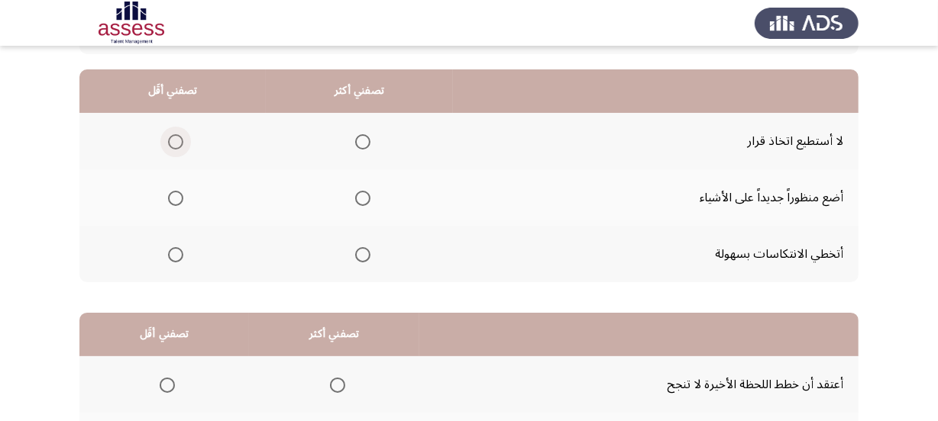
click at [164, 145] on label "Select an option" at bounding box center [172, 141] width 21 height 15
click at [168, 145] on input "Select an option" at bounding box center [175, 141] width 15 height 15
click at [358, 253] on span "Select an option" at bounding box center [362, 254] width 15 height 15
click at [358, 253] on input "Select an option" at bounding box center [362, 254] width 15 height 15
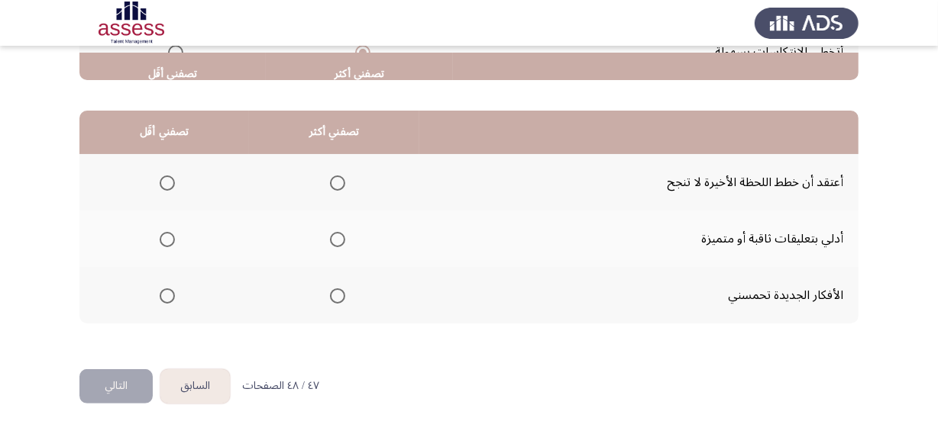
scroll to position [347, 0]
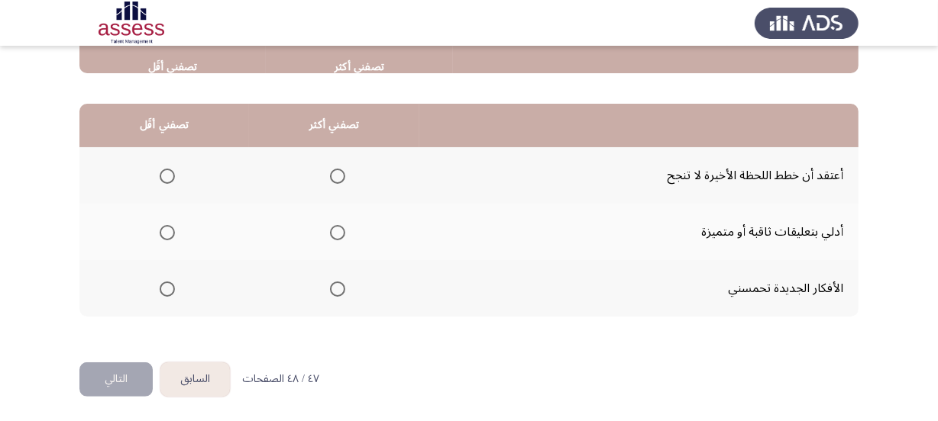
click at [332, 283] on span "Select an option" at bounding box center [337, 289] width 15 height 15
click at [332, 283] on input "Select an option" at bounding box center [337, 289] width 15 height 15
click at [167, 179] on span "Select an option" at bounding box center [167, 176] width 15 height 15
click at [167, 179] on input "Select an option" at bounding box center [167, 176] width 15 height 15
click at [131, 396] on html "السابق Development Assessment التالي من المجموعة التالية اختر إجابة واحدة ( تصف…" at bounding box center [469, 38] width 938 height 771
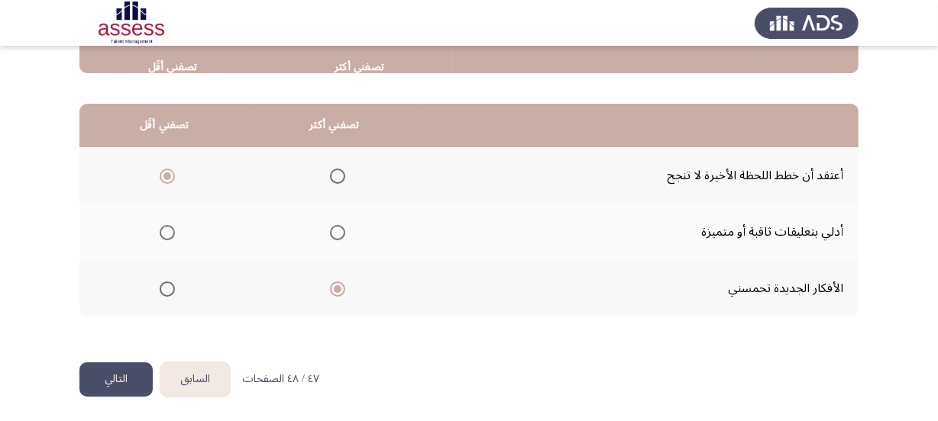
click at [129, 378] on button "التالي" at bounding box center [115, 380] width 73 height 34
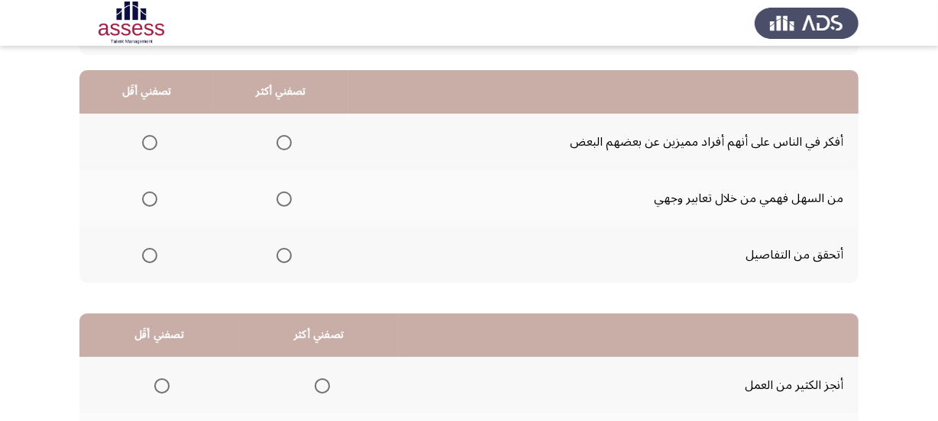
scroll to position [138, 0]
click at [289, 198] on span "Select an option" at bounding box center [283, 198] width 15 height 15
click at [289, 198] on input "Select an option" at bounding box center [283, 198] width 15 height 15
click at [140, 144] on label "Select an option" at bounding box center [146, 141] width 21 height 15
click at [142, 144] on input "Select an option" at bounding box center [149, 141] width 15 height 15
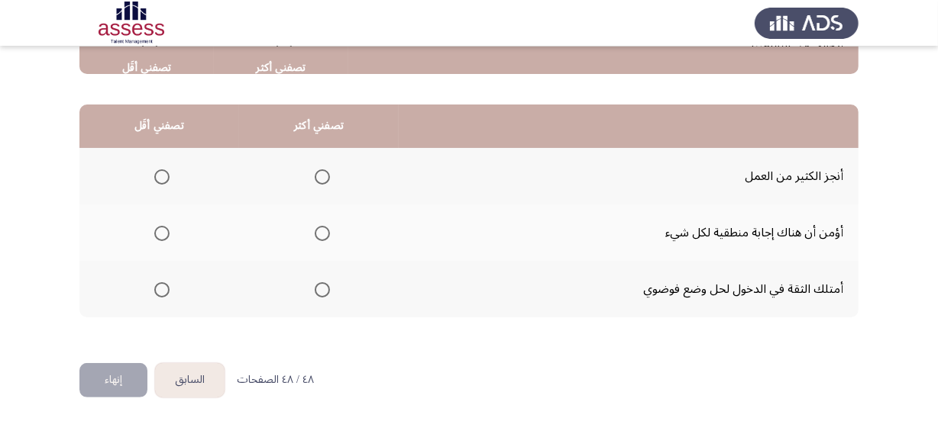
scroll to position [347, 0]
click at [326, 173] on span "Select an option" at bounding box center [322, 176] width 15 height 15
click at [326, 173] on input "Select an option" at bounding box center [322, 176] width 15 height 15
click at [318, 286] on span "Select an option" at bounding box center [322, 289] width 15 height 15
click at [318, 286] on input "Select an option" at bounding box center [322, 289] width 15 height 15
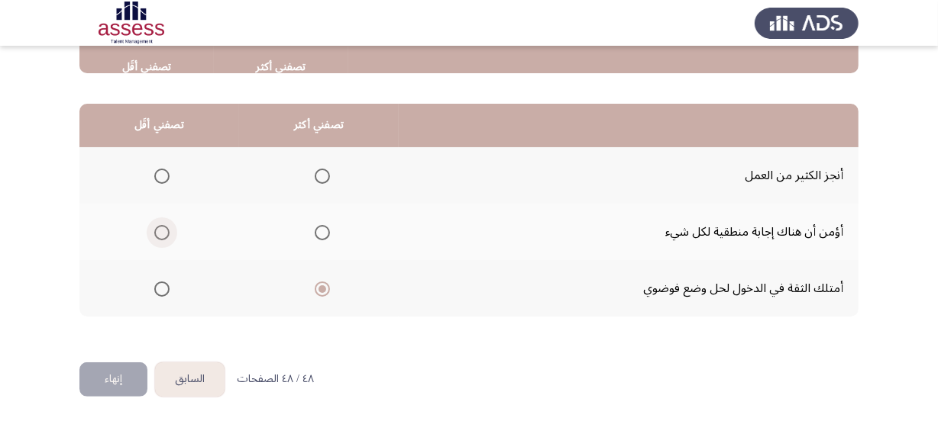
click at [165, 228] on span "Select an option" at bounding box center [161, 232] width 15 height 15
click at [165, 228] on input "Select an option" at bounding box center [161, 232] width 15 height 15
click at [113, 370] on button "إنهاء" at bounding box center [113, 380] width 68 height 34
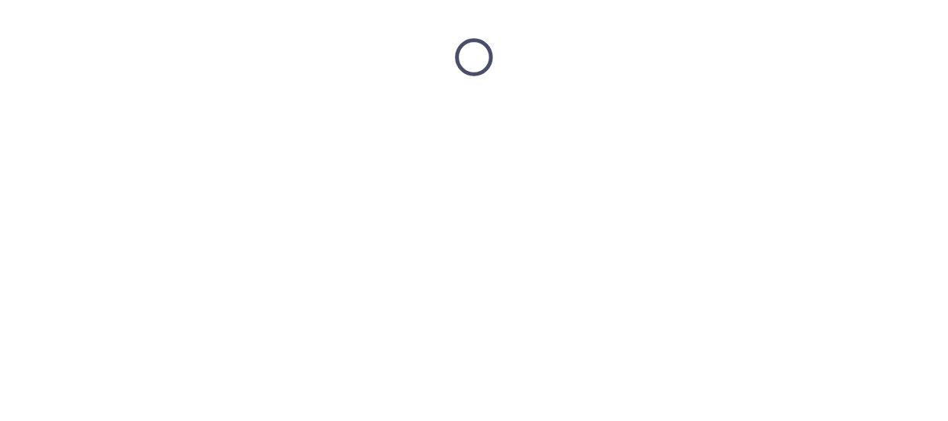
scroll to position [0, 0]
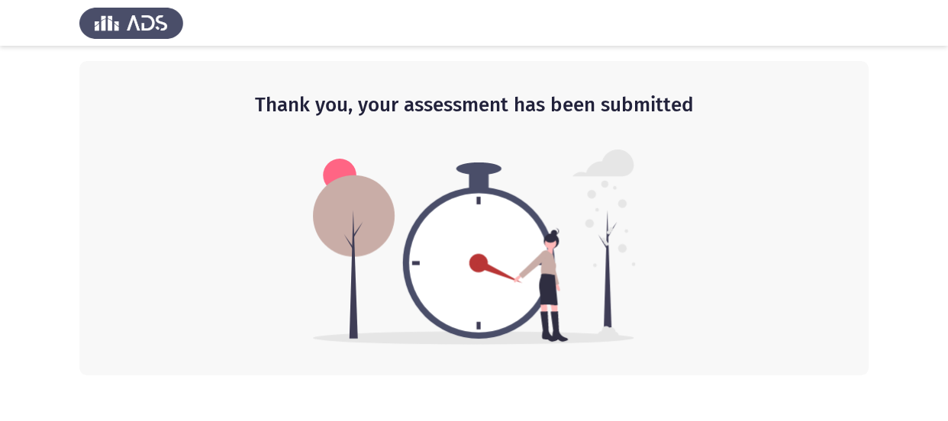
click at [534, 105] on h2 "Thank you, your assessment has been submitted" at bounding box center [474, 105] width 728 height 27
drag, startPoint x: 493, startPoint y: 107, endPoint x: 552, endPoint y: 105, distance: 58.8
click at [552, 105] on h2 "Thank you, your assessment has been submitted" at bounding box center [474, 105] width 728 height 27
click at [112, 26] on img at bounding box center [131, 23] width 104 height 43
